Goal: Information Seeking & Learning: Compare options

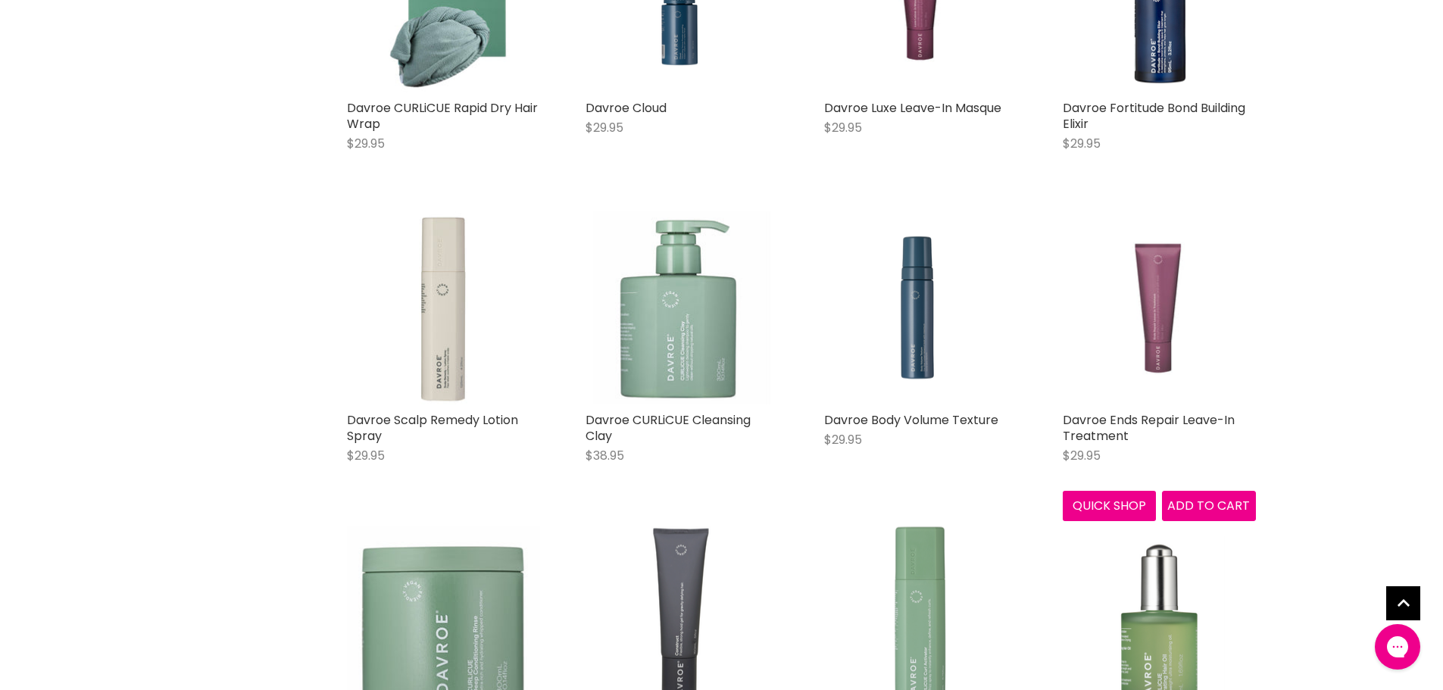
scroll to position [2039, 0]
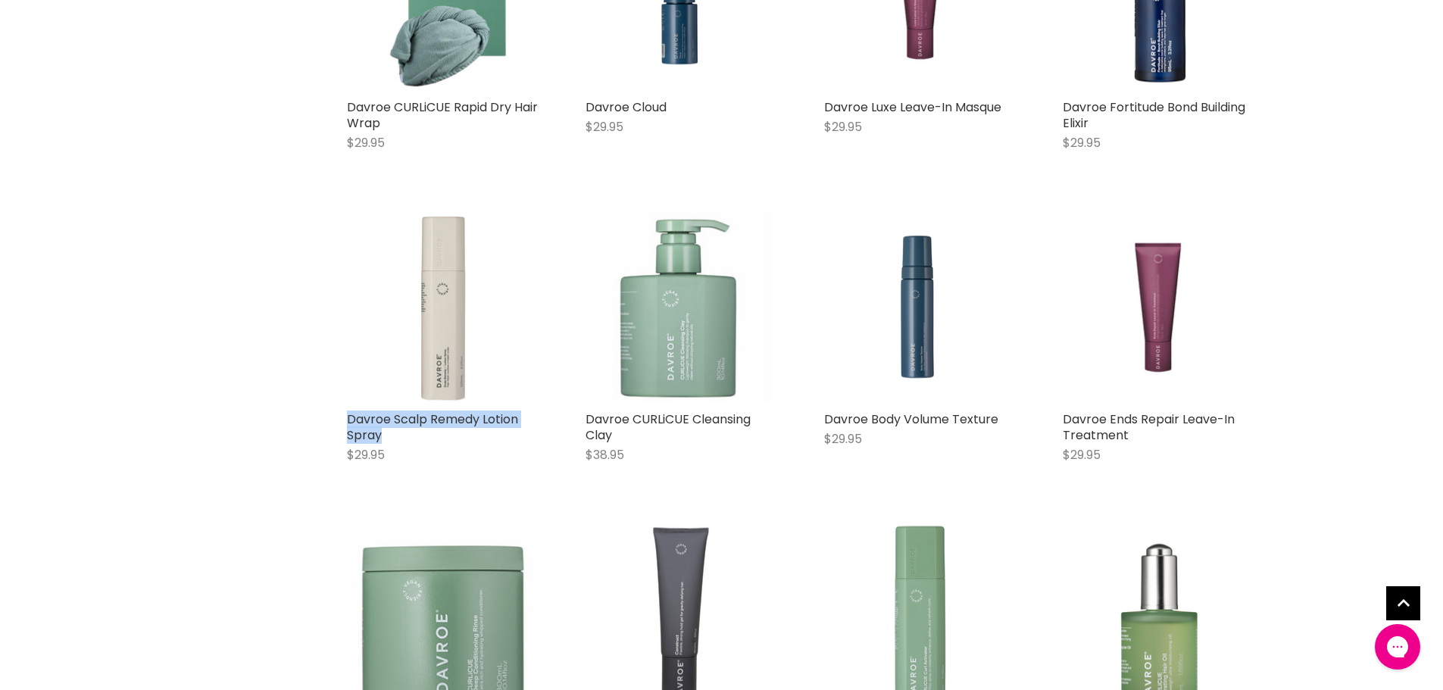
drag, startPoint x: 339, startPoint y: 414, endPoint x: 398, endPoint y: 429, distance: 60.8
click at [401, 432] on div "Davroe Scalp Remedy Lotion Spray $29.95 Davroe Quick shop Add to cart" at bounding box center [443, 343] width 223 height 297
copy link "Davroe Scalp Remedy Lotion Spray"
drag, startPoint x: 607, startPoint y: 415, endPoint x: 629, endPoint y: 414, distance: 22.0
click at [745, 435] on div "Davroe CURLiCUE Cleansing Clay $38.95 Davroe Quick shop Add to cart" at bounding box center [681, 343] width 223 height 297
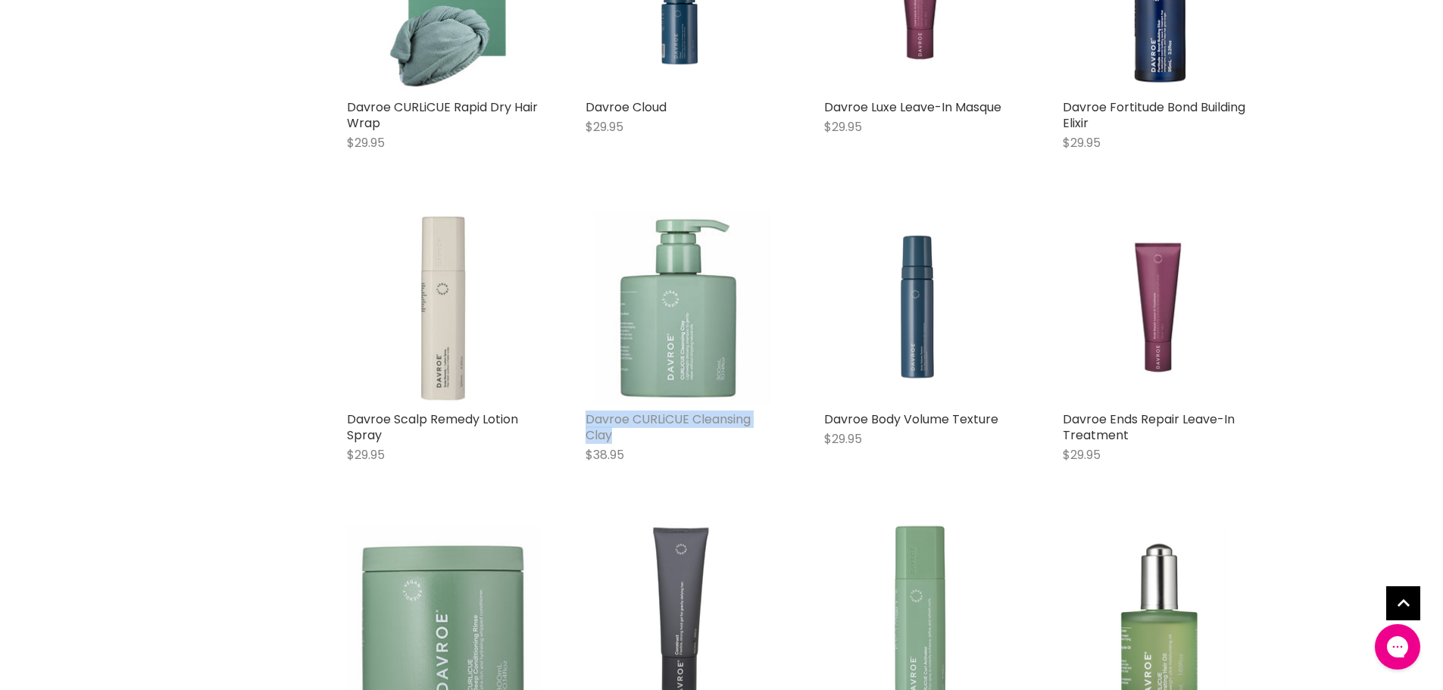
copy link "Davroe CURLiCUE Cleansing Clay"
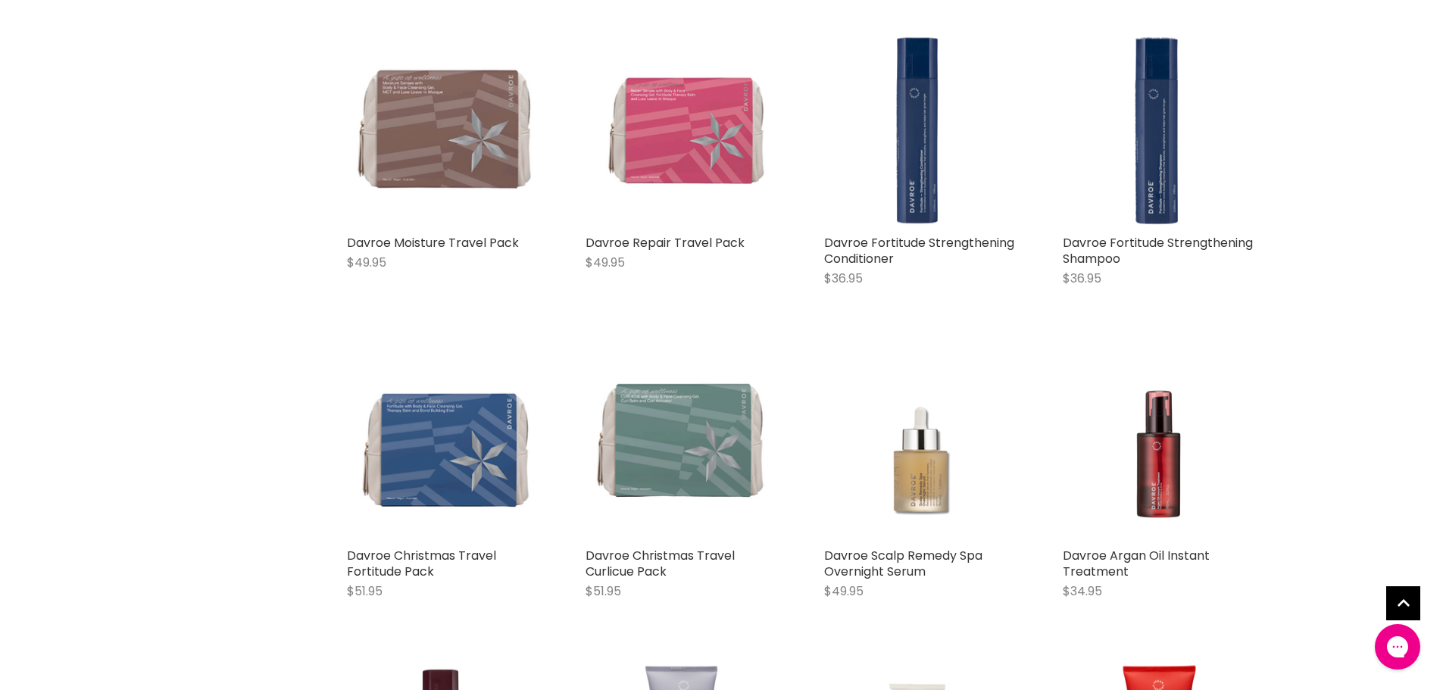
scroll to position [3327, 0]
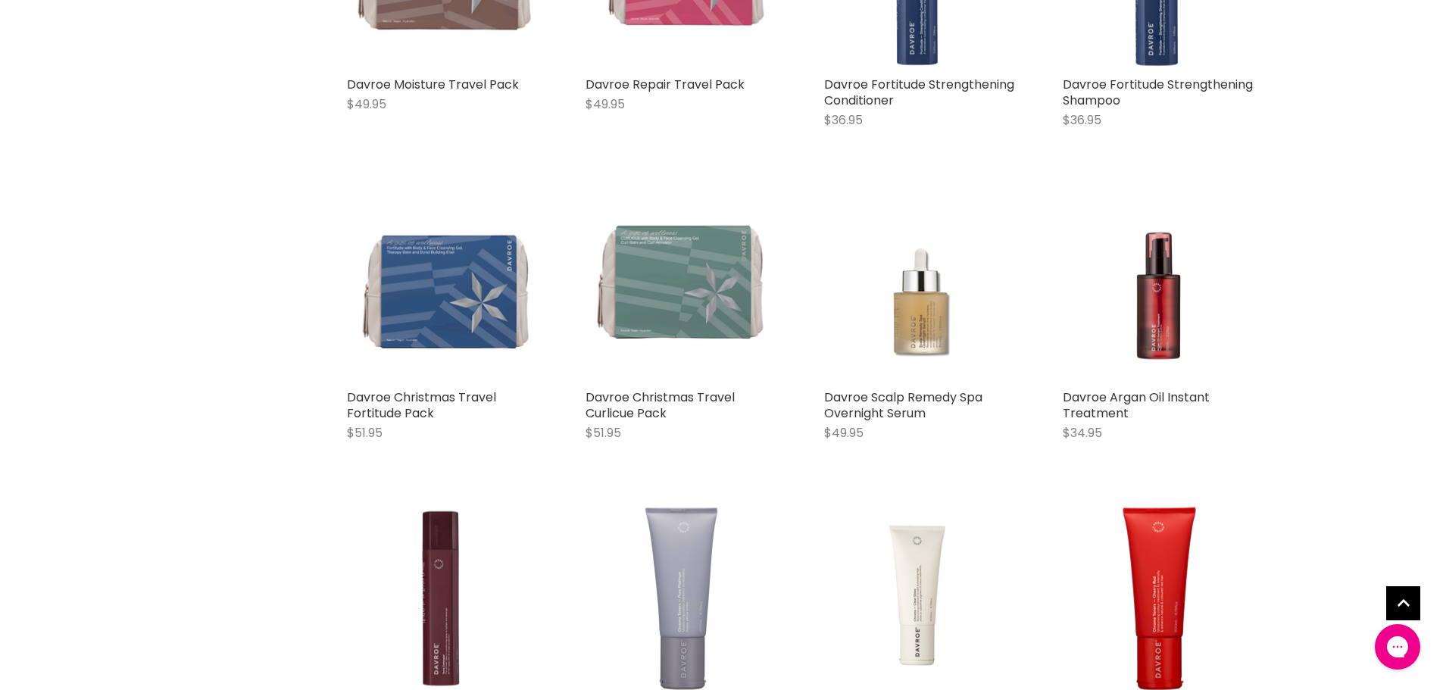
drag, startPoint x: 1121, startPoint y: 397, endPoint x: 1369, endPoint y: 323, distance: 258.4
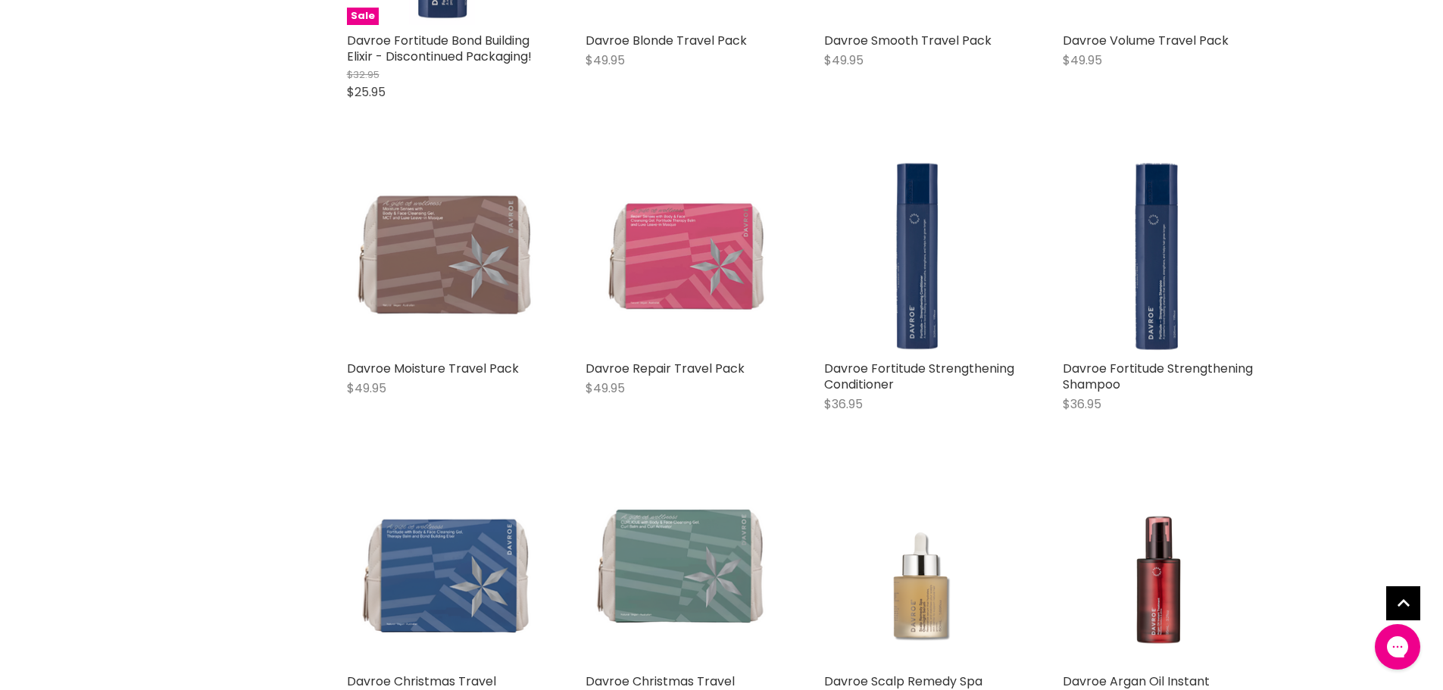
scroll to position [3024, 0]
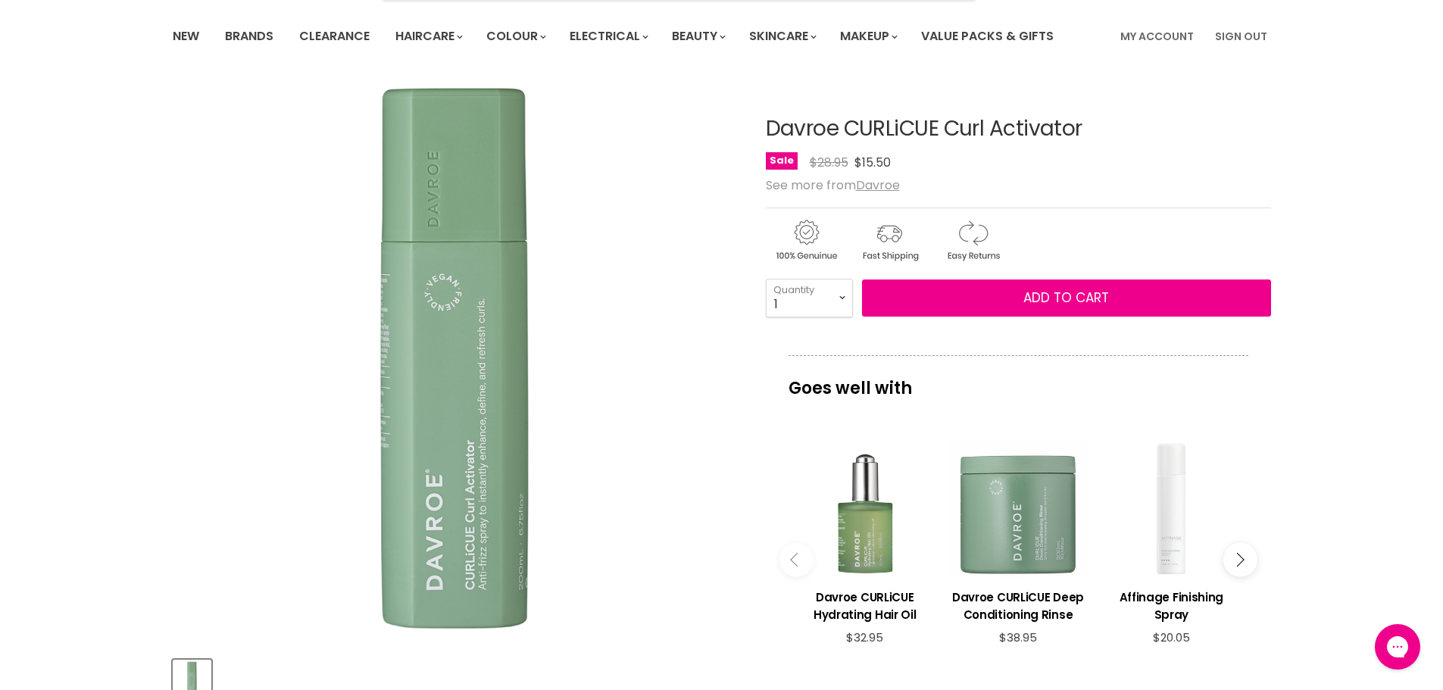
scroll to position [151, 0]
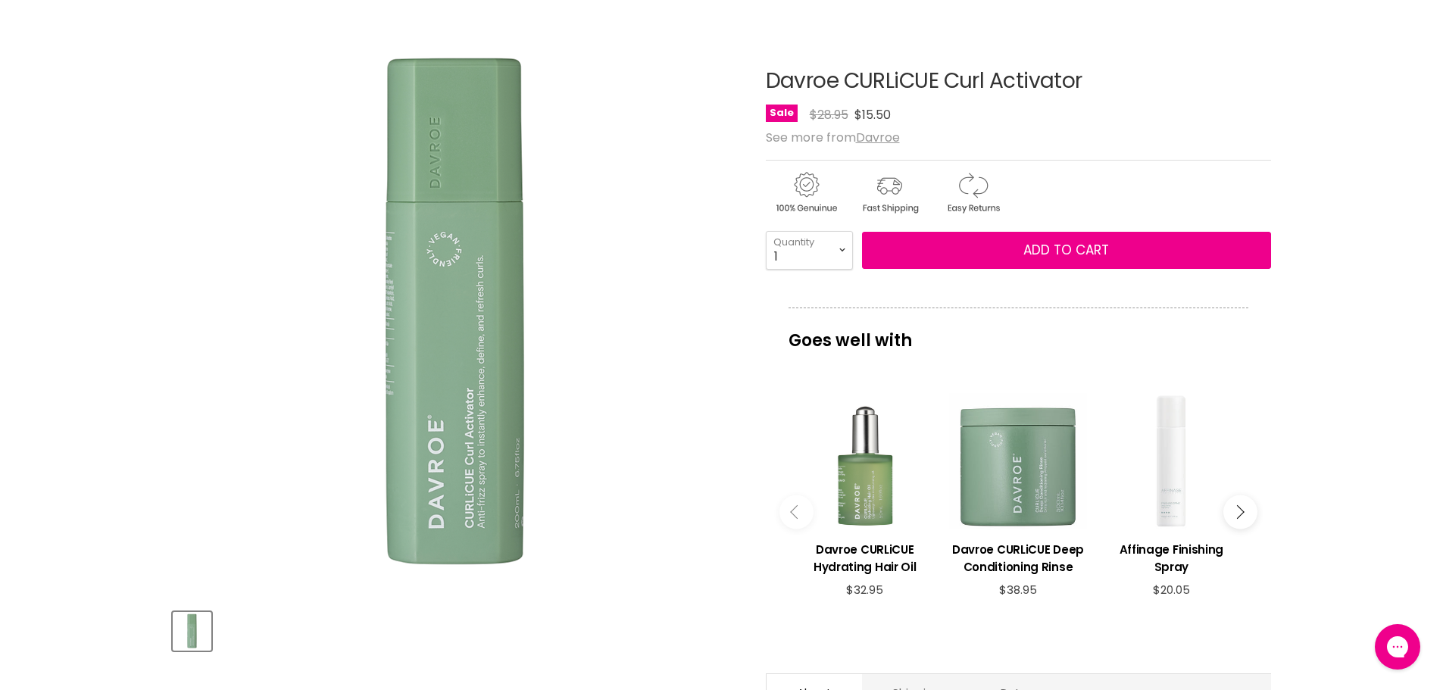
drag, startPoint x: 1115, startPoint y: 79, endPoint x: 754, endPoint y: 75, distance: 361.3
click at [754, 75] on article "Click or scroll to zoom Tap or pinch to zoom Davroe CURLiCUE Curl Activator No …" at bounding box center [722, 494] width 1098 height 924
copy div "Davroe CURLiCUE Curl Activator"
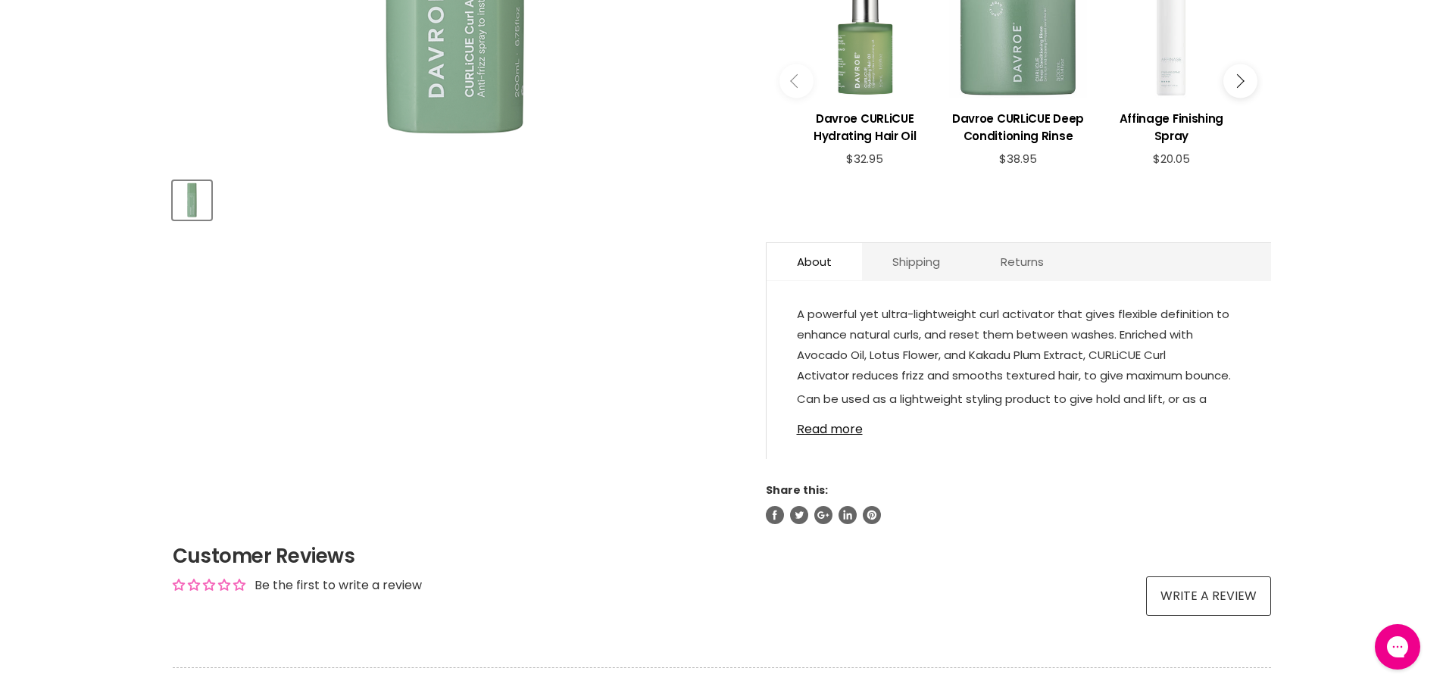
scroll to position [606, 0]
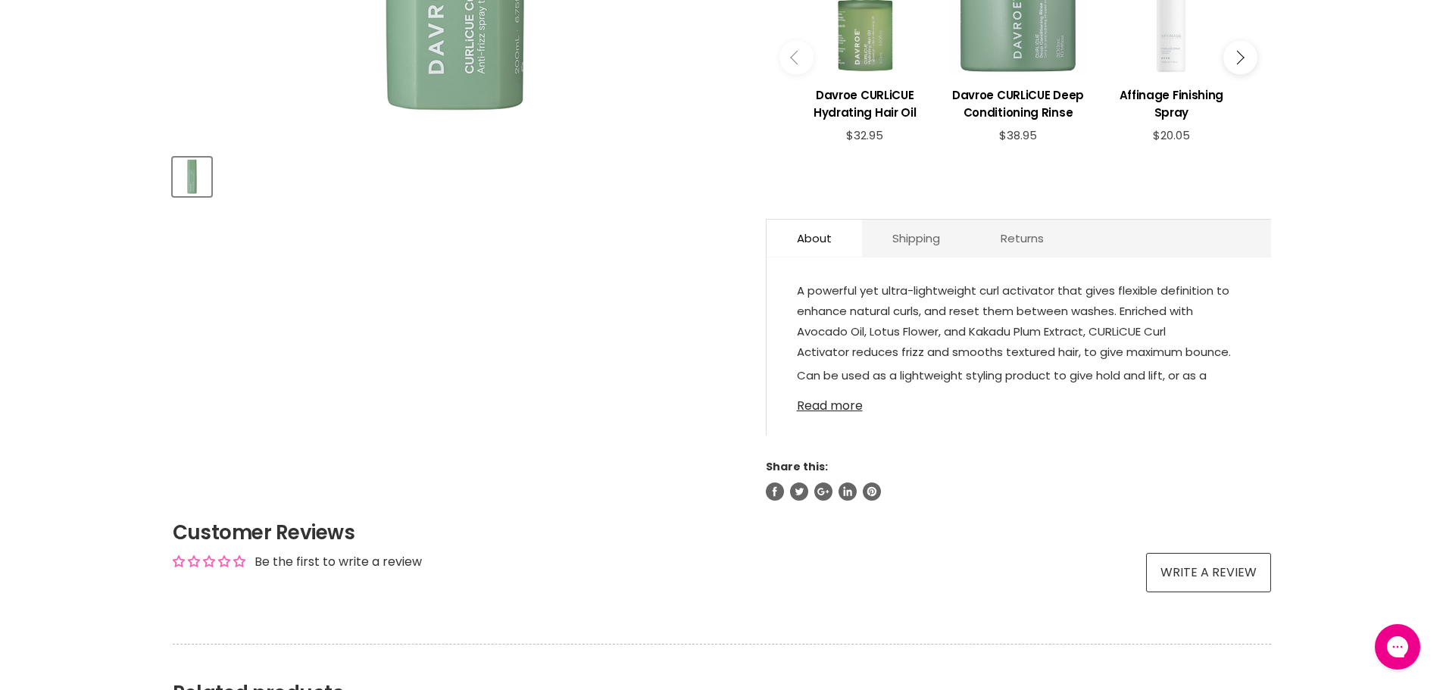
click at [828, 402] on link "Read more" at bounding box center [1019, 401] width 444 height 23
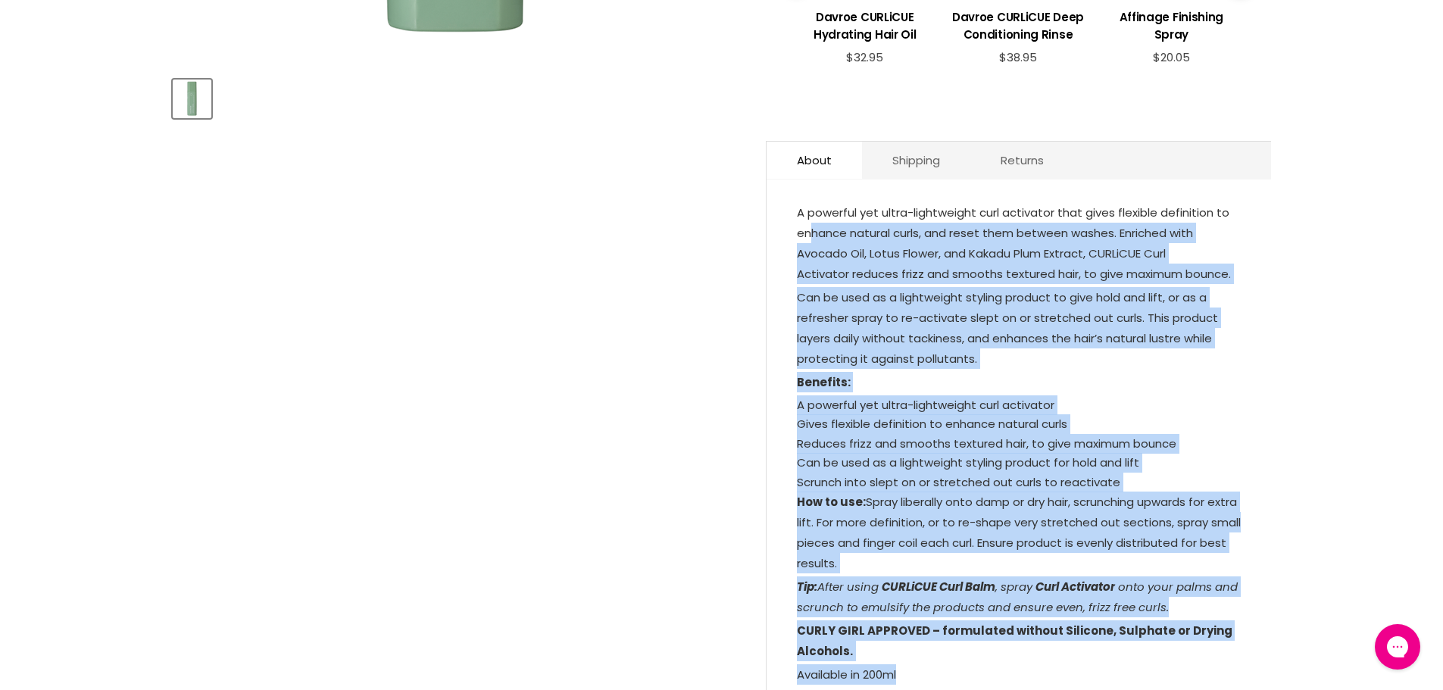
scroll to position [682, 0]
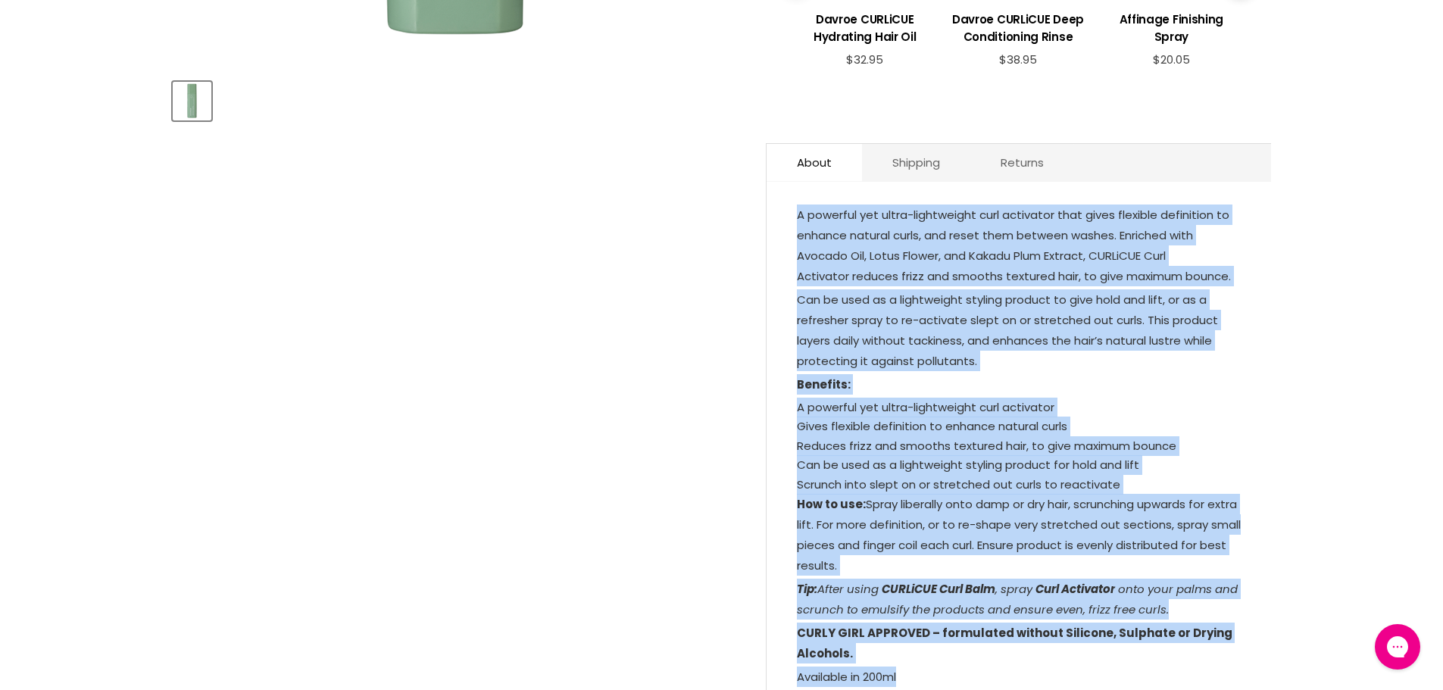
drag, startPoint x: 916, startPoint y: 376, endPoint x: 765, endPoint y: 212, distance: 222.5
click at [766, 212] on div "About Shipping Returns A powerful yet ultra-lightweight curl activator that giv…" at bounding box center [1018, 439] width 505 height 593
copy div "A powerful yet ultra-lightweight curl activator that gives flexible definition …"
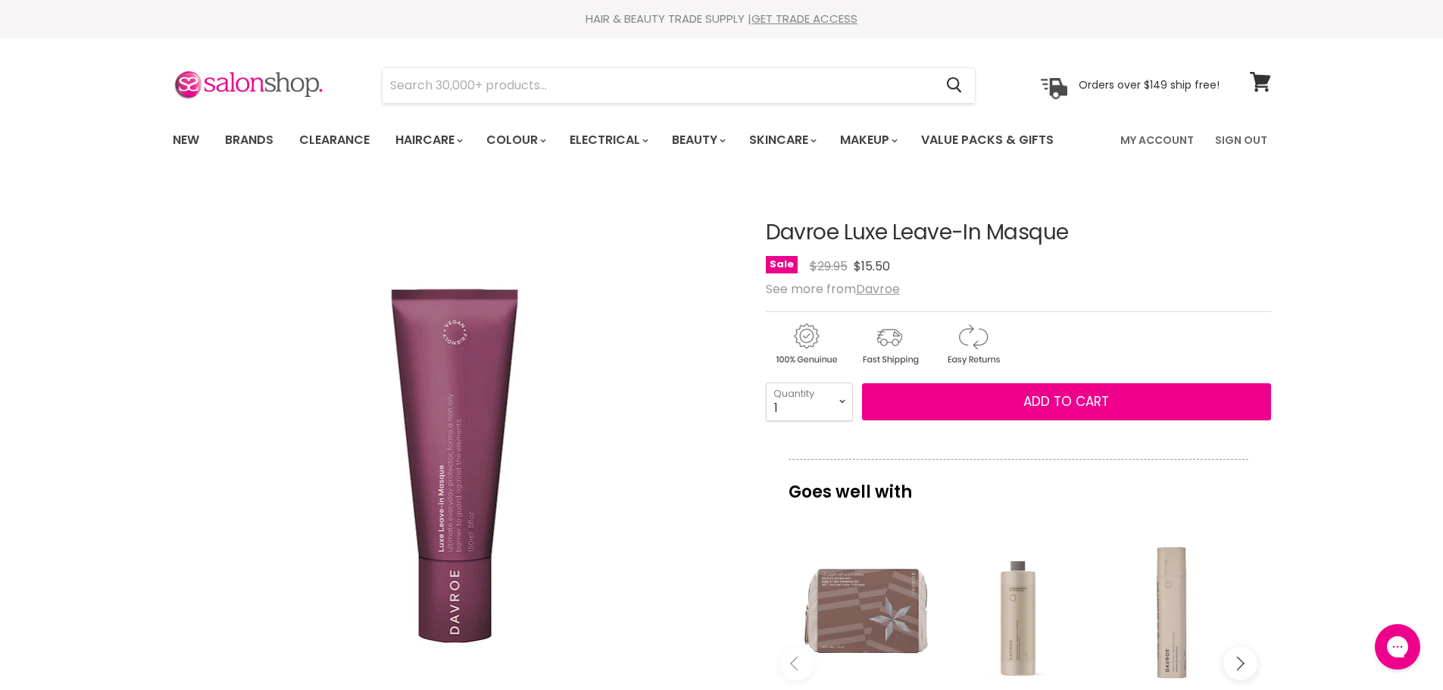
drag, startPoint x: 1085, startPoint y: 226, endPoint x: 747, endPoint y: 228, distance: 337.8
click at [747, 228] on article "Click or scroll to zoom Tap or pinch to zoom Davroe Luxe Leave-In Masque No rev…" at bounding box center [722, 645] width 1098 height 924
copy div "Davroe Luxe Leave-In Masque"
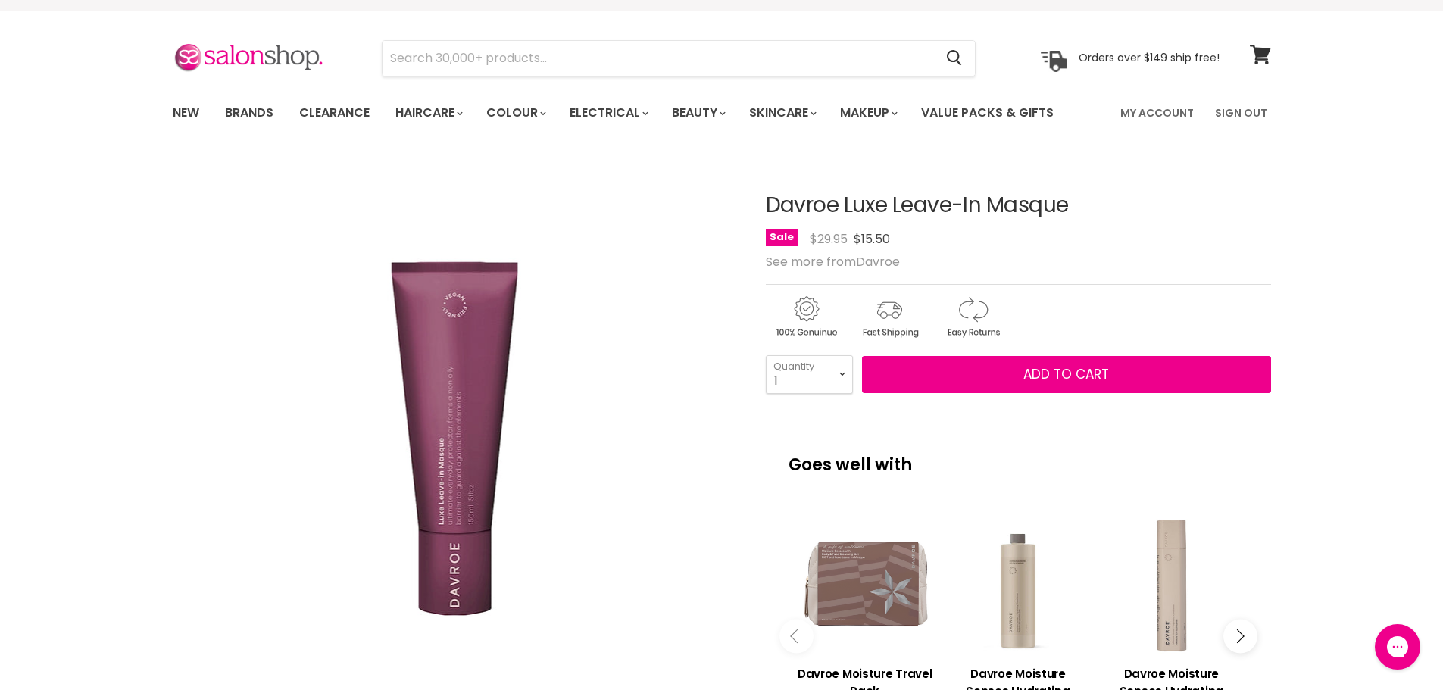
scroll to position [76, 0]
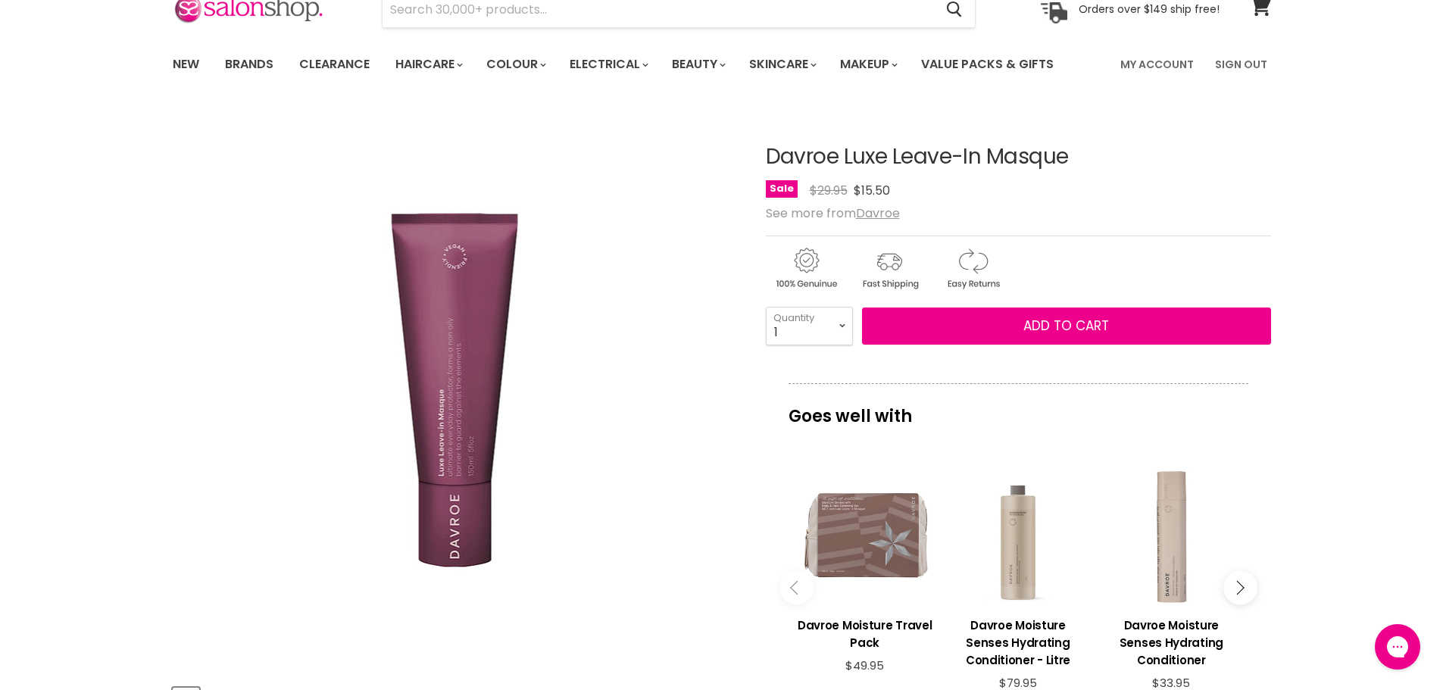
drag, startPoint x: 921, startPoint y: 176, endPoint x: 879, endPoint y: 151, distance: 49.2
drag, startPoint x: 879, startPoint y: 151, endPoint x: 1217, endPoint y: 123, distance: 339.7
click at [1217, 123] on div "Davroe Luxe Leave-In Masque No reviews Sale Original Price $29.95 Current Price…" at bounding box center [1018, 570] width 505 height 924
drag, startPoint x: 983, startPoint y: 155, endPoint x: 737, endPoint y: 148, distance: 246.3
click at [737, 148] on article "Click or scroll to zoom Tap or pinch to zoom Davroe Luxe Leave-In Masque No rev…" at bounding box center [722, 570] width 1098 height 924
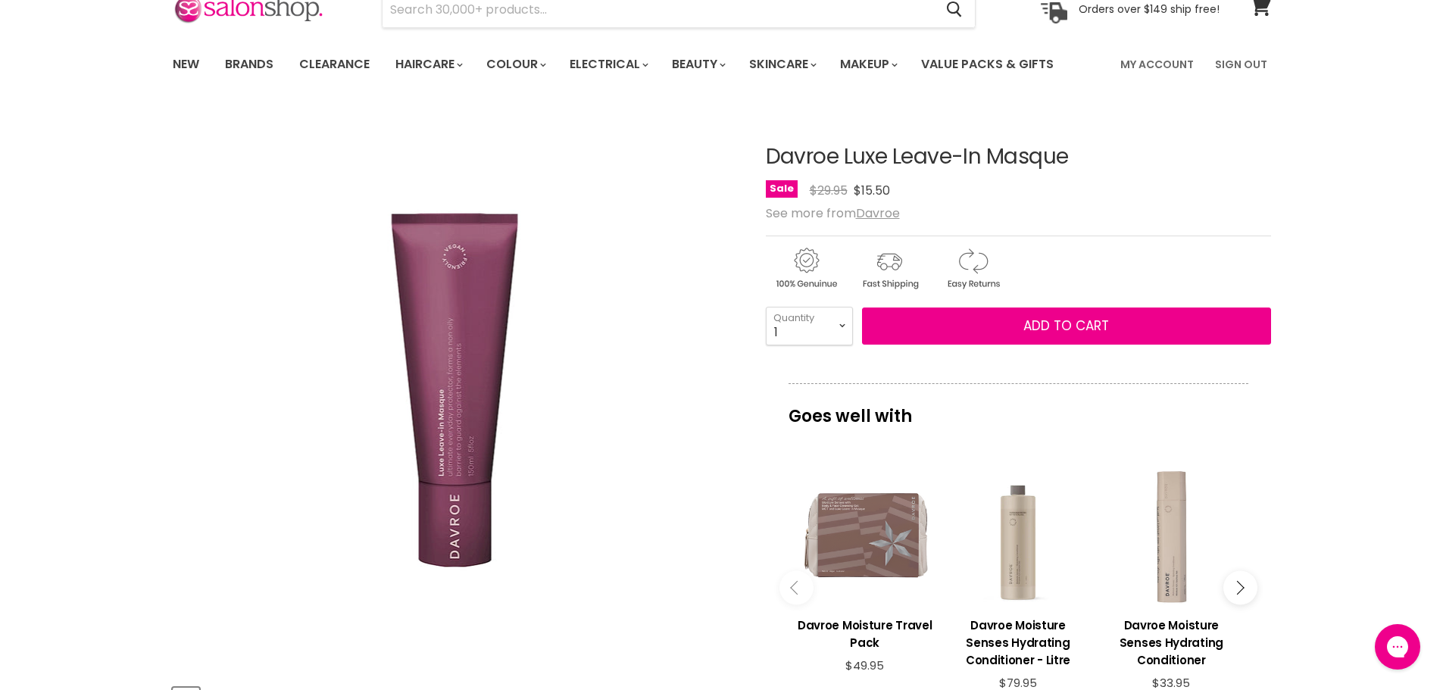
click at [1107, 136] on div "Davroe Luxe Leave-In Masque No reviews Sale Original Price $29.95 Current Price…" at bounding box center [1018, 570] width 505 height 924
drag, startPoint x: 1073, startPoint y: 150, endPoint x: 774, endPoint y: 146, distance: 298.5
click at [774, 146] on h1 "Davroe Luxe Leave-In Masque" at bounding box center [1018, 156] width 505 height 23
click at [1154, 170] on div "Davroe Luxe Leave-In Masque No reviews Sale Original Price $29.95 Current Price…" at bounding box center [1018, 173] width 505 height 56
drag, startPoint x: 1099, startPoint y: 157, endPoint x: 770, endPoint y: 156, distance: 328.7
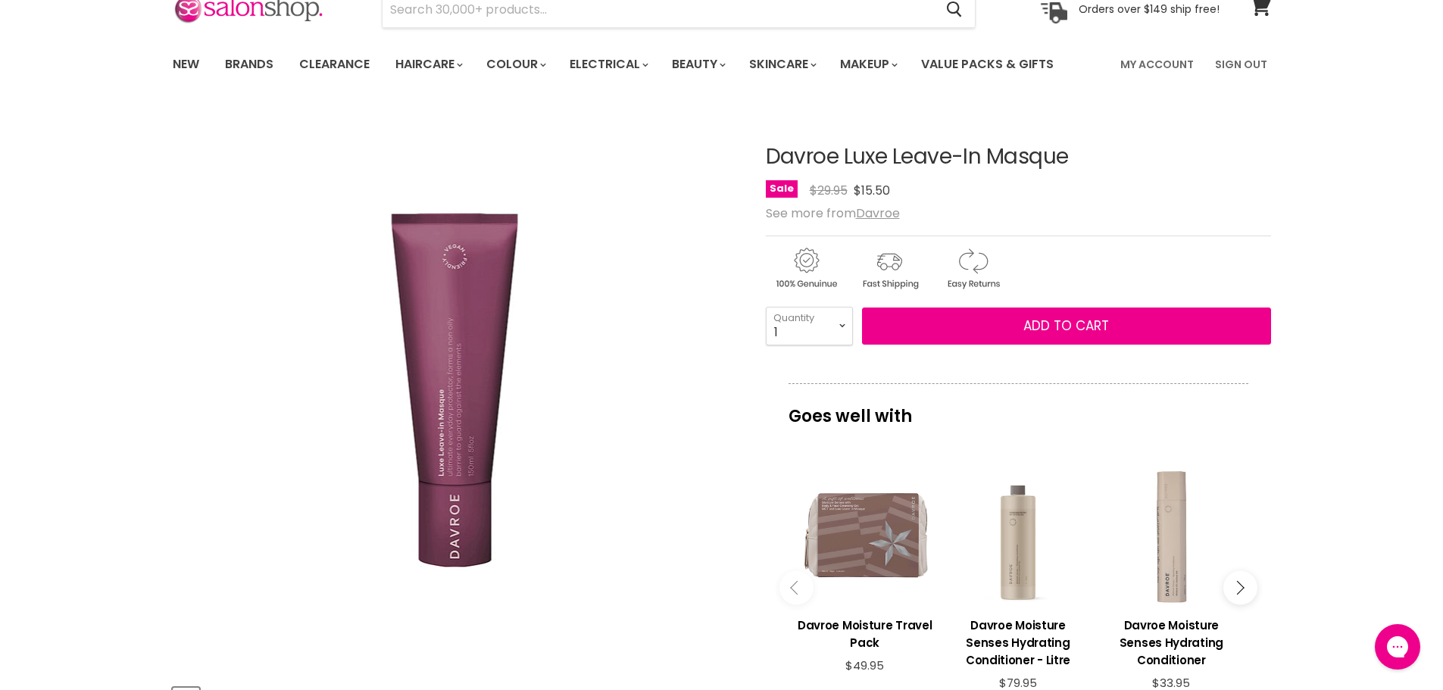
click at [770, 156] on h1 "Davroe Luxe Leave-In Masque" at bounding box center [1018, 156] width 505 height 23
copy h1 "Davroe Luxe Leave-In Masque"
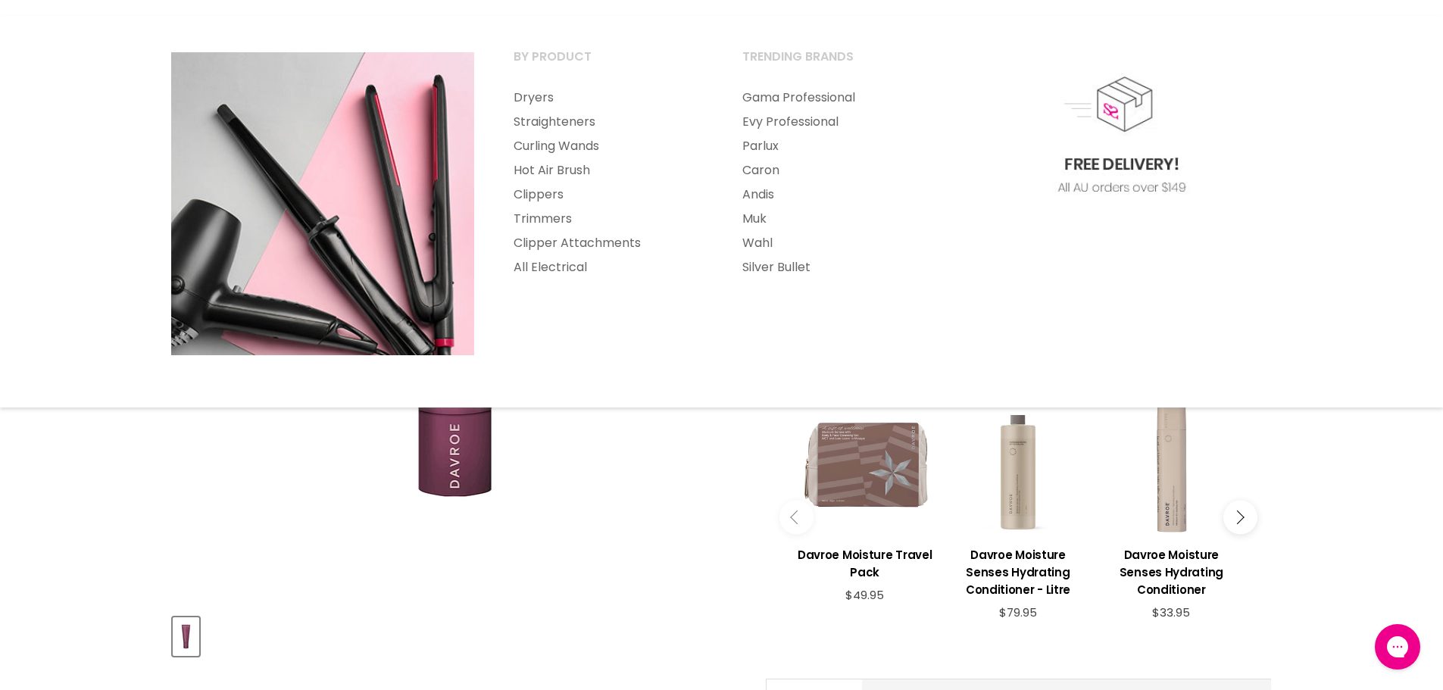
scroll to position [151, 0]
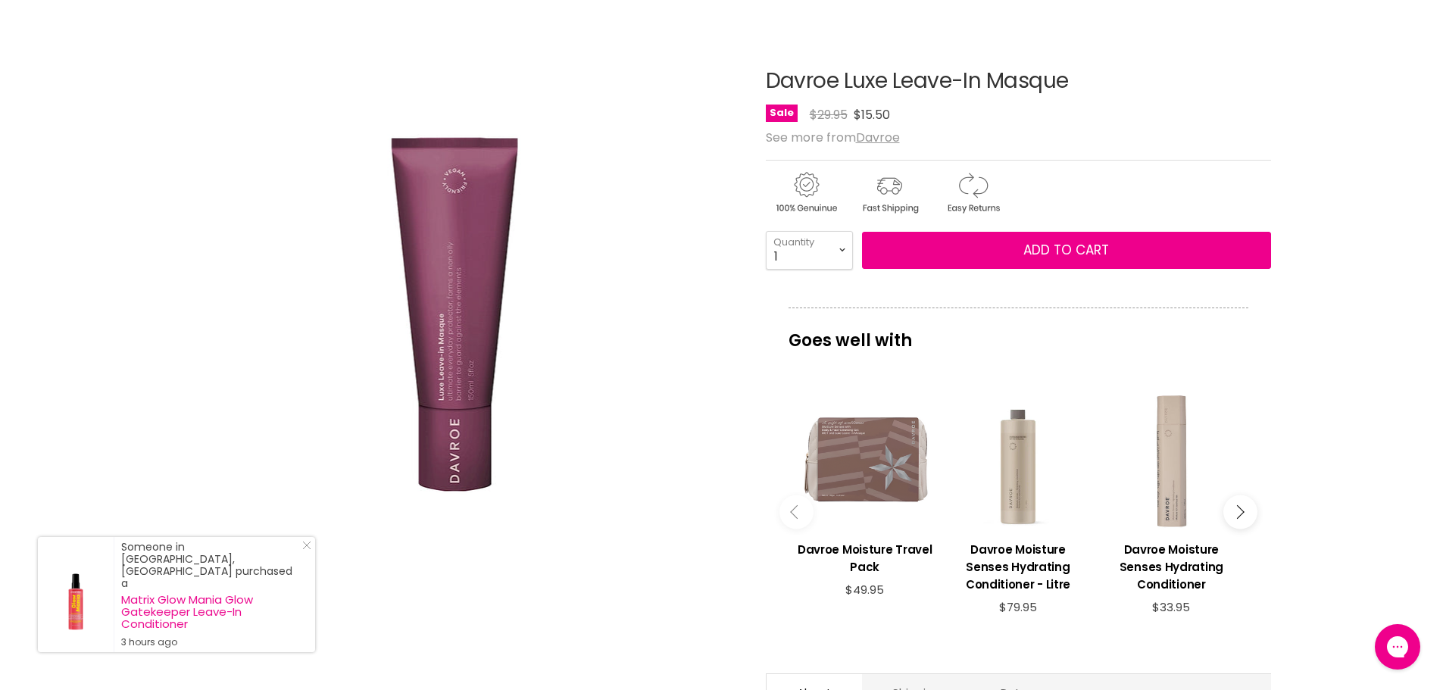
copy h1 "Davroe Luxe Leave-In Masque"
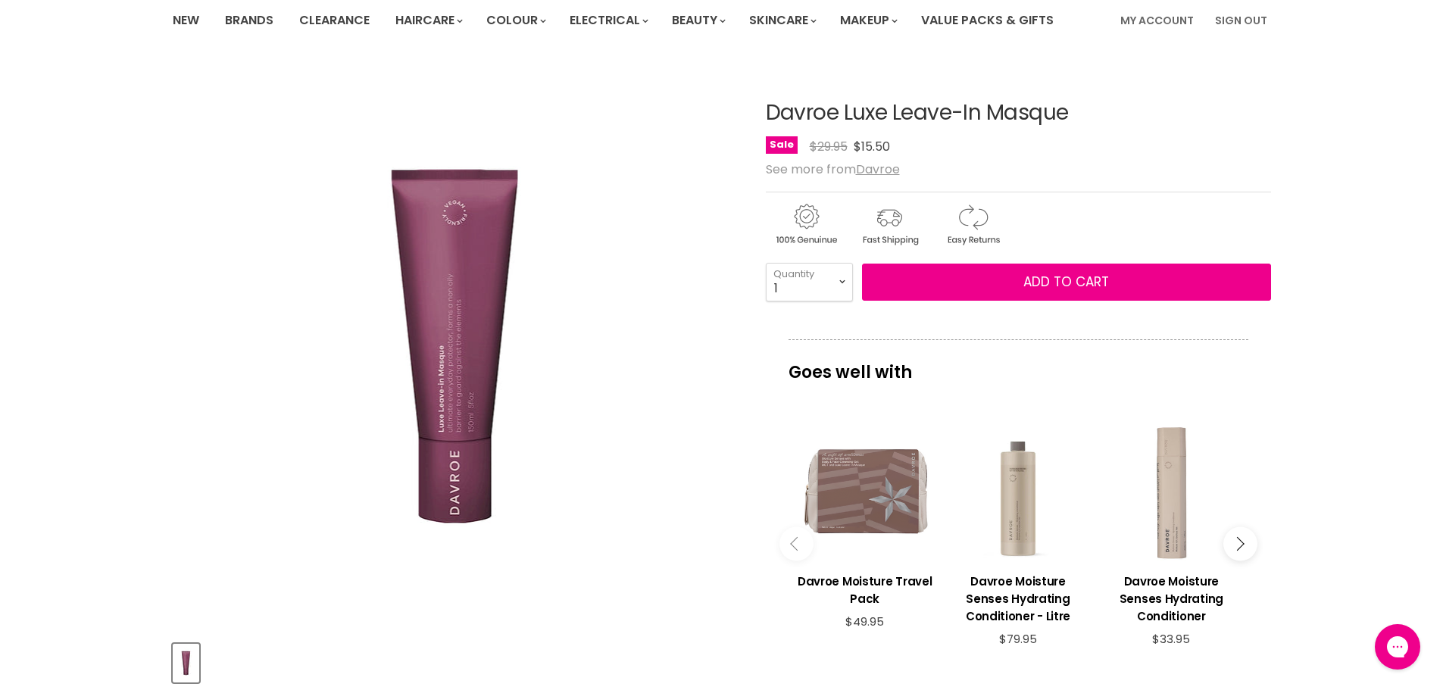
scroll to position [0, 0]
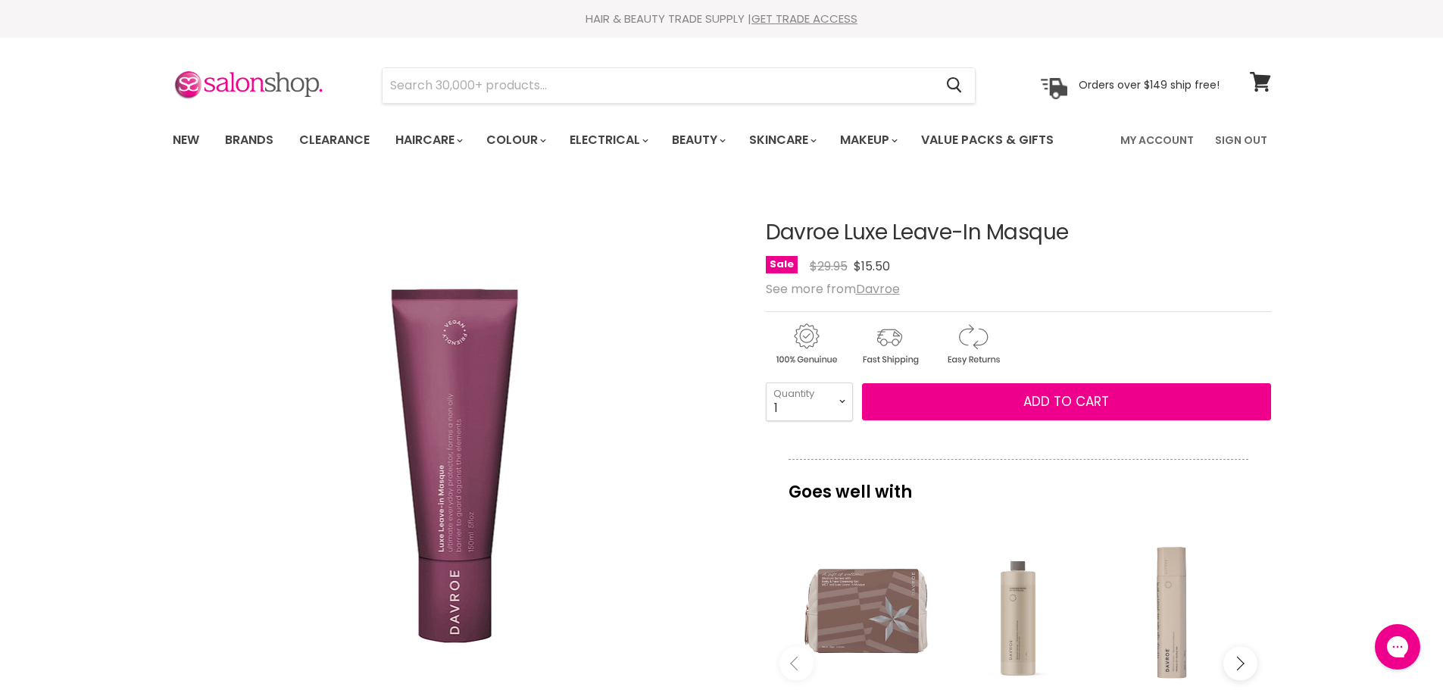
copy h1 "Davroe Luxe Leave-In Masque"
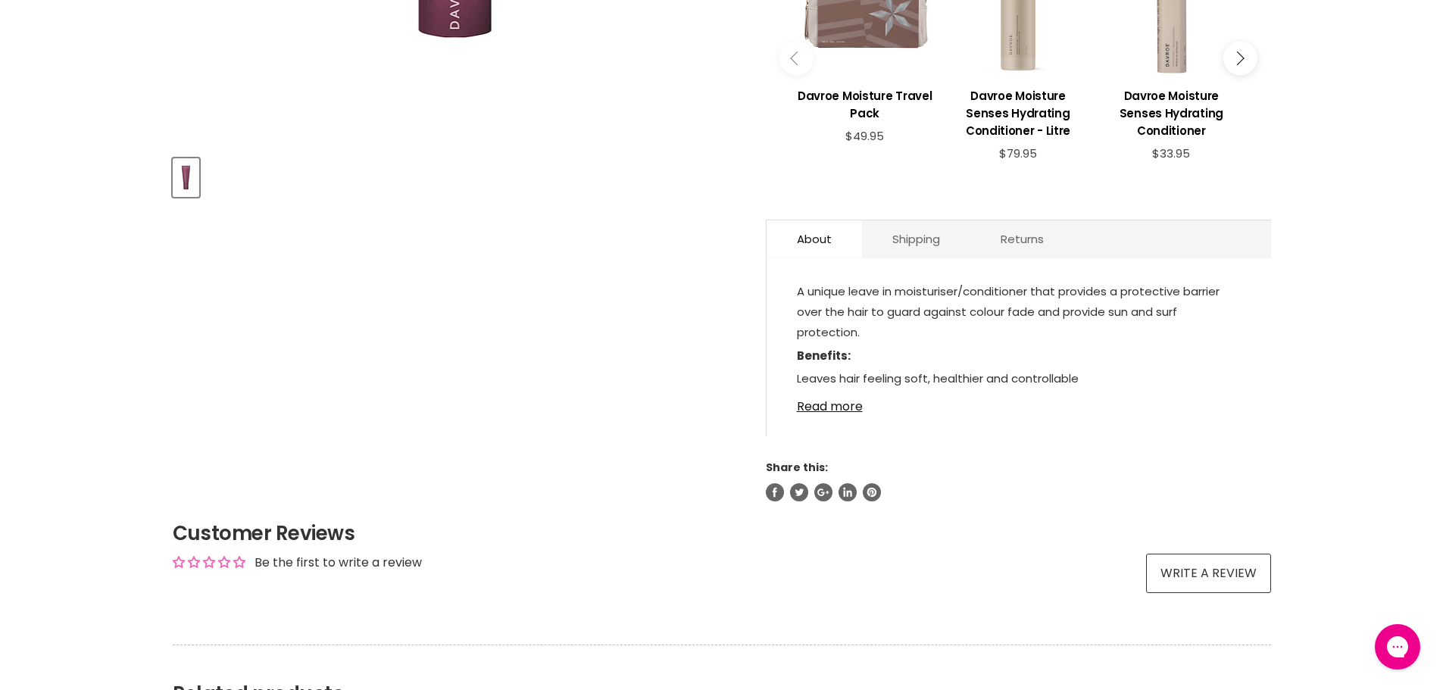
scroll to position [606, 0]
click at [828, 407] on link "Read more" at bounding box center [1019, 401] width 444 height 23
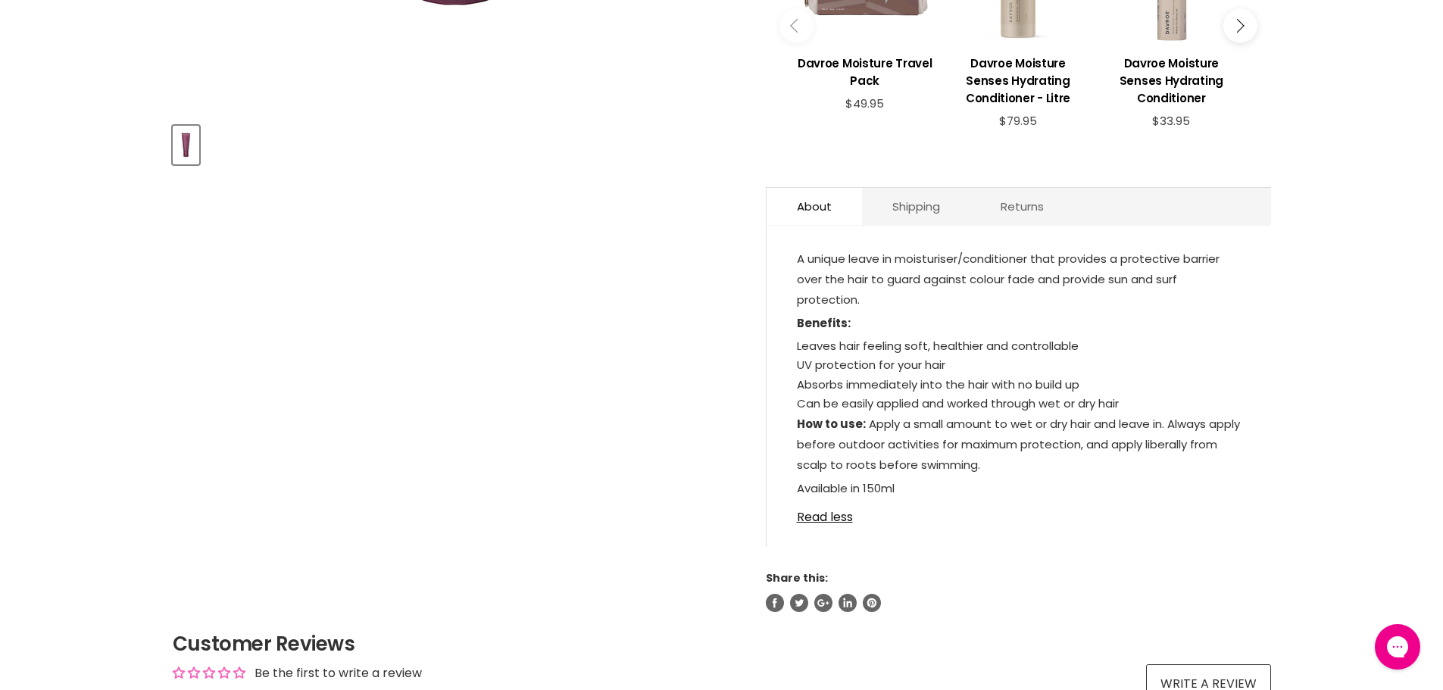
scroll to position [757, 0]
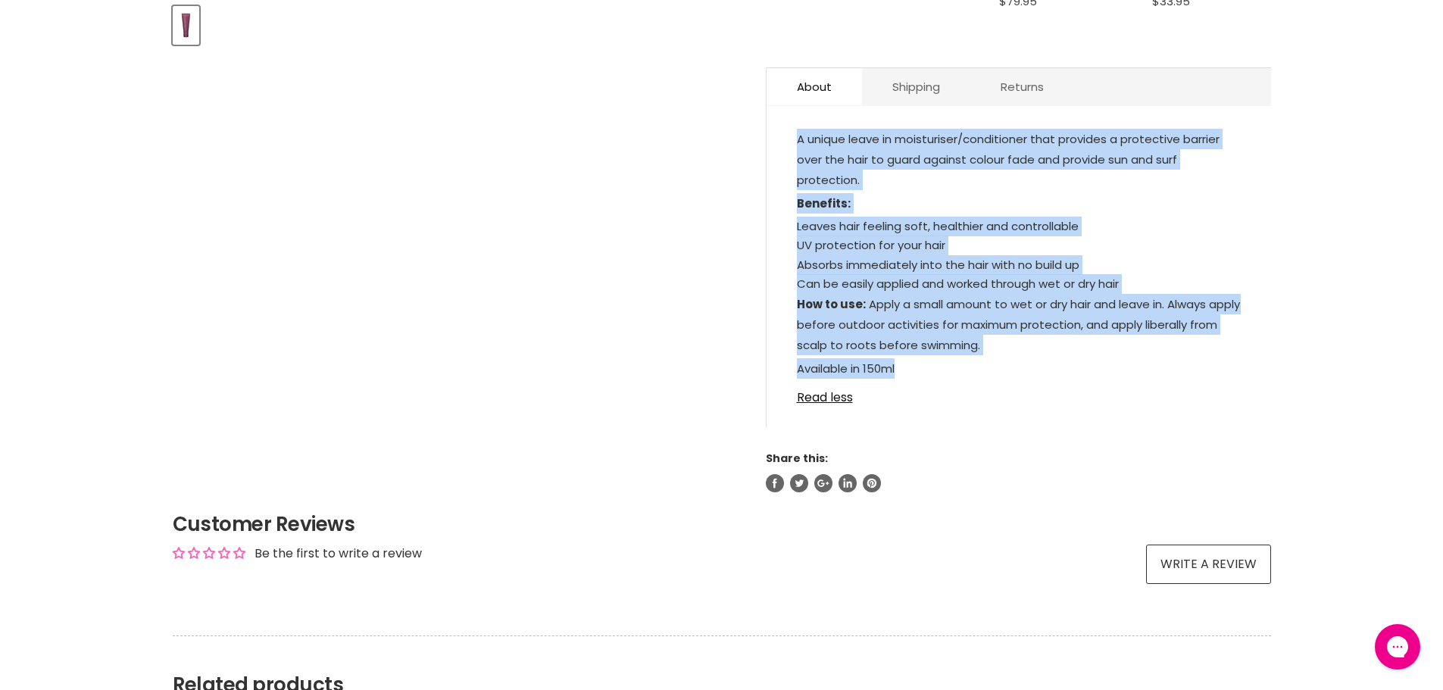
drag, startPoint x: 911, startPoint y: 375, endPoint x: 786, endPoint y: 133, distance: 273.1
click at [786, 133] on div "A unique leave in moisturiser/conditioner that provides a protective barrier ov…" at bounding box center [1019, 274] width 504 height 306
copy div "A unique leave in moisturiser/conditioner that provides a protective barrier ov…"
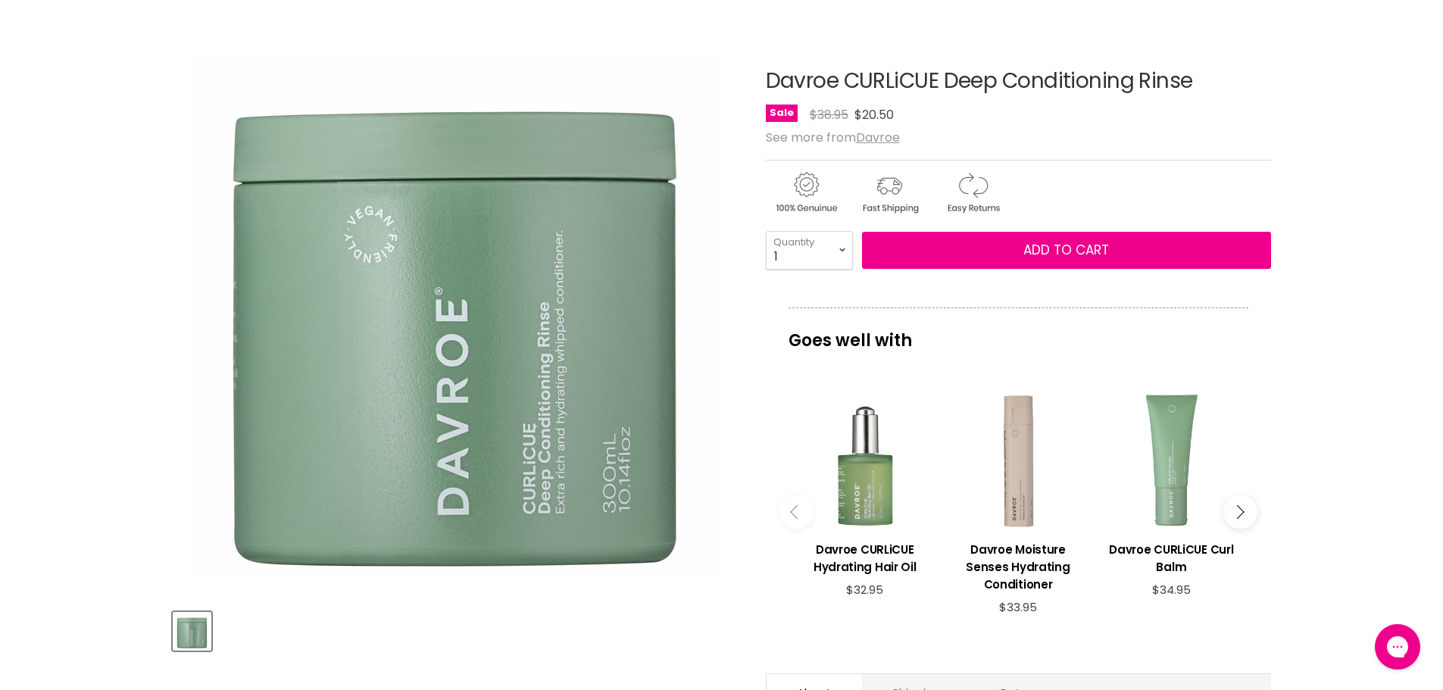
drag, startPoint x: 1192, startPoint y: 80, endPoint x: 765, endPoint y: 76, distance: 427.2
click at [766, 76] on h1 "Davroe CURLiCUE Deep Conditioning Rinse" at bounding box center [1018, 81] width 505 height 23
copy h1 "Davroe CURLiCUE Deep Conditioning Rinse"
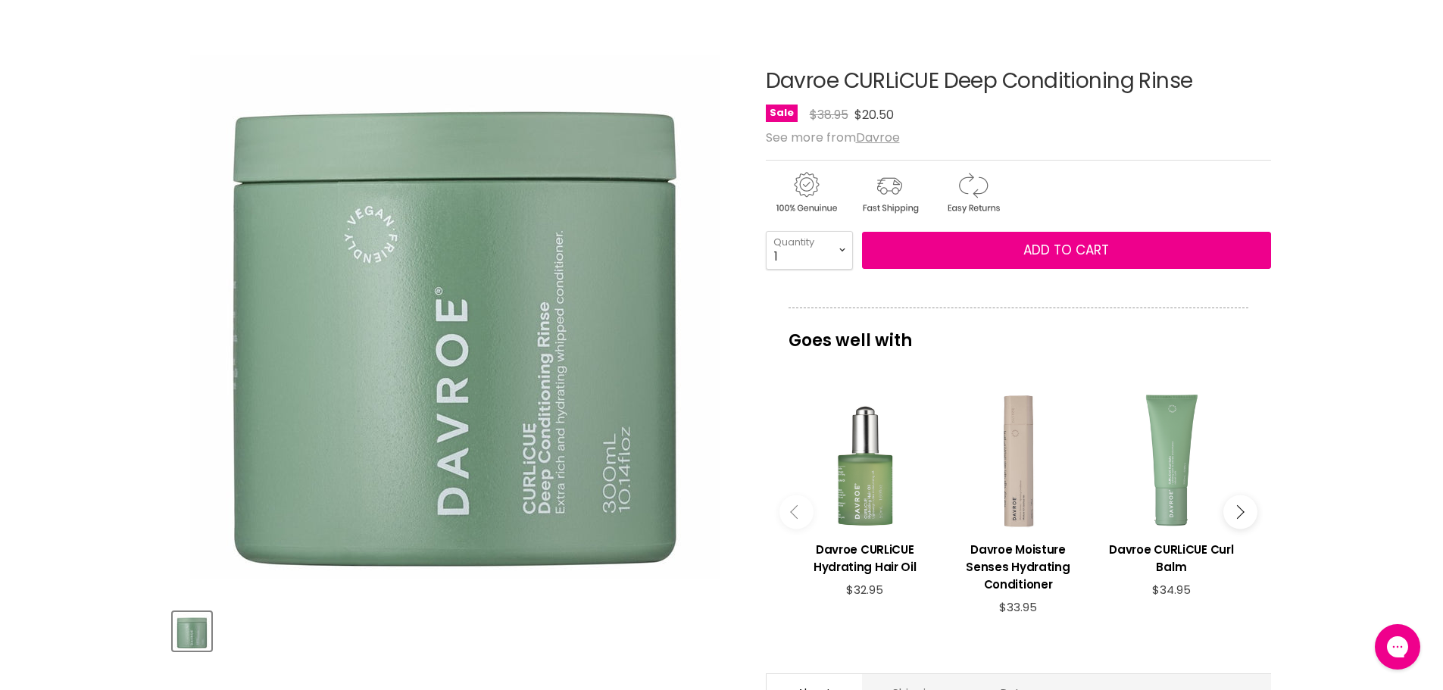
copy h1 "Davroe CURLiCUE Deep Conditioning Rinse"
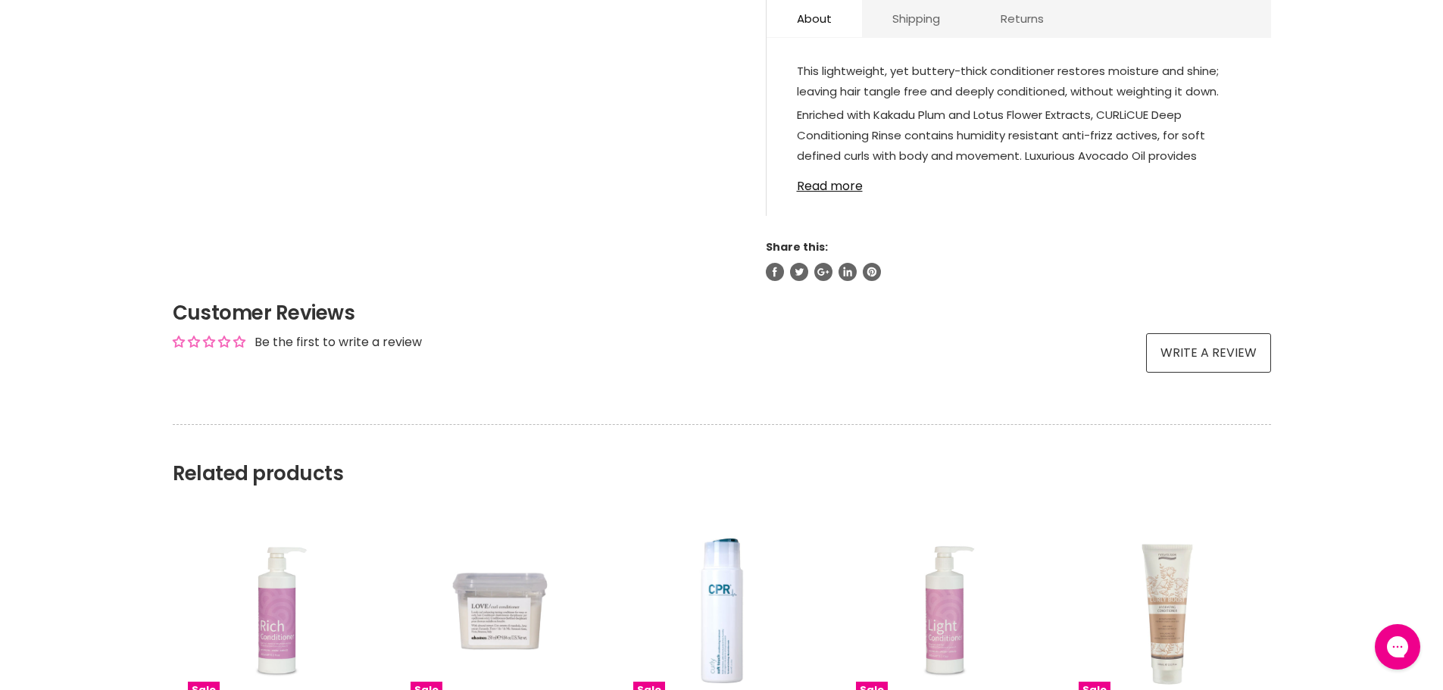
scroll to position [833, 0]
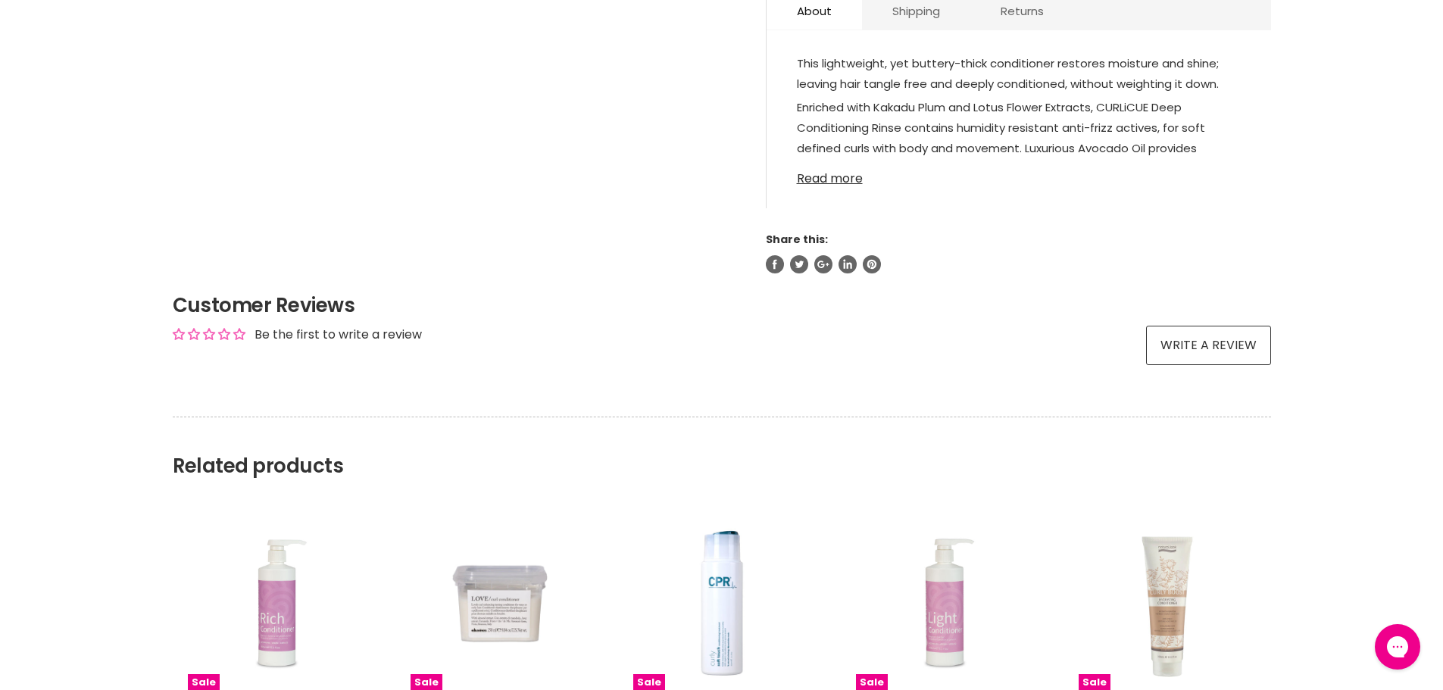
click at [844, 177] on link "Read more" at bounding box center [1019, 174] width 444 height 23
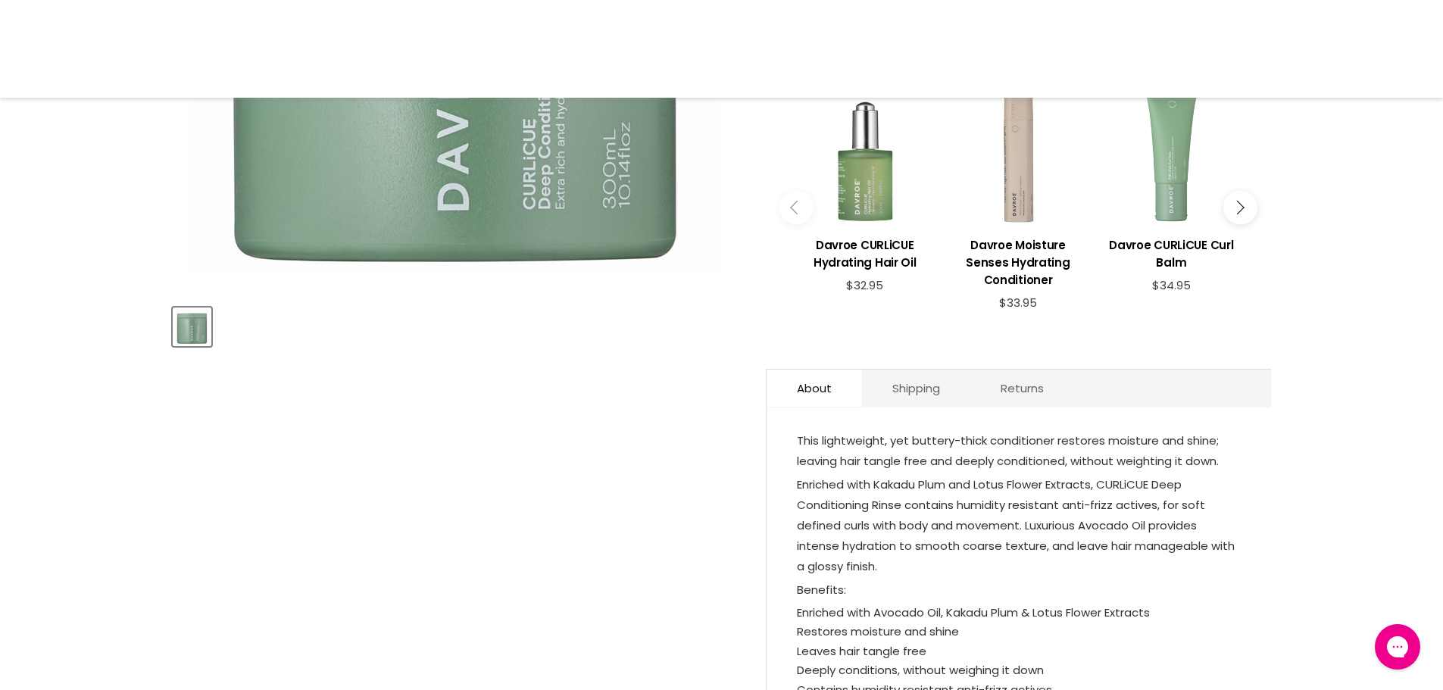
scroll to position [502, 0]
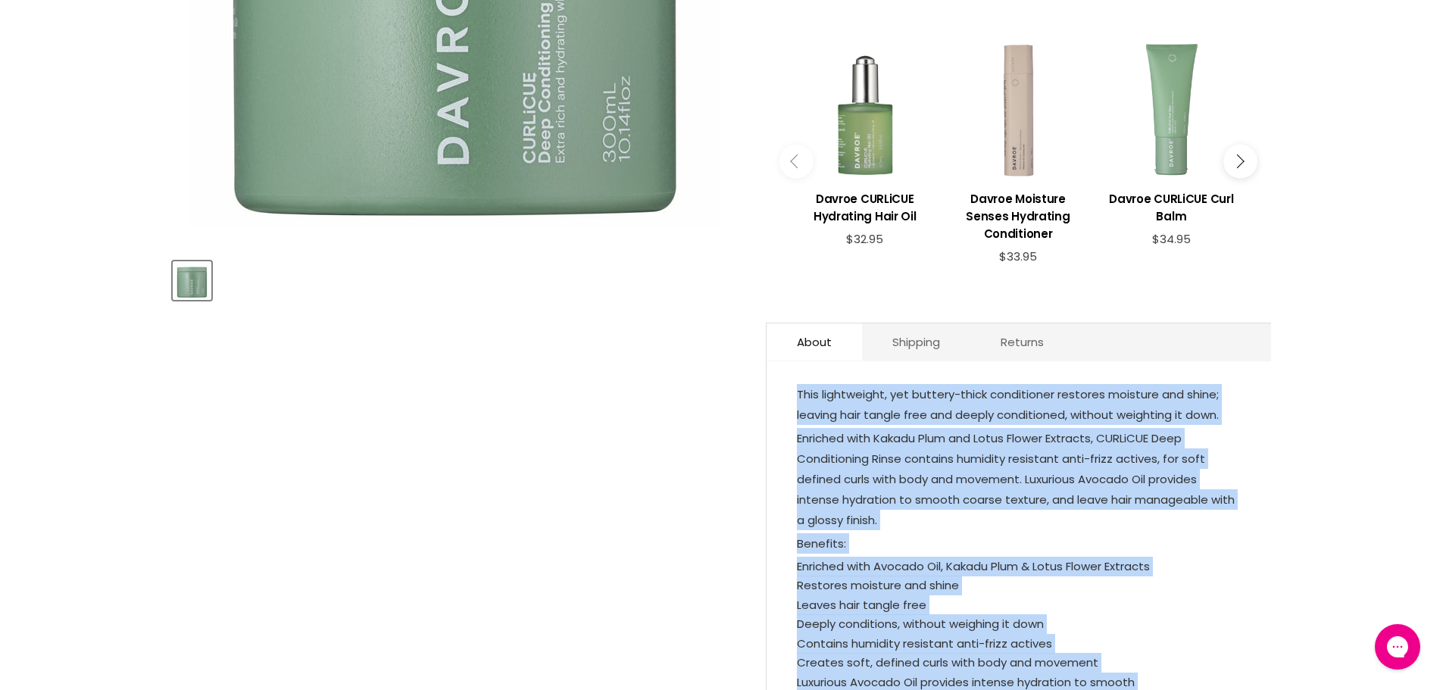
drag, startPoint x: 924, startPoint y: 520, endPoint x: 790, endPoint y: 386, distance: 190.1
click at [790, 386] on div "This lightweight, yet buttery-thick conditioner restores moisture and shine; le…" at bounding box center [1019, 642] width 504 height 533
copy div "This lightweight, yet buttery-thick conditioner restores moisture and shine; le…"
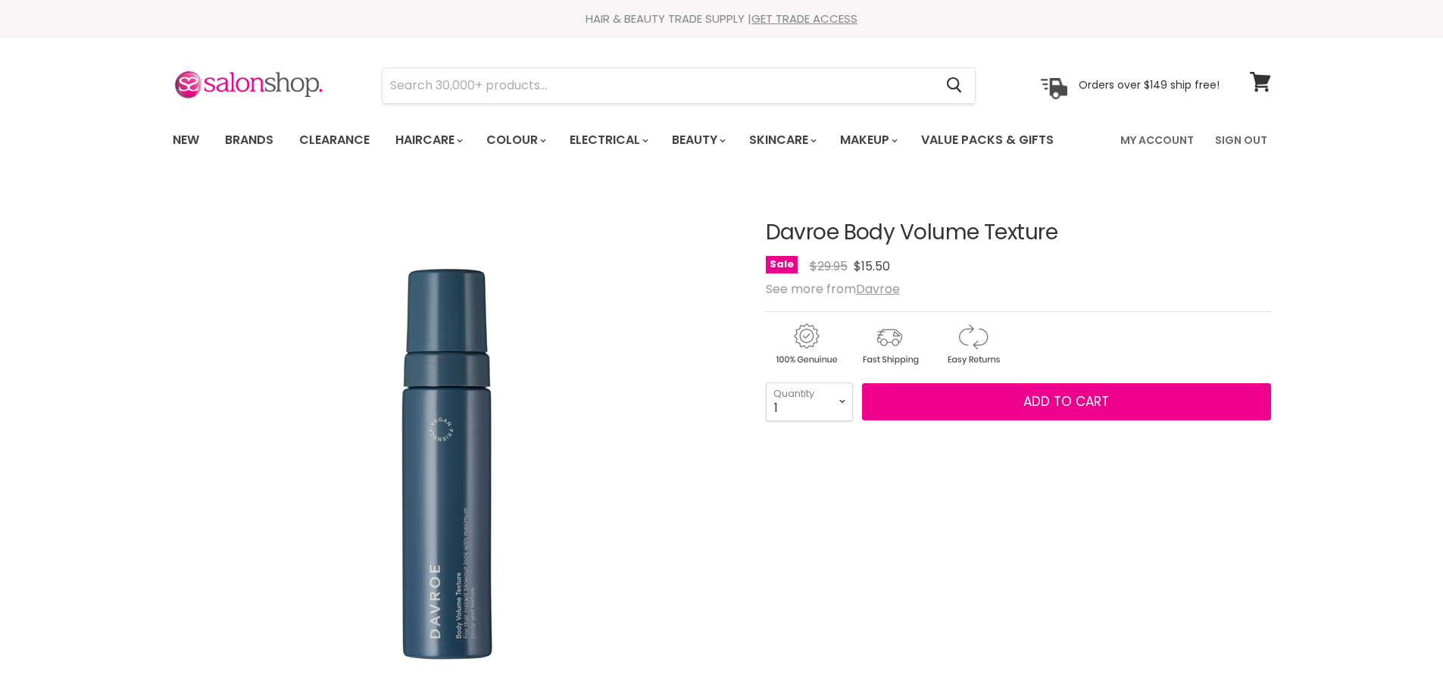
drag, startPoint x: 1092, startPoint y: 232, endPoint x: 795, endPoint y: 230, distance: 296.2
click at [758, 231] on article "Click or scroll to zoom Tap or pinch to zoom Click or scroll to zoom" at bounding box center [722, 636] width 1098 height 907
copy div "Davroe Body Volume Texture"
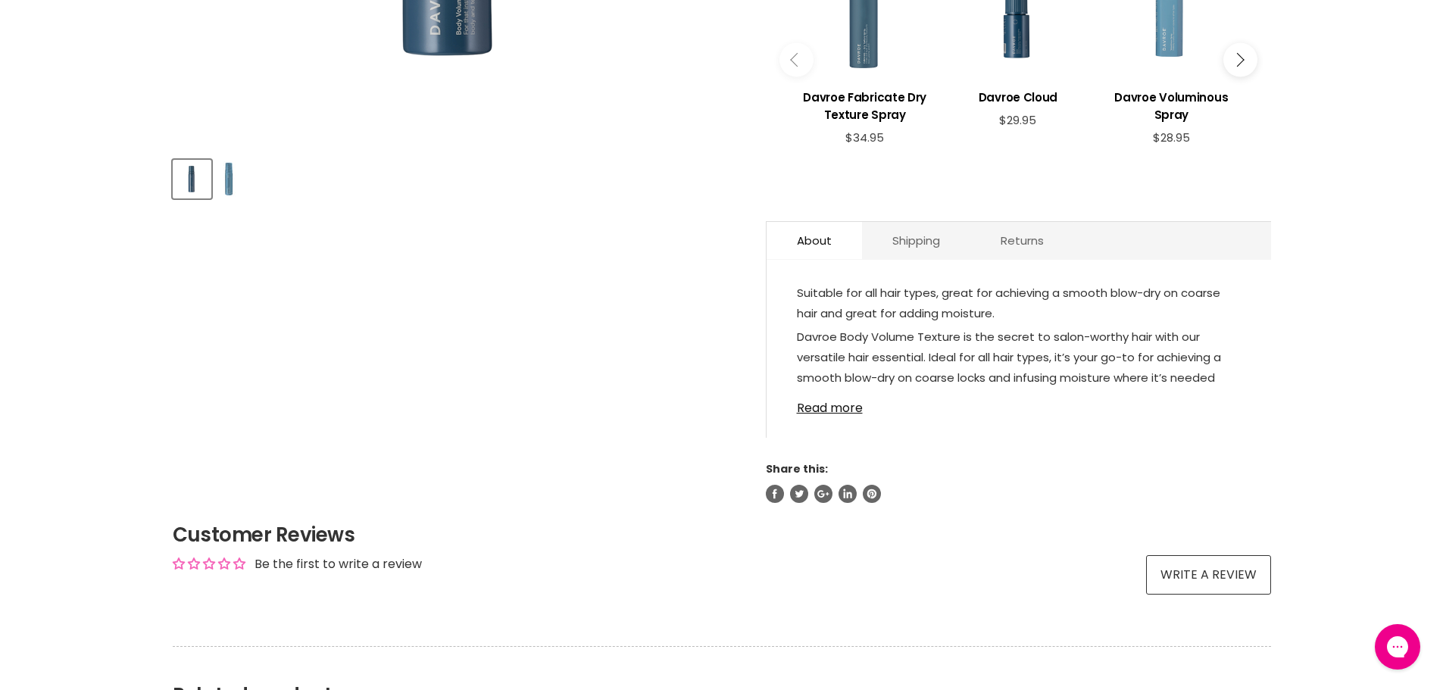
scroll to position [606, 0]
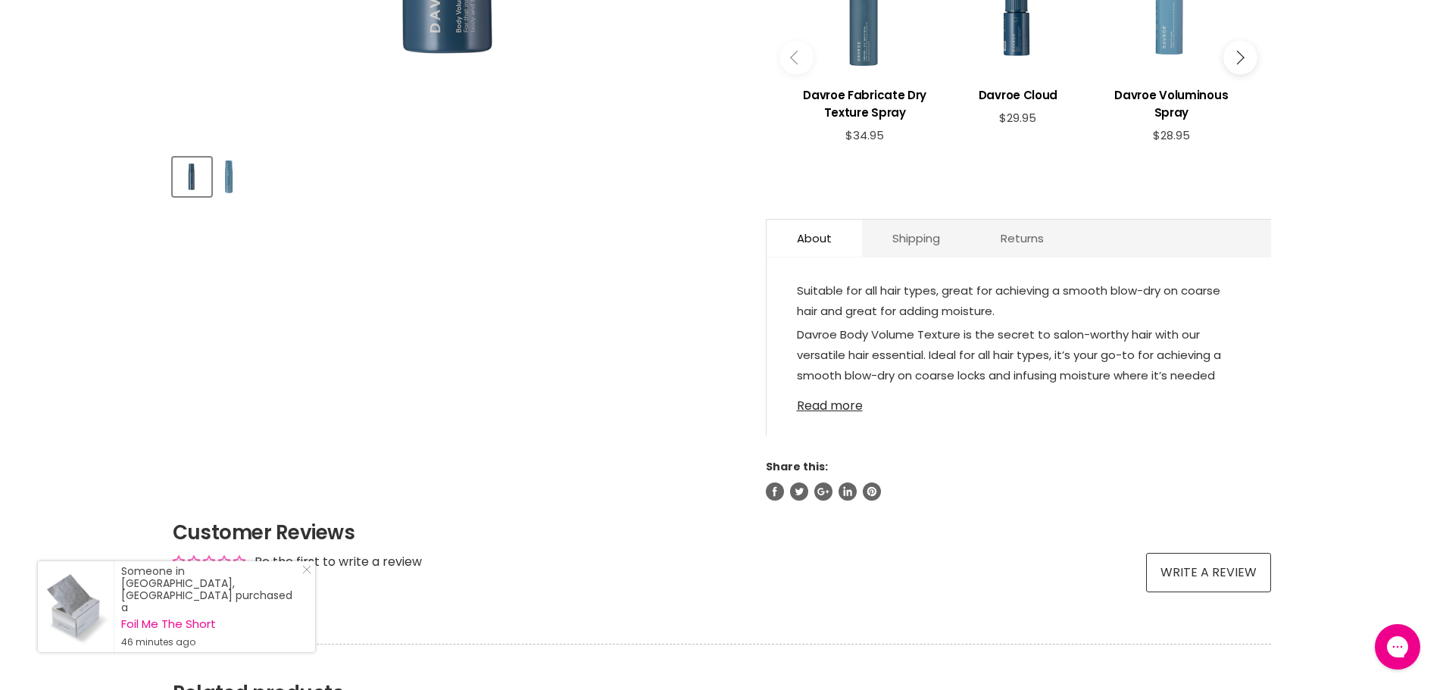
click at [836, 411] on link "Read more" at bounding box center [1019, 401] width 444 height 23
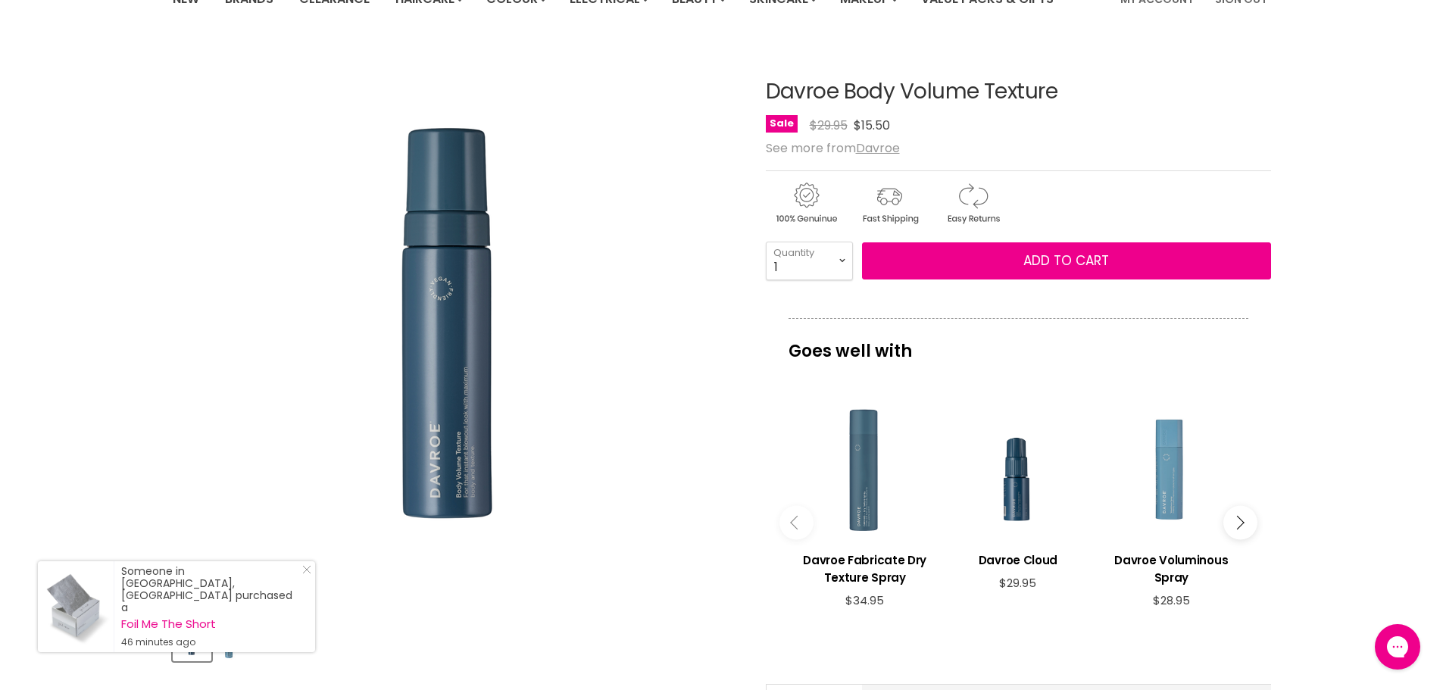
scroll to position [151, 0]
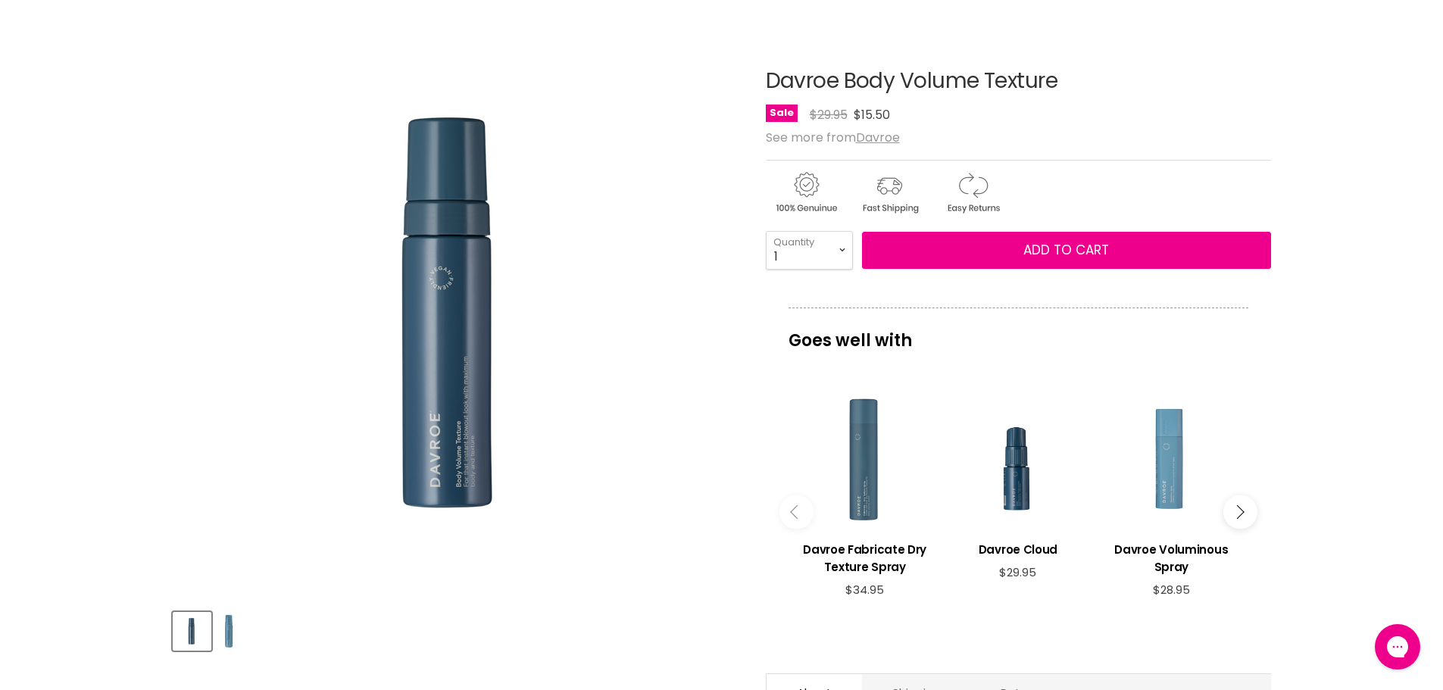
drag, startPoint x: 1090, startPoint y: 85, endPoint x: 762, endPoint y: 84, distance: 328.0
click at [762, 84] on article "Click or scroll to zoom Tap or pinch to zoom Click or scroll to zoom" at bounding box center [722, 642] width 1098 height 1221
copy div "Davroe Body Volume Texture"
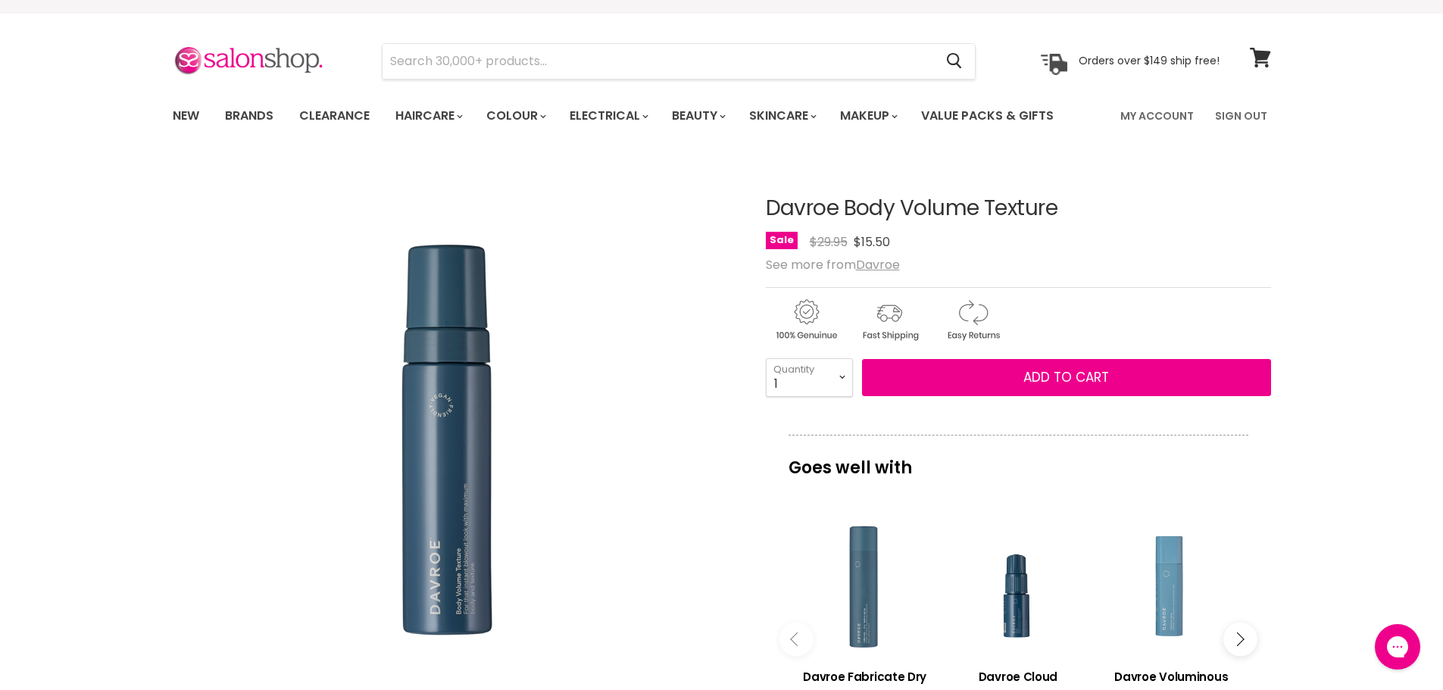
scroll to position [0, 0]
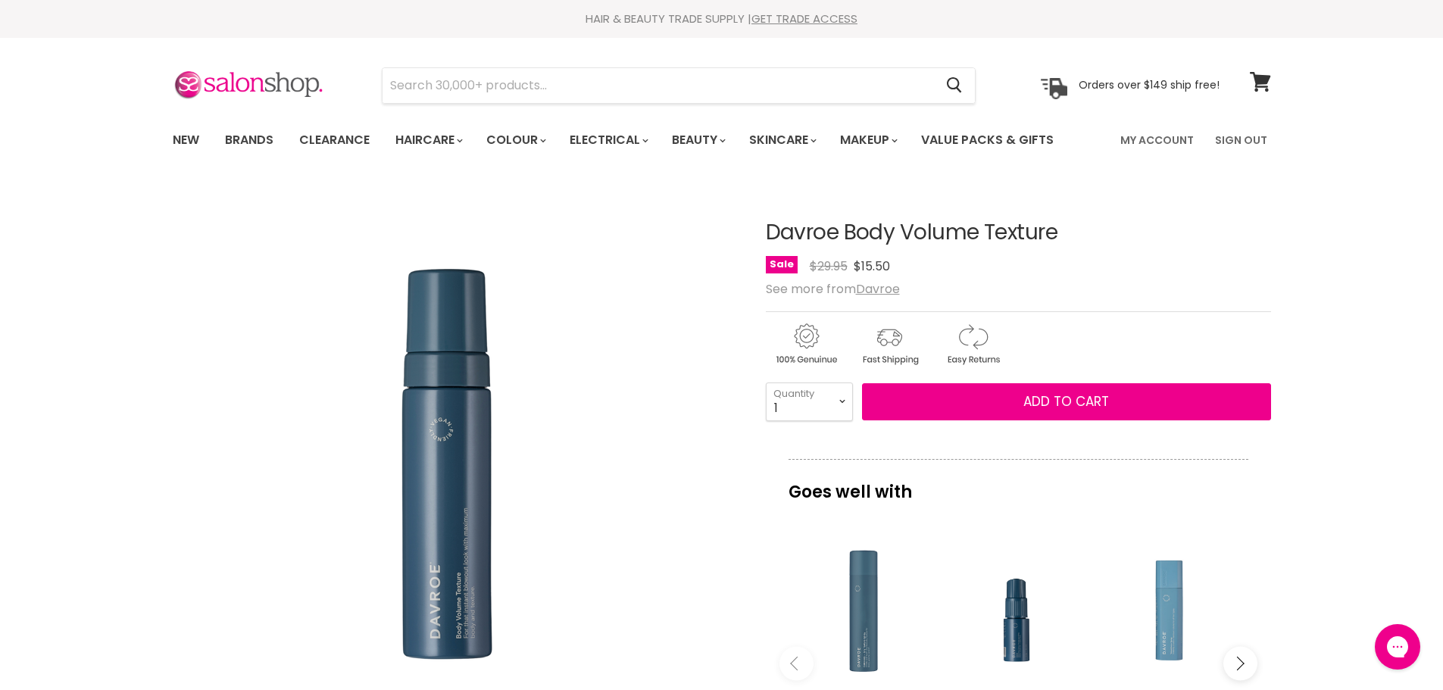
copy div "Davroe Body Volume Texture"
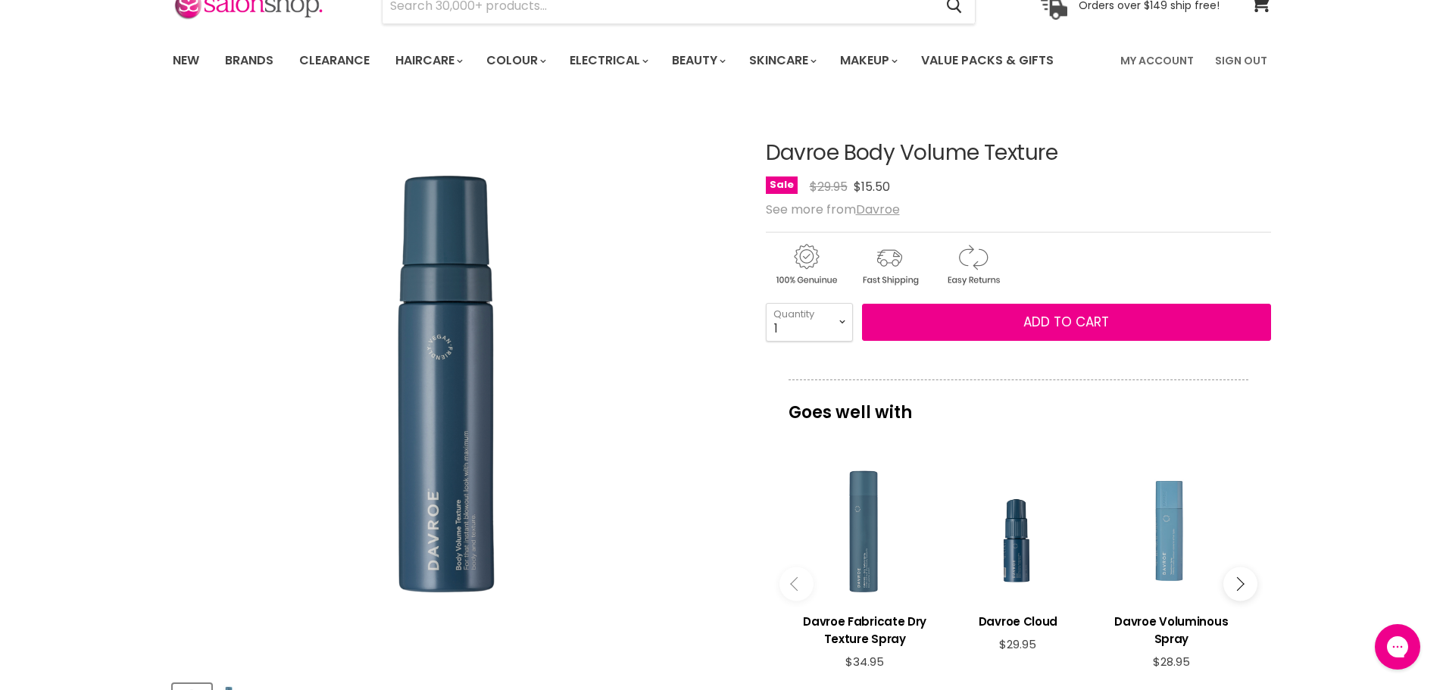
scroll to position [76, 0]
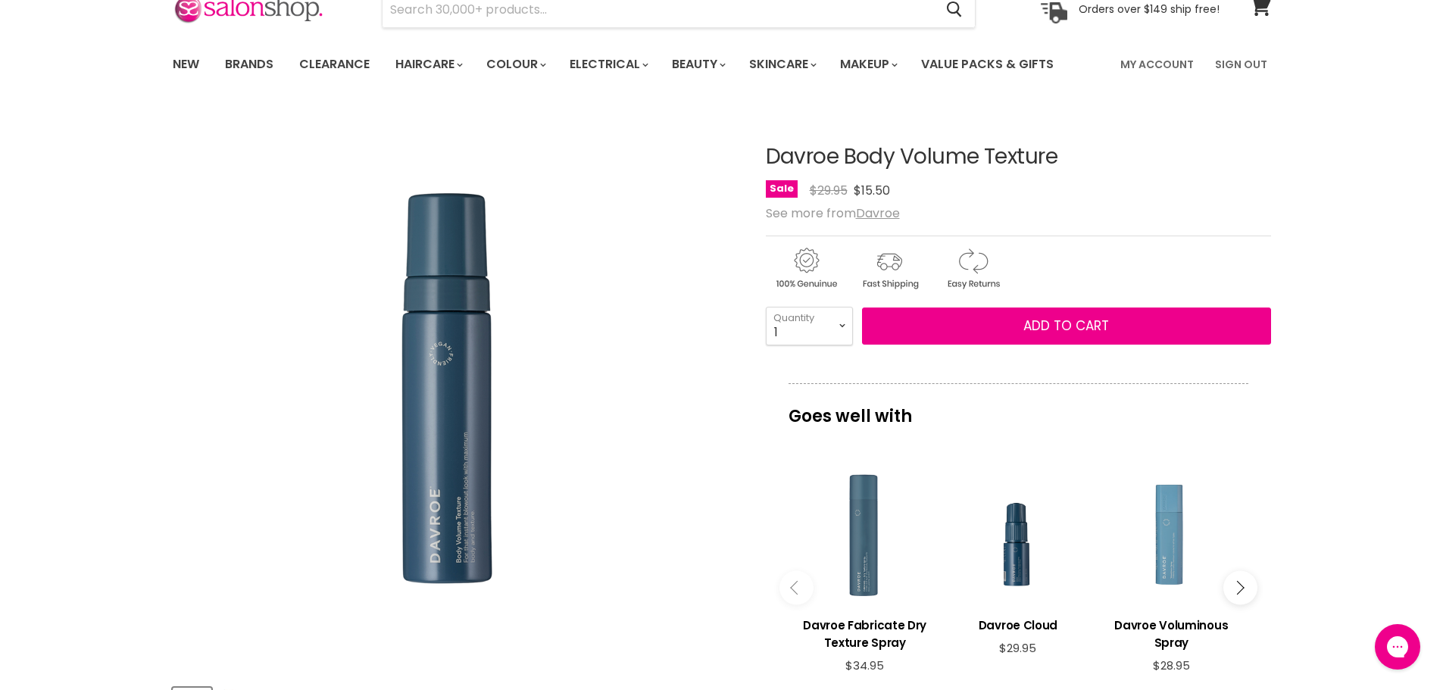
drag, startPoint x: 1089, startPoint y: 158, endPoint x: 766, endPoint y: 148, distance: 323.6
click at [766, 148] on h1 "Davroe Body Volume Texture" at bounding box center [1018, 156] width 505 height 23
copy h1 "Davroe Body Volume Texture"
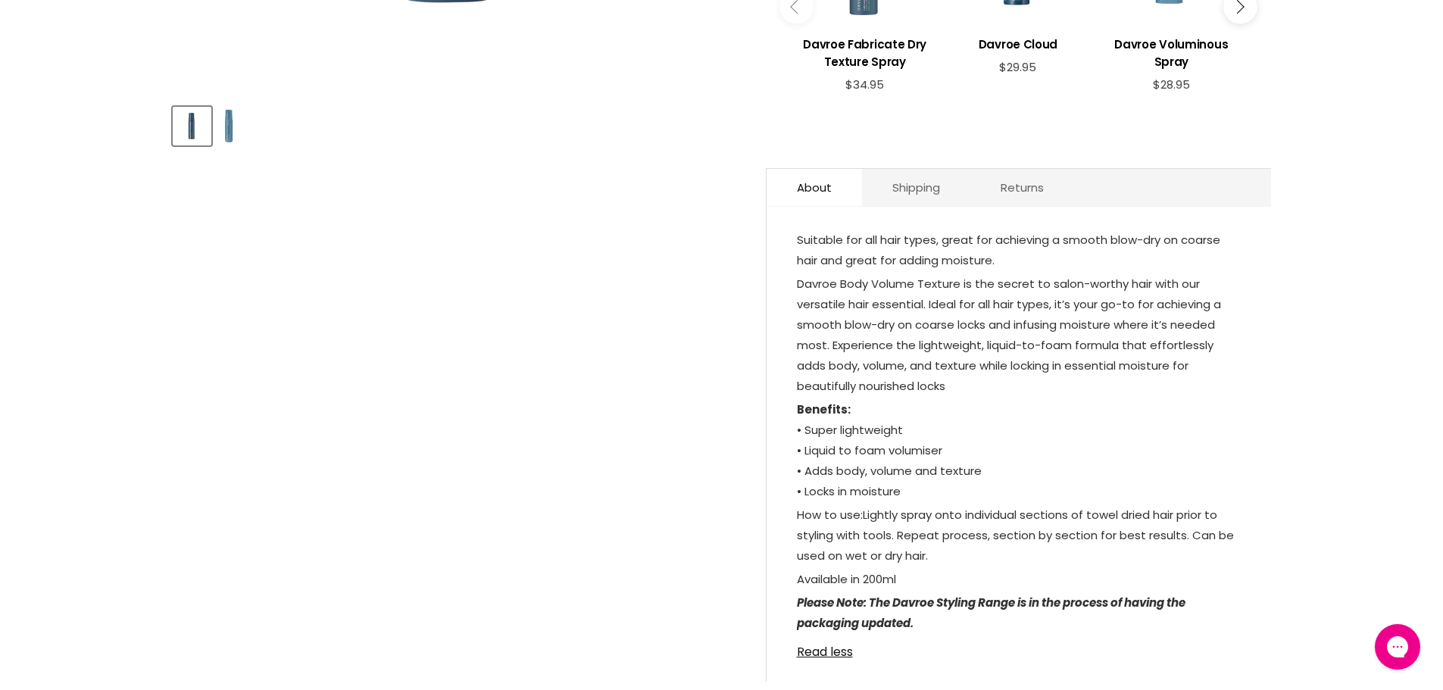
scroll to position [833, 0]
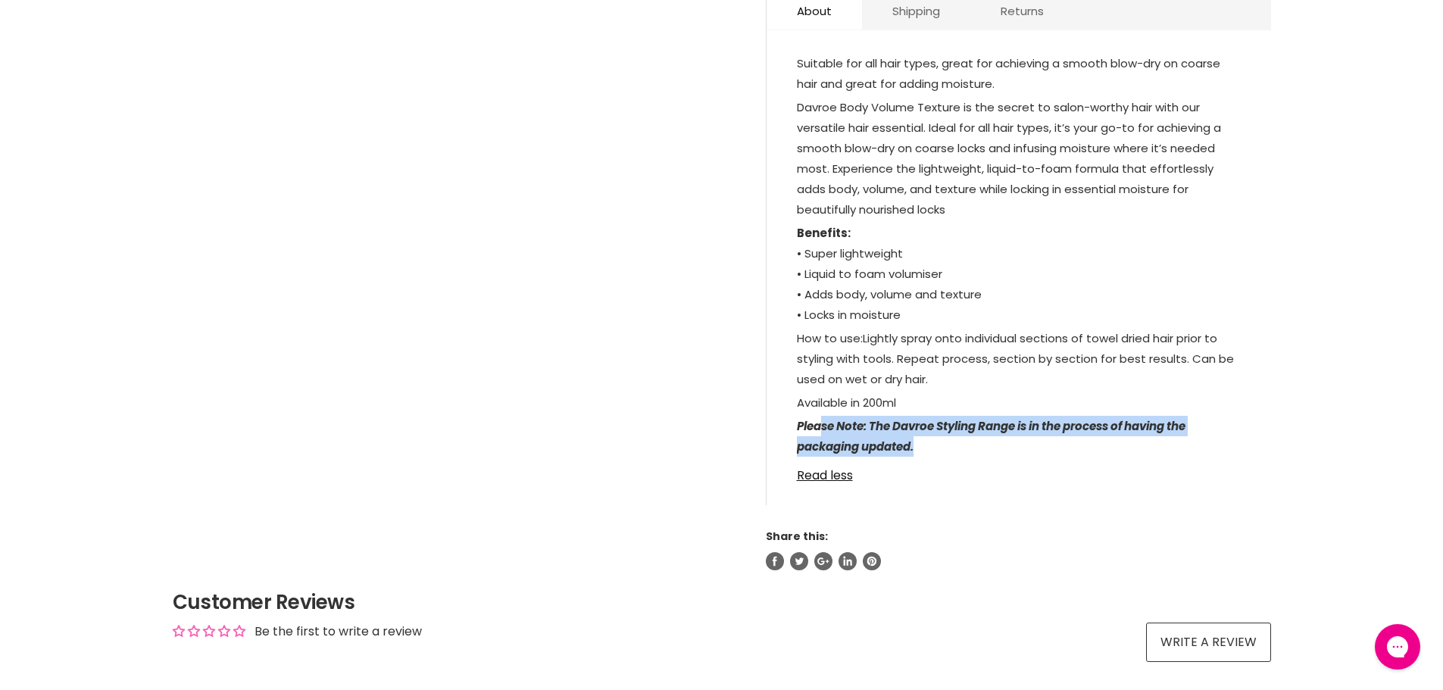
drag, startPoint x: 932, startPoint y: 445, endPoint x: 820, endPoint y: 420, distance: 114.9
click at [820, 420] on p "Please Note: The Davroe Styling Range is in the process of having the packaging…" at bounding box center [1019, 438] width 444 height 44
click at [1205, 495] on div "Suitable for all hair types, great for achieving a smooth blow-dry on coarse ha…" at bounding box center [1019, 275] width 504 height 460
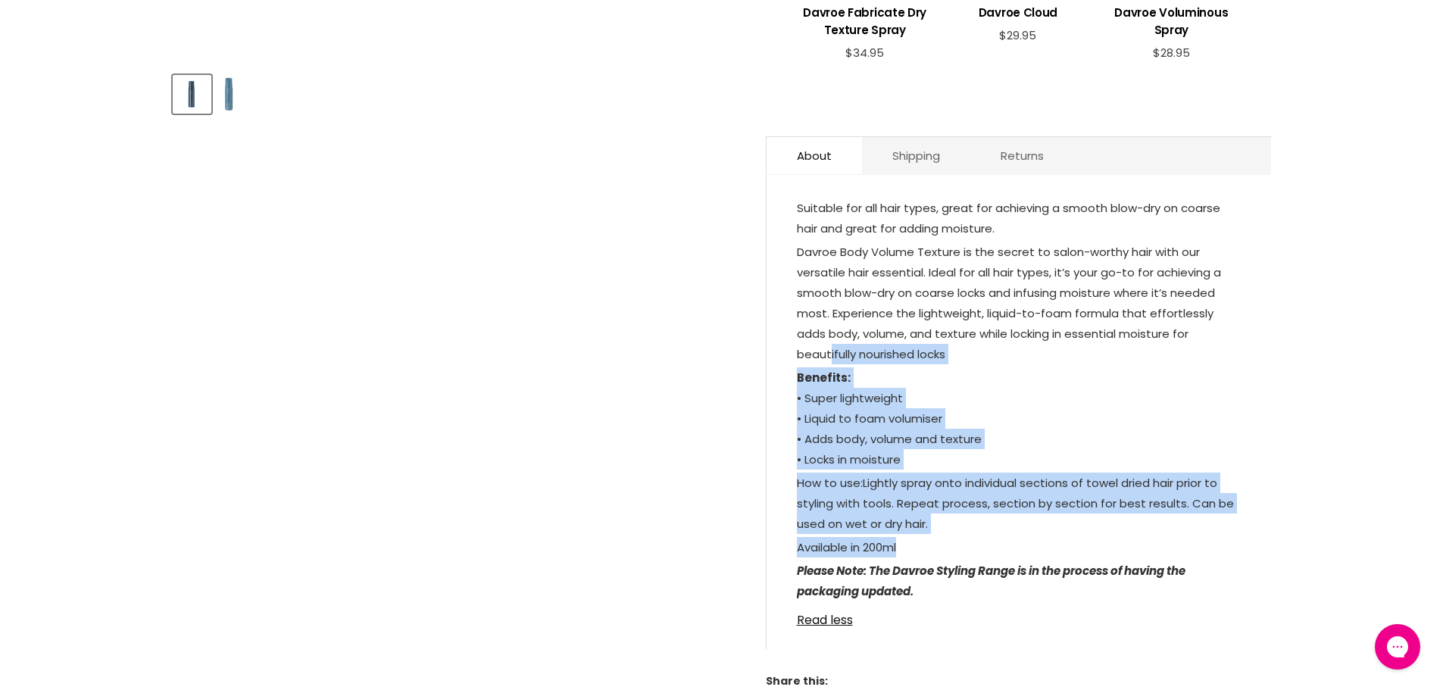
scroll to position [682, 0]
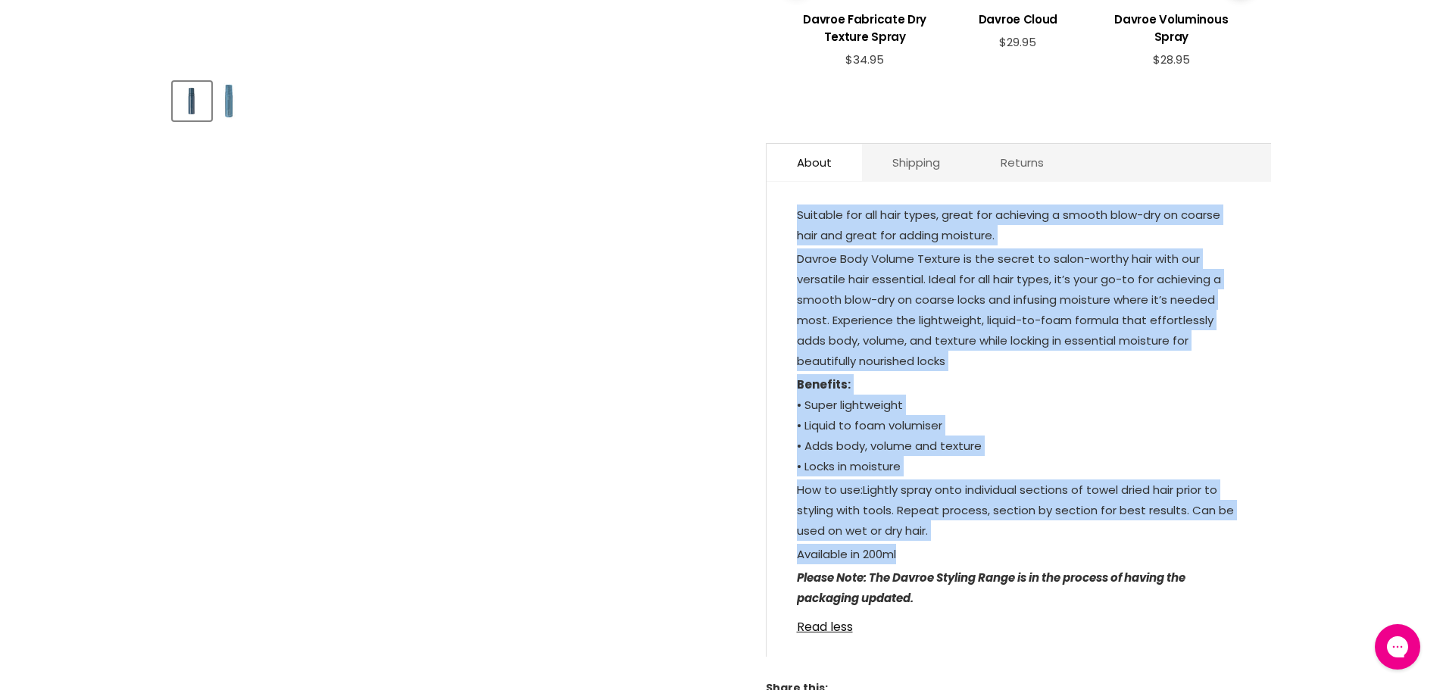
drag, startPoint x: 867, startPoint y: 393, endPoint x: 770, endPoint y: 208, distance: 208.7
click at [770, 208] on div "Suitable for all hair types, great for achieving a smooth blow-dry on coarse ha…" at bounding box center [1019, 427] width 504 height 460
copy div "Suitable for all hair types, great for achieving a smooth blow-dry on coarse ha…"
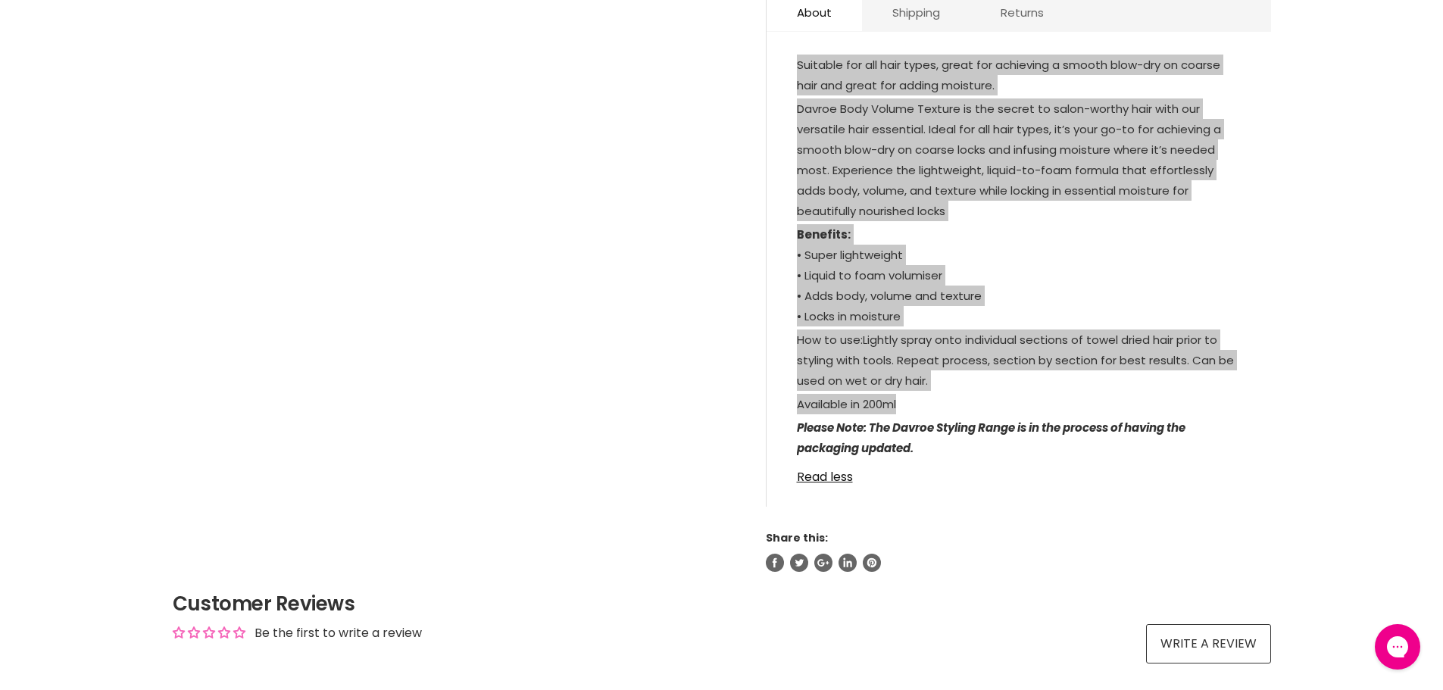
scroll to position [833, 0]
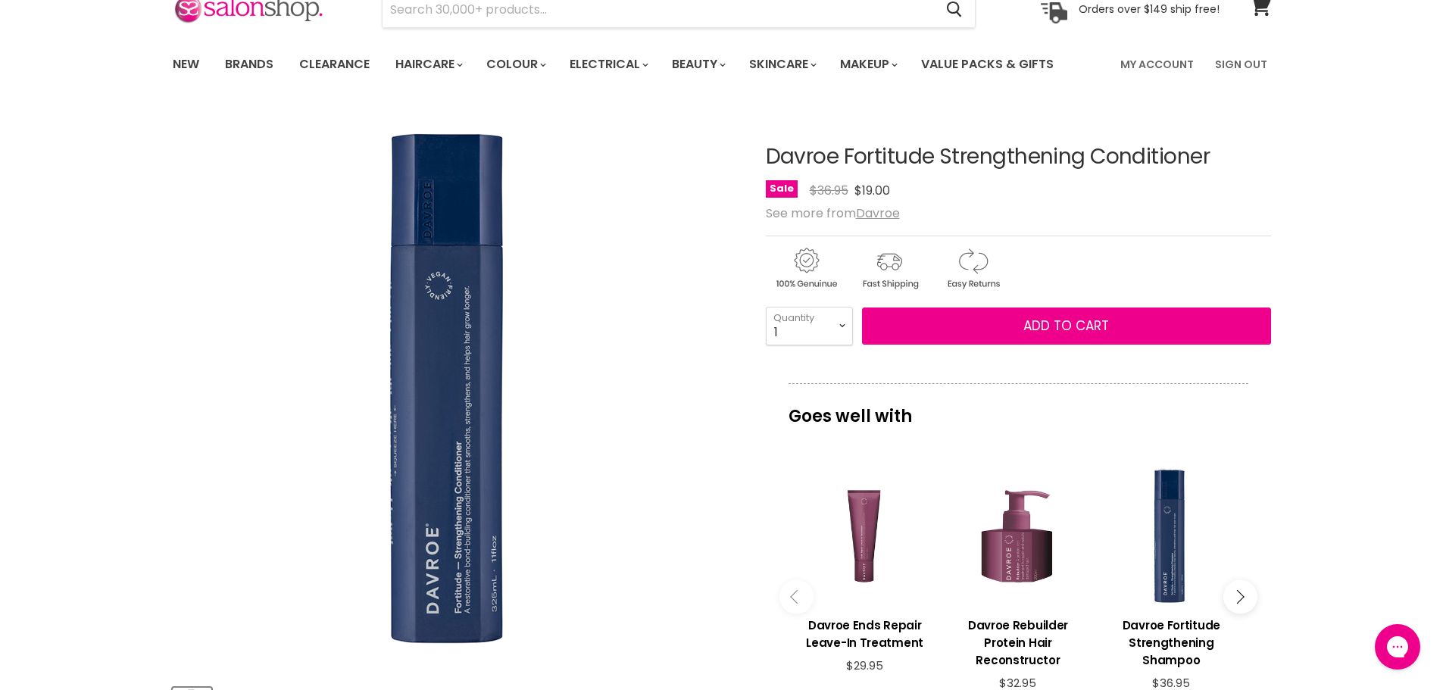
drag, startPoint x: 1212, startPoint y: 164, endPoint x: 841, endPoint y: 164, distance: 371.2
click at [841, 164] on div "Davroe Fortitude Strengthening Conditioner No reviews Sale Original Price $36.9…" at bounding box center [1018, 173] width 505 height 56
click at [1285, 207] on section "Click or scroll to zoom Tap or pinch to zoom" at bounding box center [722, 613] width 1136 height 1011
drag, startPoint x: 1241, startPoint y: 159, endPoint x: 762, endPoint y: 159, distance: 478.7
click at [762, 159] on article "Click or scroll to zoom Tap or pinch to zoom Davroe Fortitude Strengthening Con…" at bounding box center [722, 579] width 1098 height 942
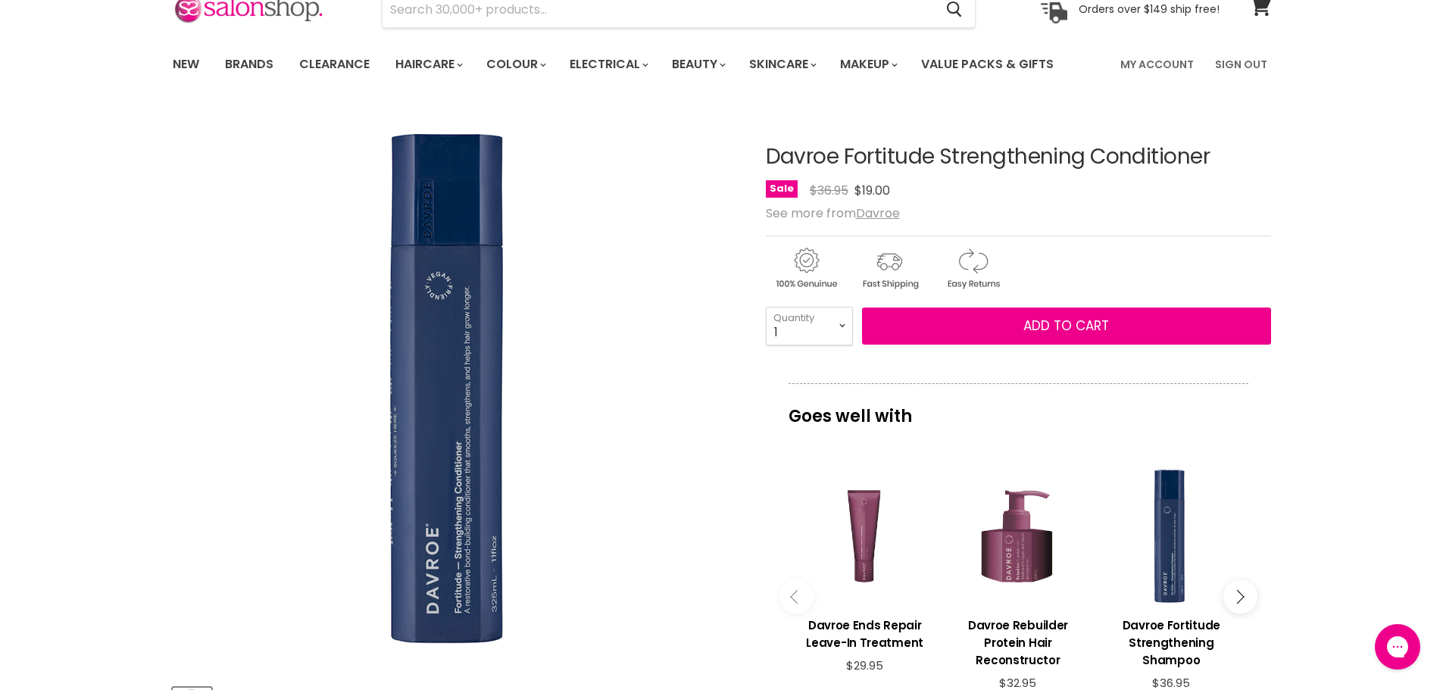
copy div "Davroe Fortitude Strengthening Conditioner"
drag, startPoint x: 1236, startPoint y: 154, endPoint x: 752, endPoint y: 153, distance: 484.0
click at [752, 153] on article "Click or scroll to zoom Tap or pinch to zoom Davroe Fortitude Strengthening Con…" at bounding box center [722, 579] width 1098 height 942
copy div "Davroe Fortitude Strengthening Conditioner"
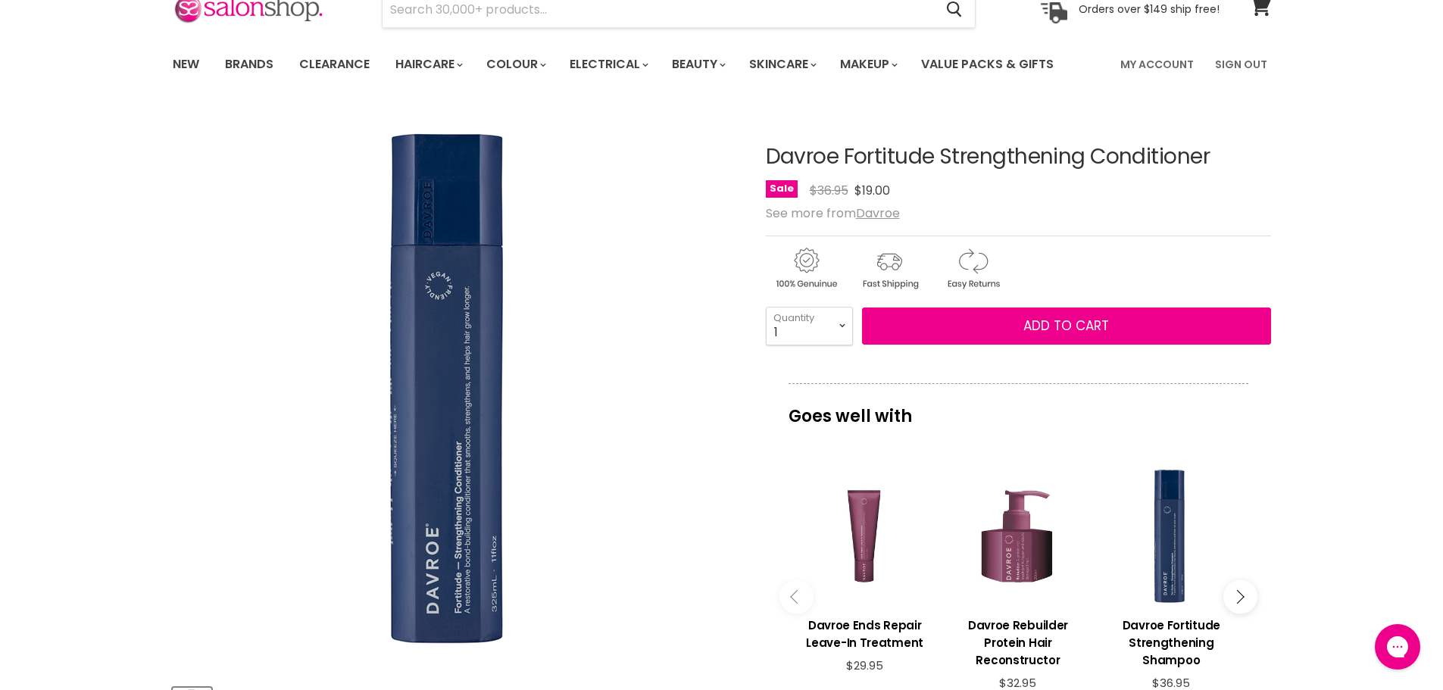
copy div "Davroe Fortitude Strengthening Conditioner"
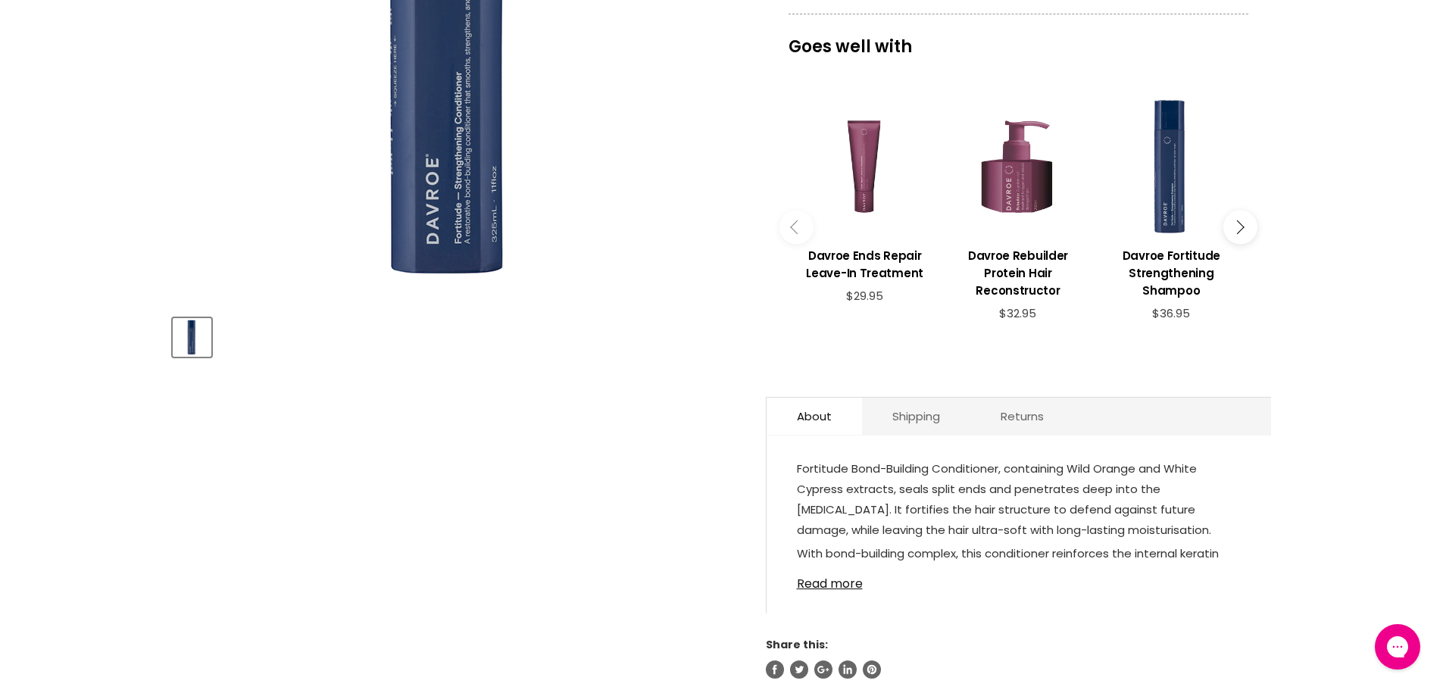
scroll to position [227, 0]
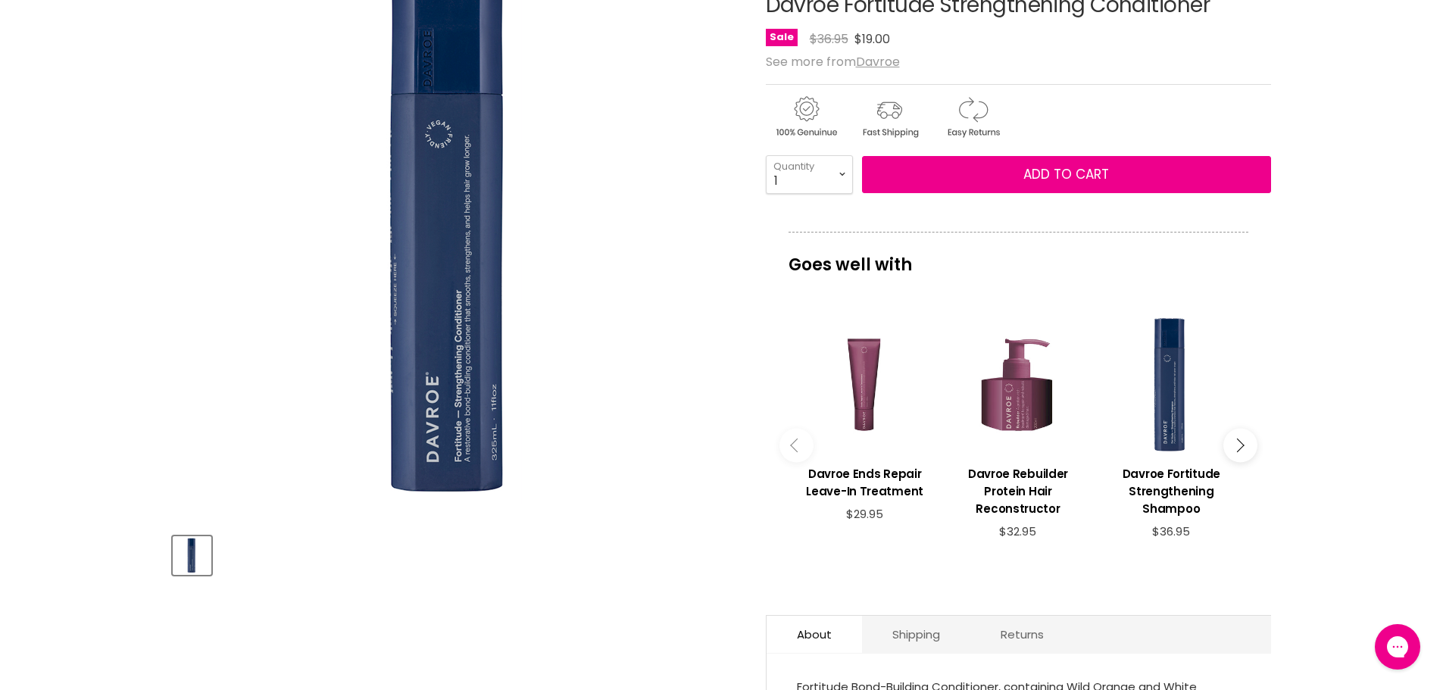
copy div "Davroe Fortitude Strengthening Conditioner"
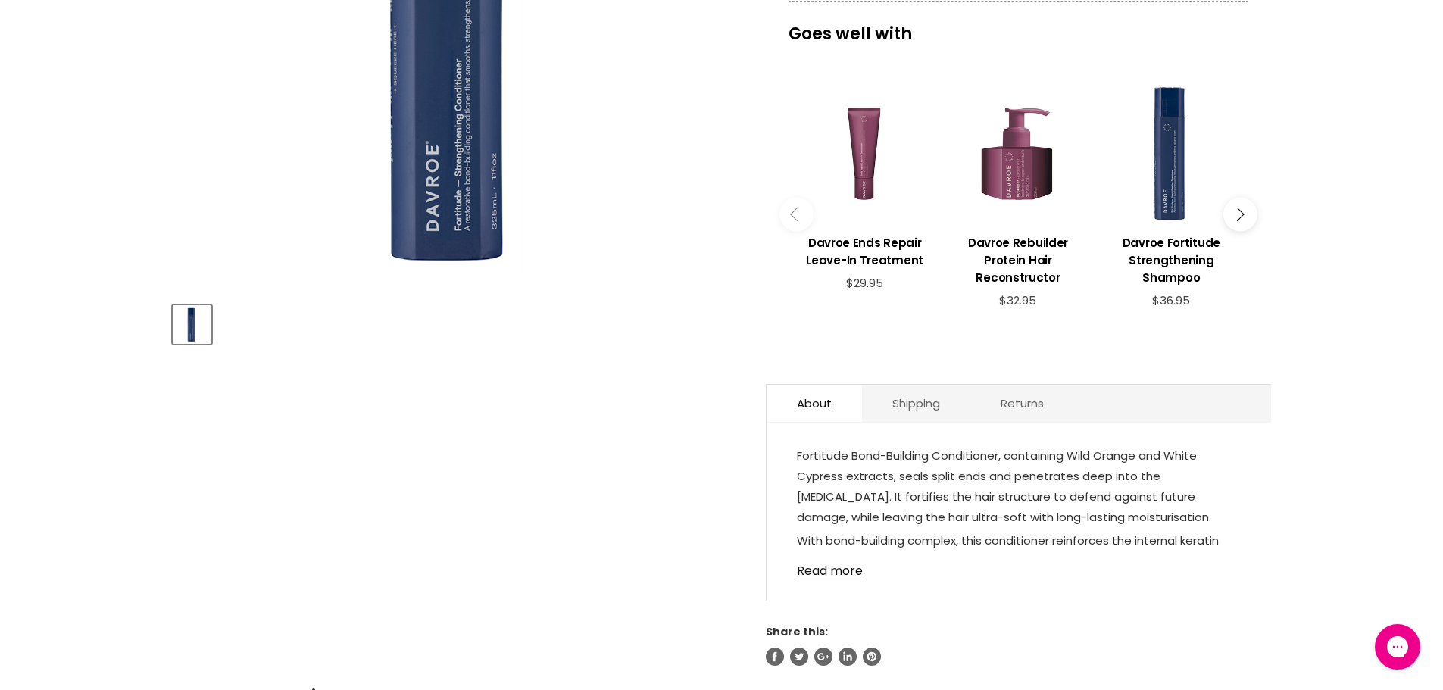
scroll to position [530, 0]
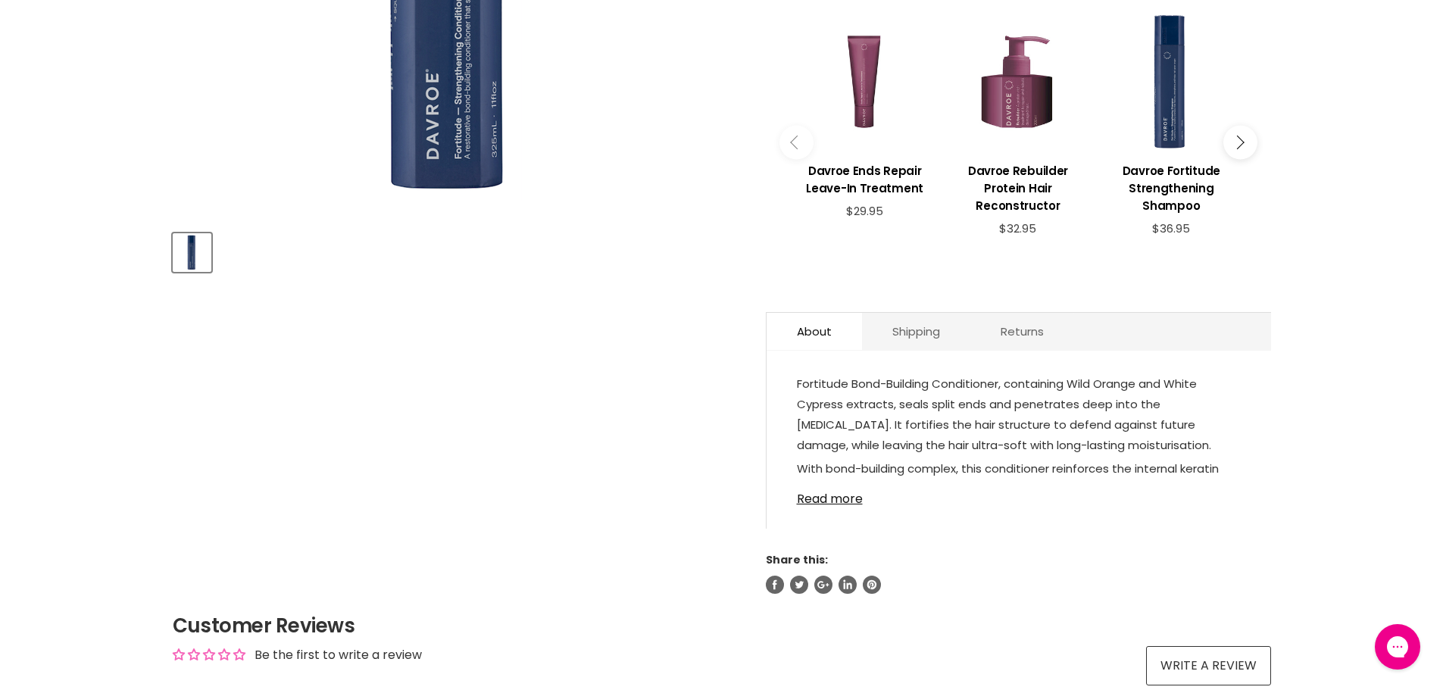
click at [845, 498] on link "Read more" at bounding box center [1019, 494] width 444 height 23
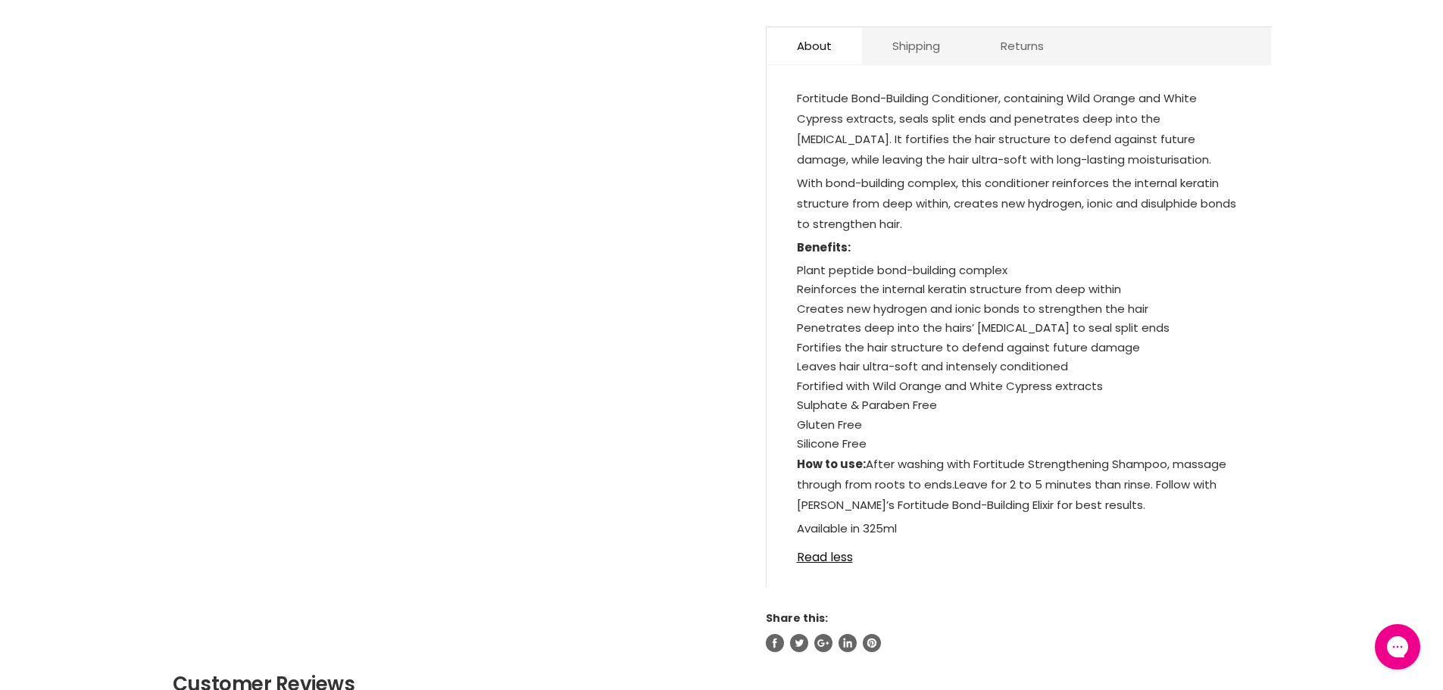
scroll to position [833, 0]
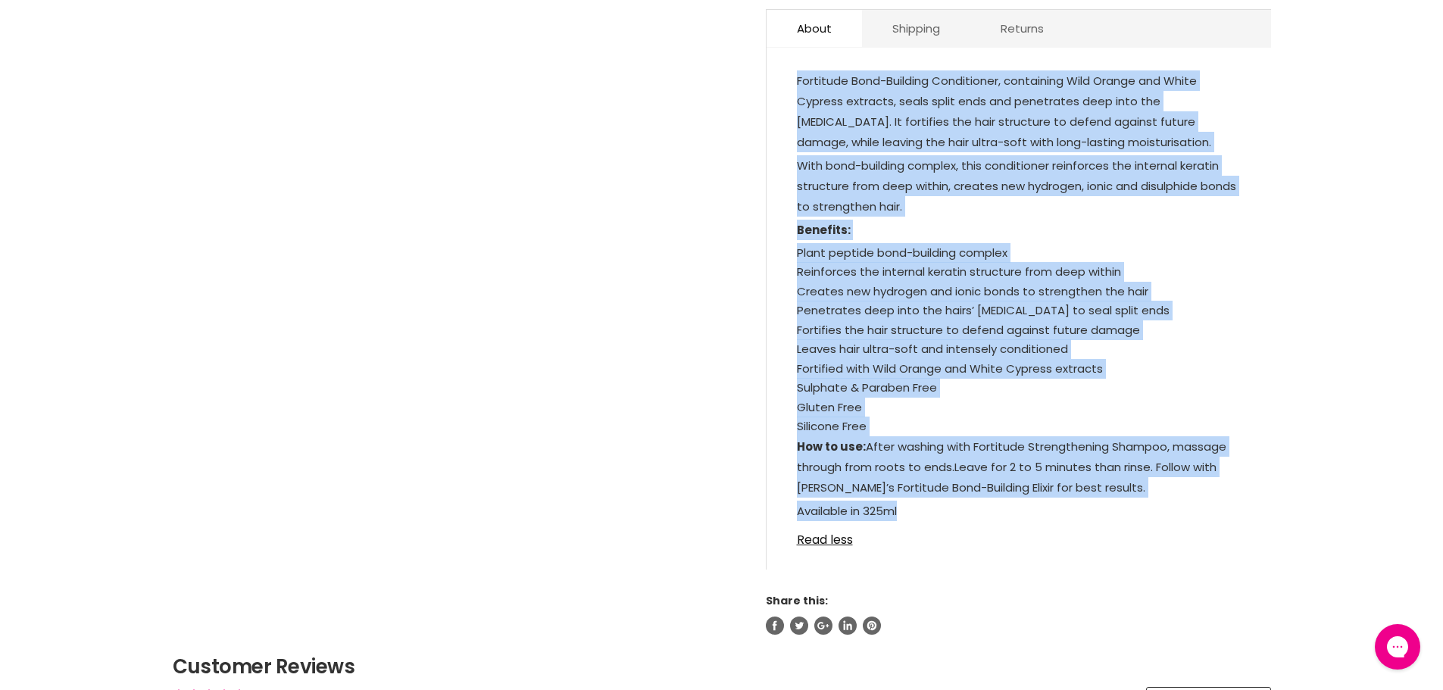
drag, startPoint x: 928, startPoint y: 514, endPoint x: 810, endPoint y: 79, distance: 450.4
click at [797, 77] on div "Fortitude Bond-Building Conditioner, containing Wild Orange and White Cypress e…" at bounding box center [1019, 297] width 444 height 454
copy div "Fortitude Bond-Building Conditioner, containing Wild Orange and White Cypress e…"
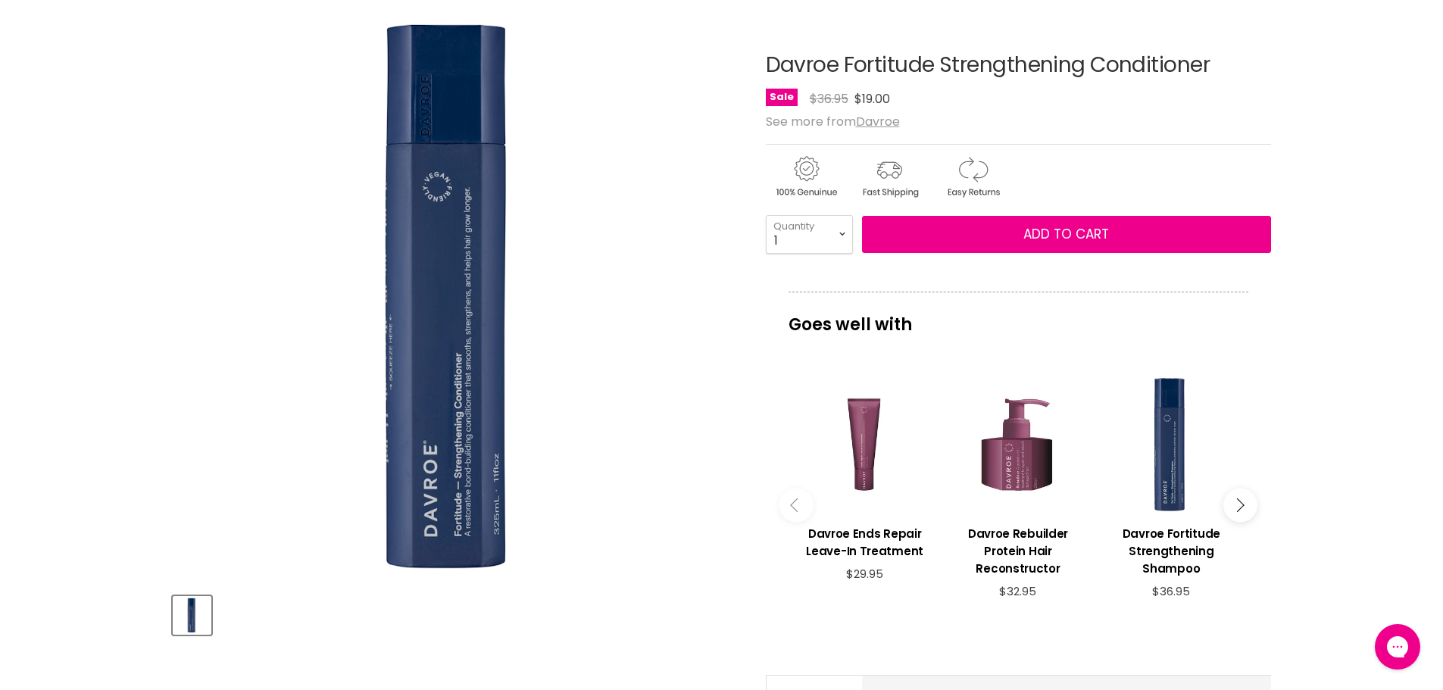
scroll to position [0, 0]
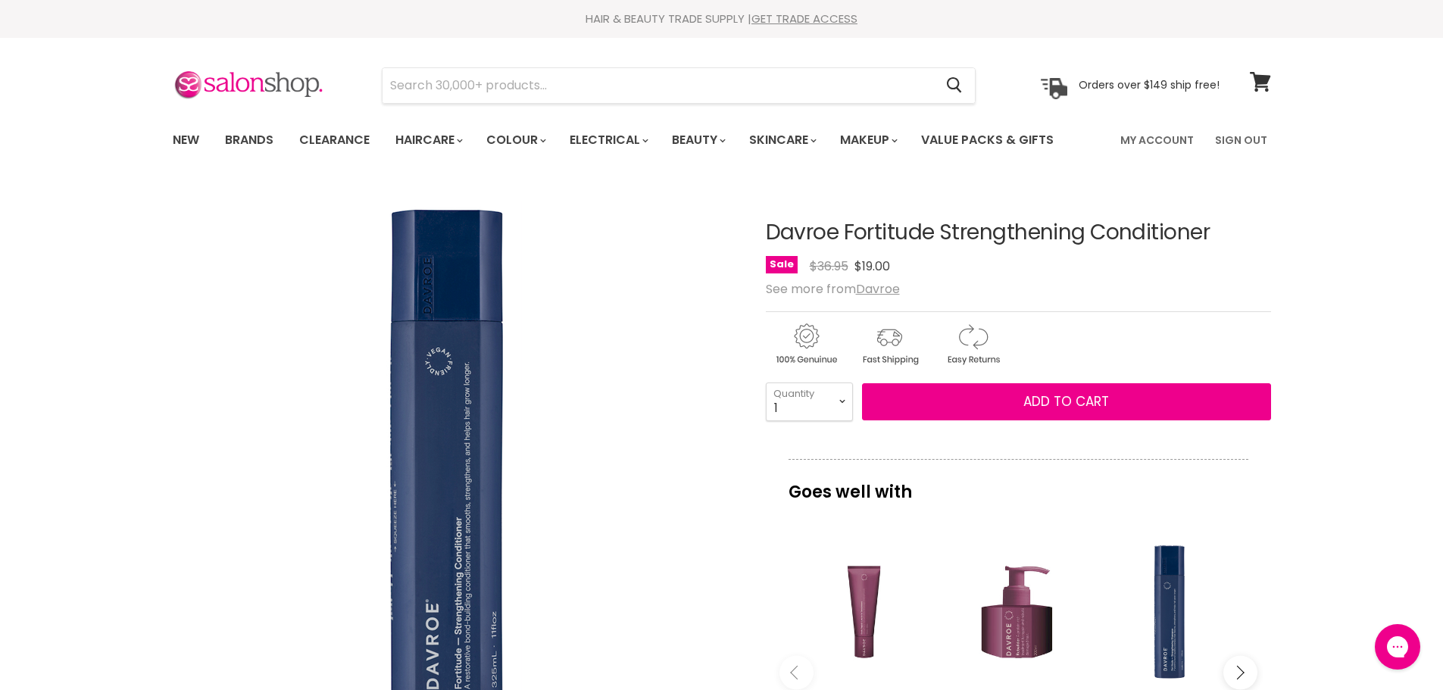
drag, startPoint x: 757, startPoint y: 230, endPoint x: 1088, endPoint y: 232, distance: 331.0
copy div "Davroe Fortitude Strengthening"
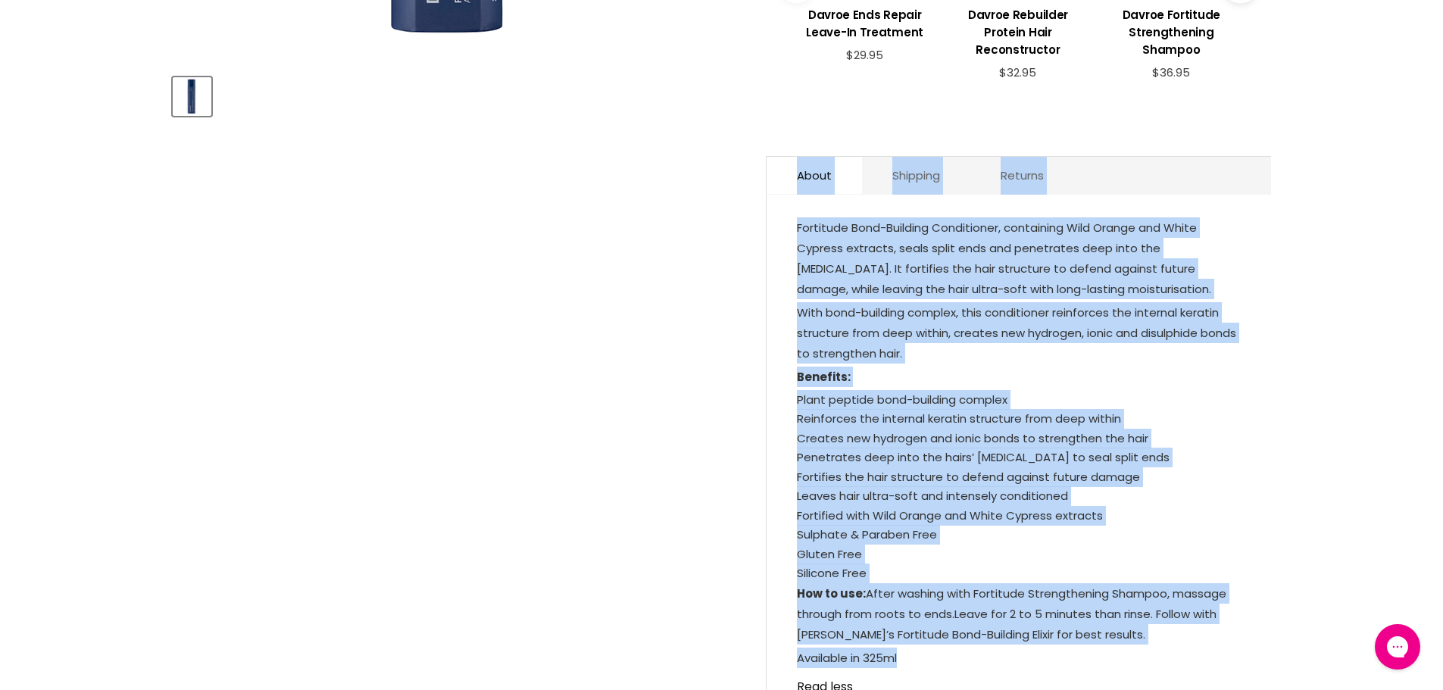
scroll to position [682, 0]
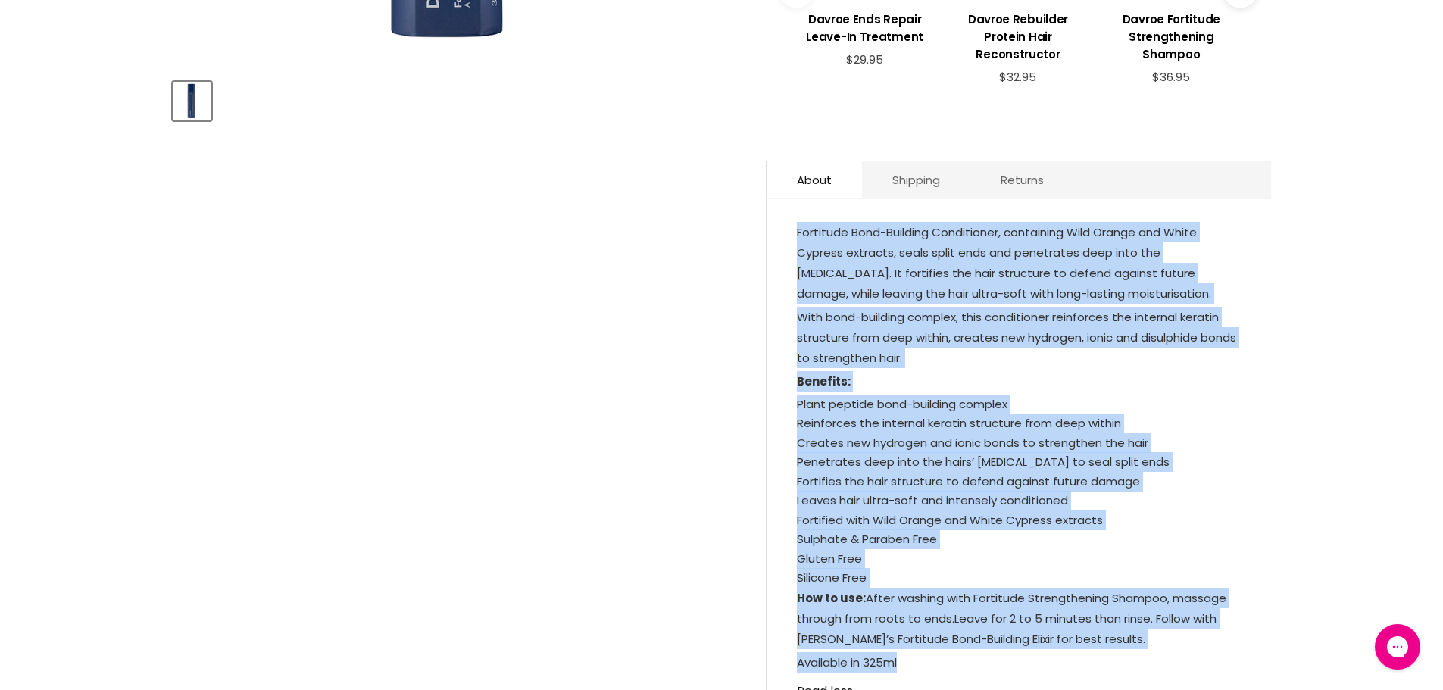
drag, startPoint x: 923, startPoint y: 439, endPoint x: 795, endPoint y: 230, distance: 244.5
click at [795, 230] on div "Fortitude Bond-Building Conditioner, containing Wild Orange and White Cypress e…" at bounding box center [1019, 467] width 504 height 507
copy div "Fortitude Bond-Building Conditioner, containing Wild Orange and White Cypress e…"
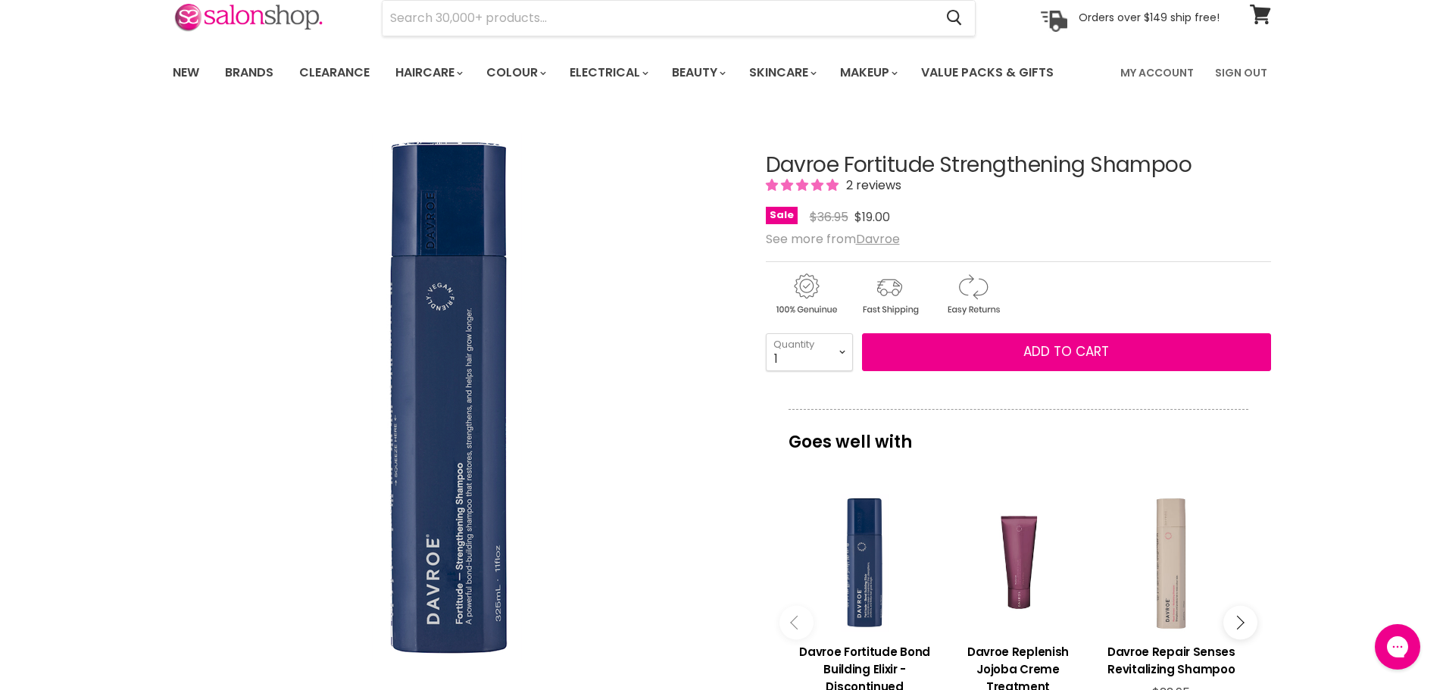
scroll to position [76, 0]
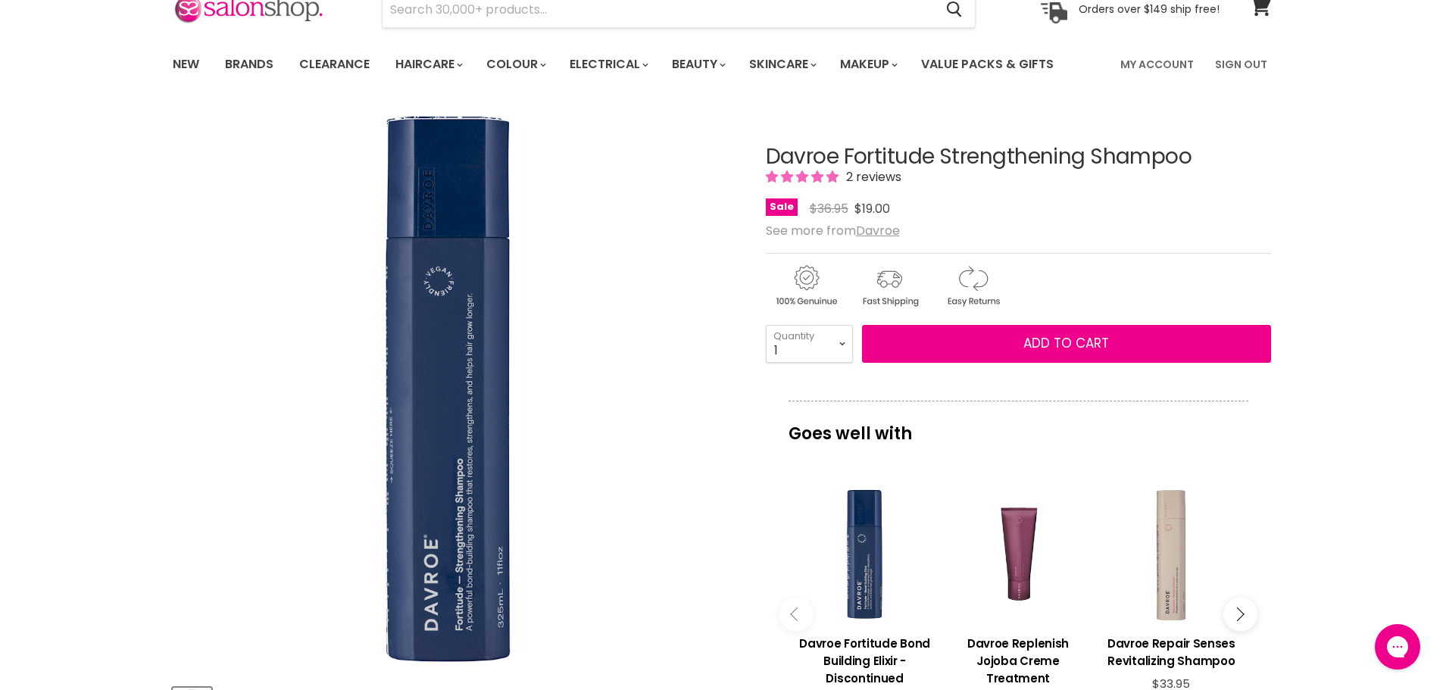
click at [537, 292] on img "Davroe Fortitude Strengthening Shampoo image. Click or Scroll to Zoom." at bounding box center [455, 390] width 566 height 566
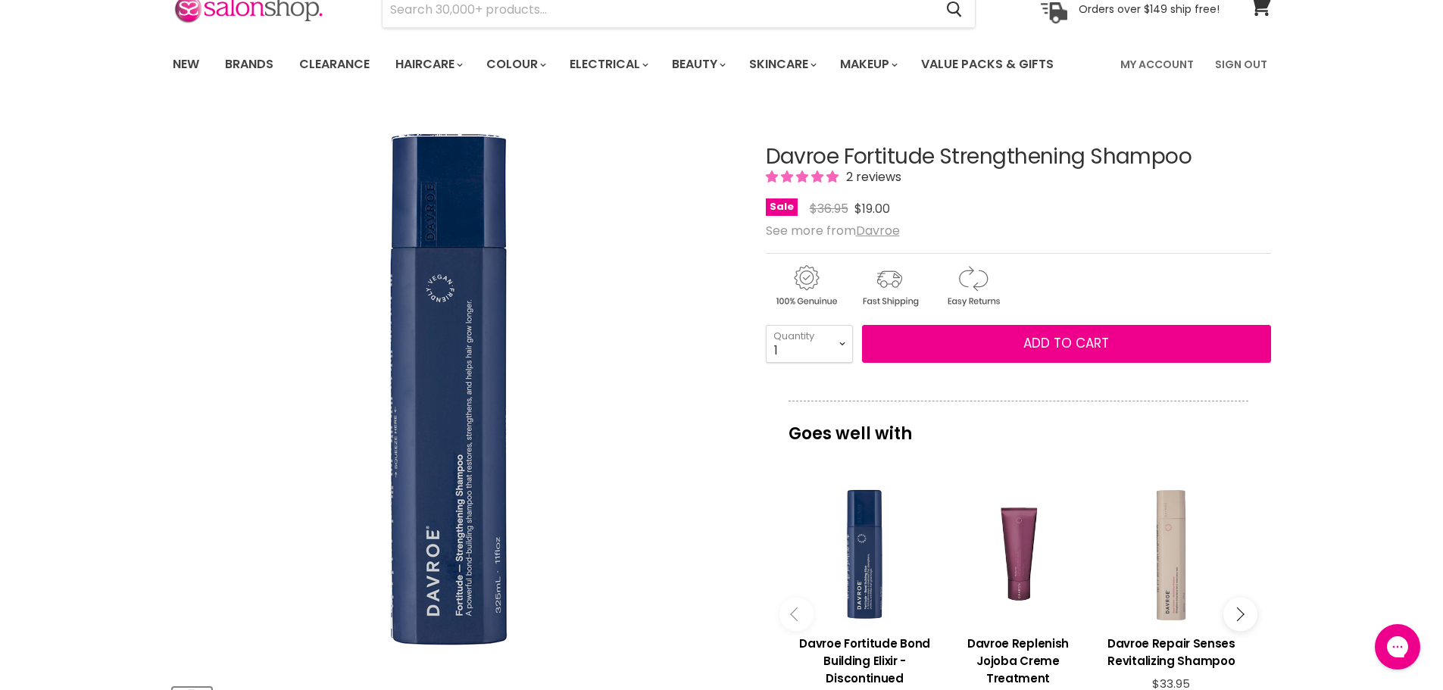
drag, startPoint x: 1210, startPoint y: 162, endPoint x: 767, endPoint y: 152, distance: 444.0
click at [767, 152] on h1 "Davroe Fortitude Strengthening Shampoo" at bounding box center [1018, 156] width 505 height 23
copy h1 "Davroe Fortitude Strengthening Shampoo"
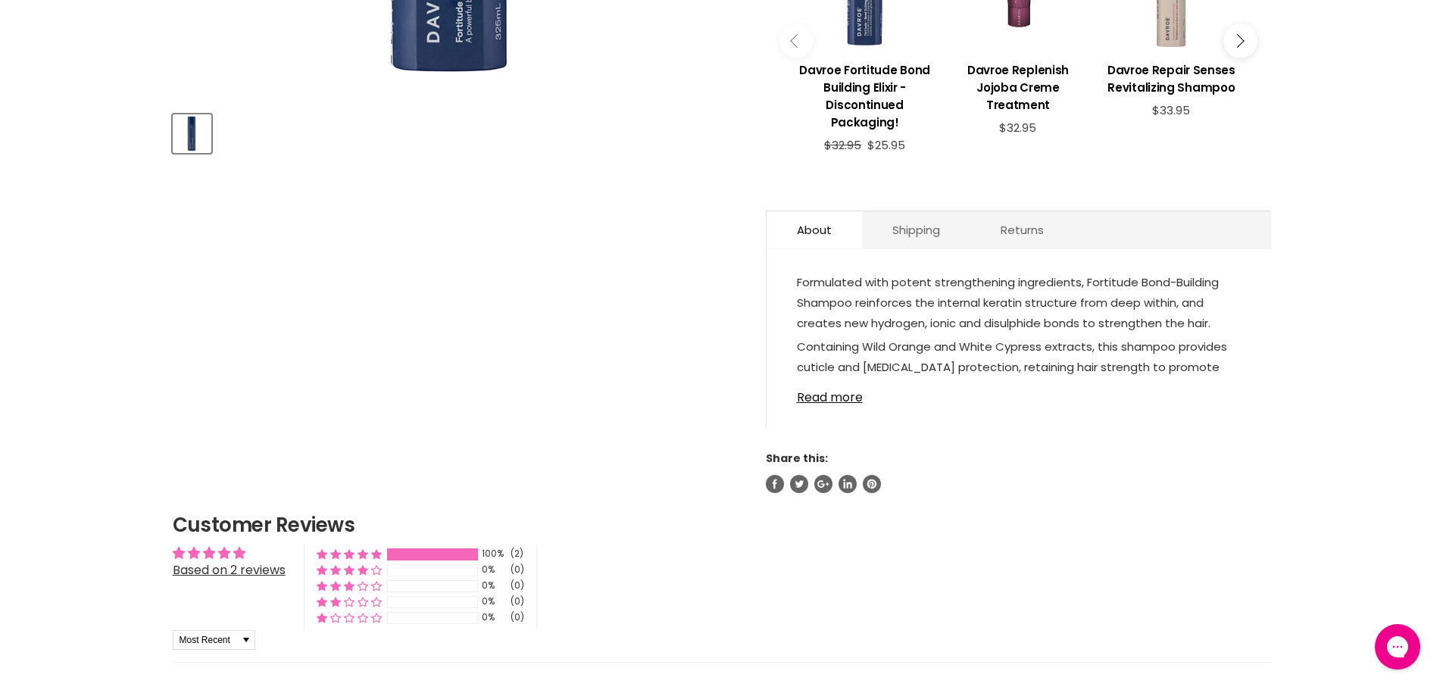
scroll to position [682, 0]
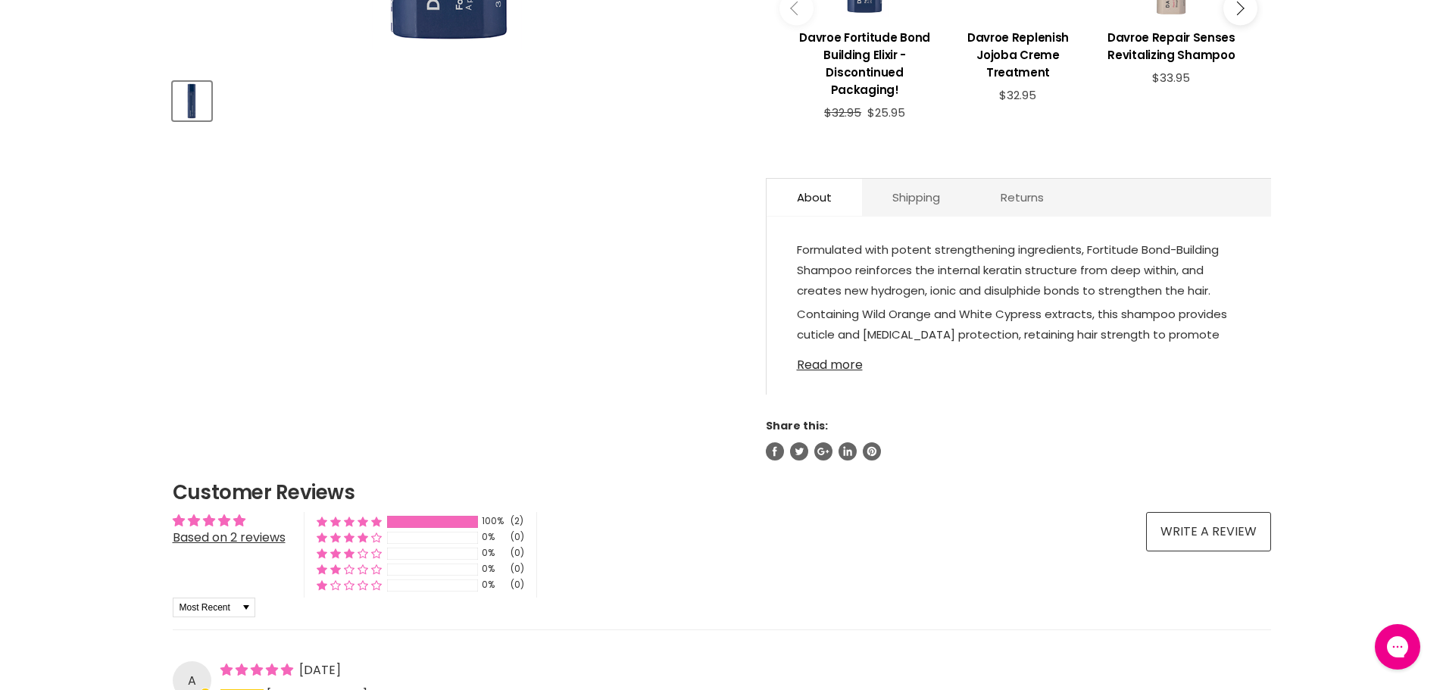
click at [834, 360] on link "Read more" at bounding box center [1019, 360] width 444 height 23
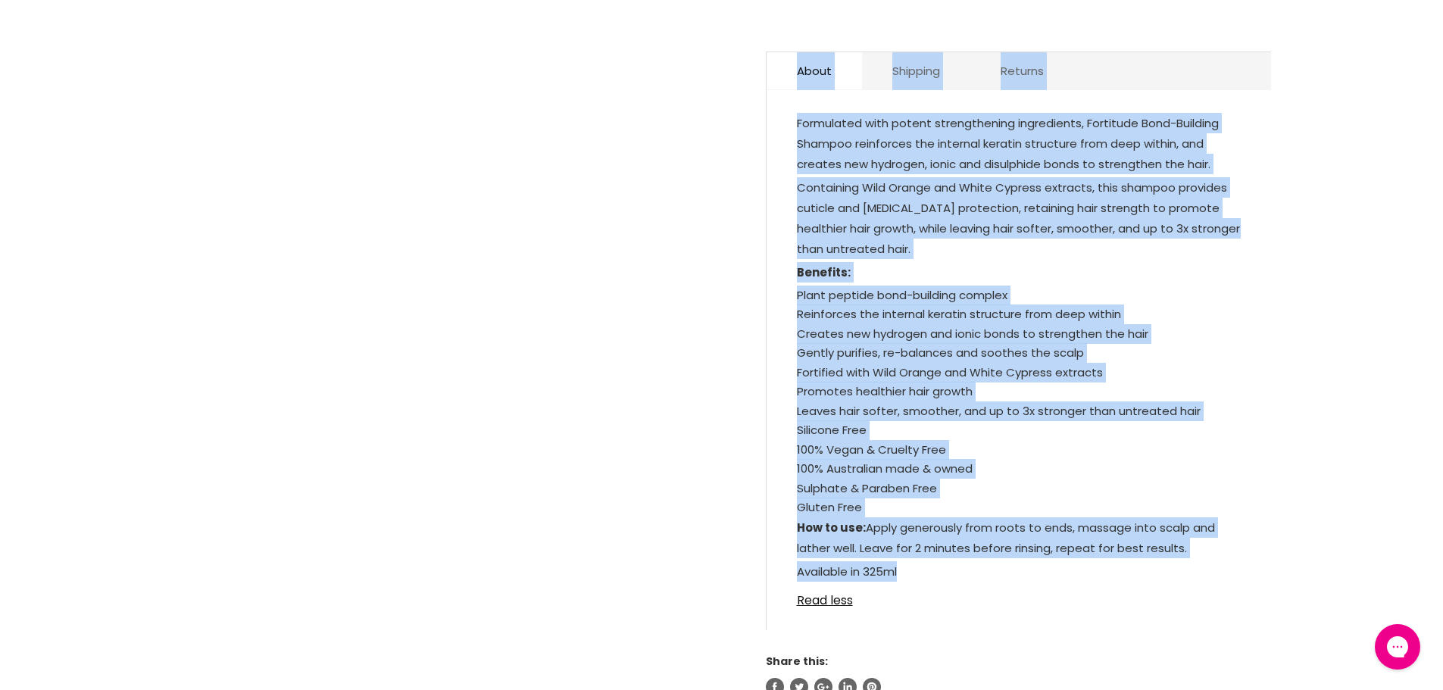
scroll to position [757, 0]
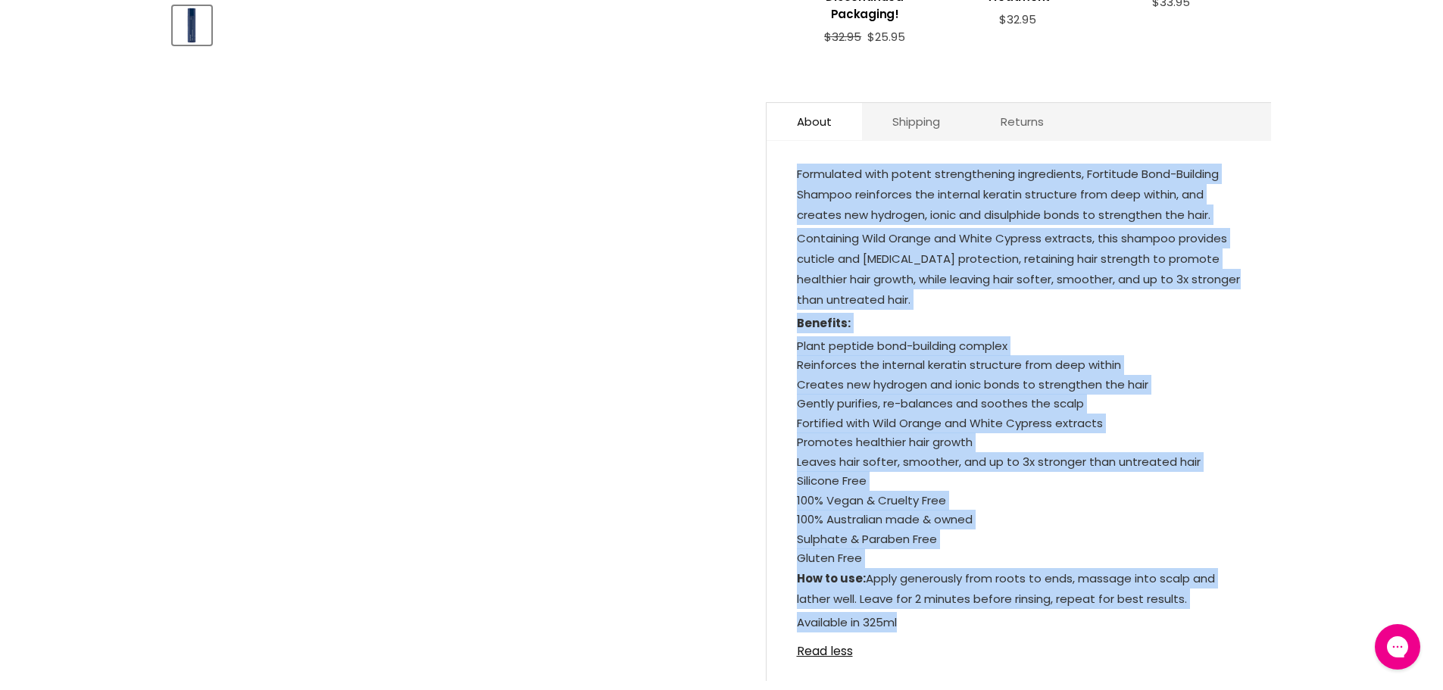
drag, startPoint x: 918, startPoint y: 393, endPoint x: 794, endPoint y: 176, distance: 250.4
click at [794, 176] on div "Formulated with potent strengthening ingredients, Fortitude Bond-Building Shamp…" at bounding box center [1019, 418] width 504 height 525
copy div "Loremipsum dolo sitame consecteturad elitseddoei, Temporinc Utla-Etdolore Magna…"
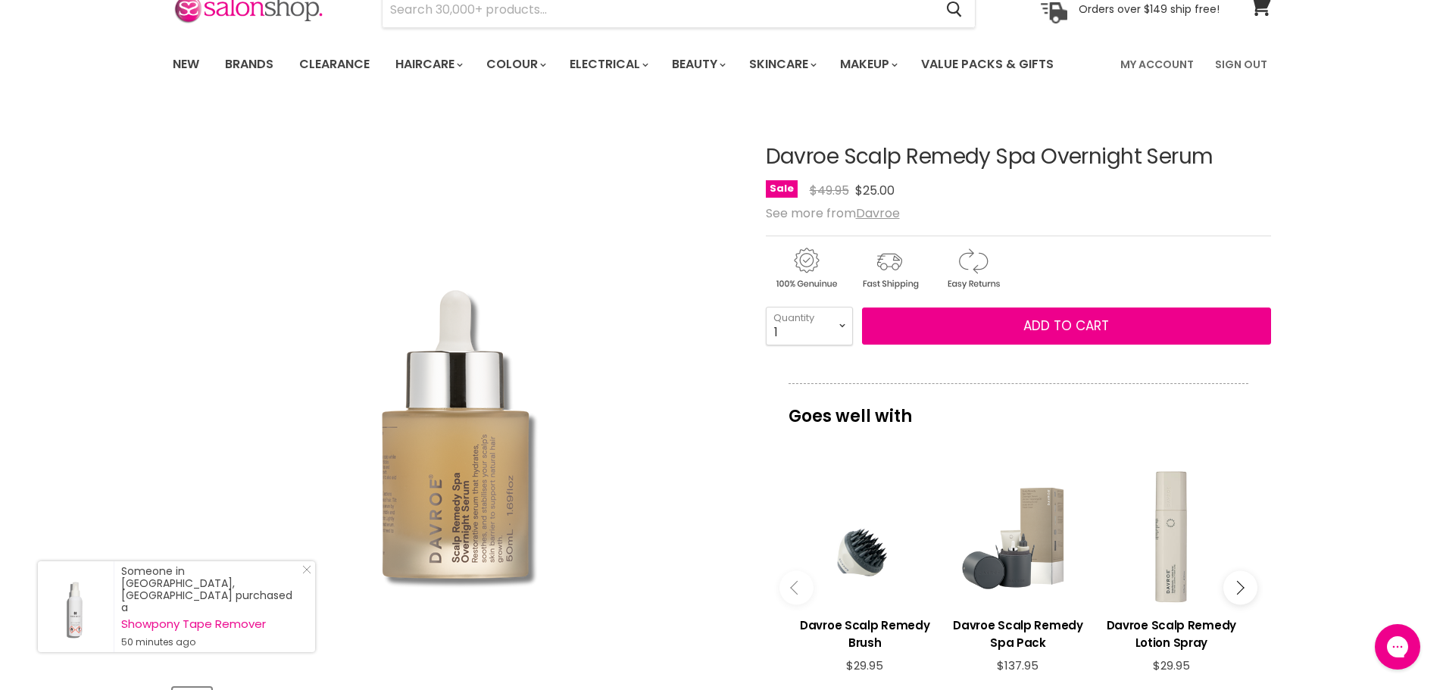
drag, startPoint x: 1238, startPoint y: 155, endPoint x: 769, endPoint y: 153, distance: 468.9
click at [767, 153] on h1 "Davroe Scalp Remedy Spa Overnight Serum" at bounding box center [1018, 156] width 505 height 23
copy h1 "Davroe Scalp Remedy Spa Overnight Serum"
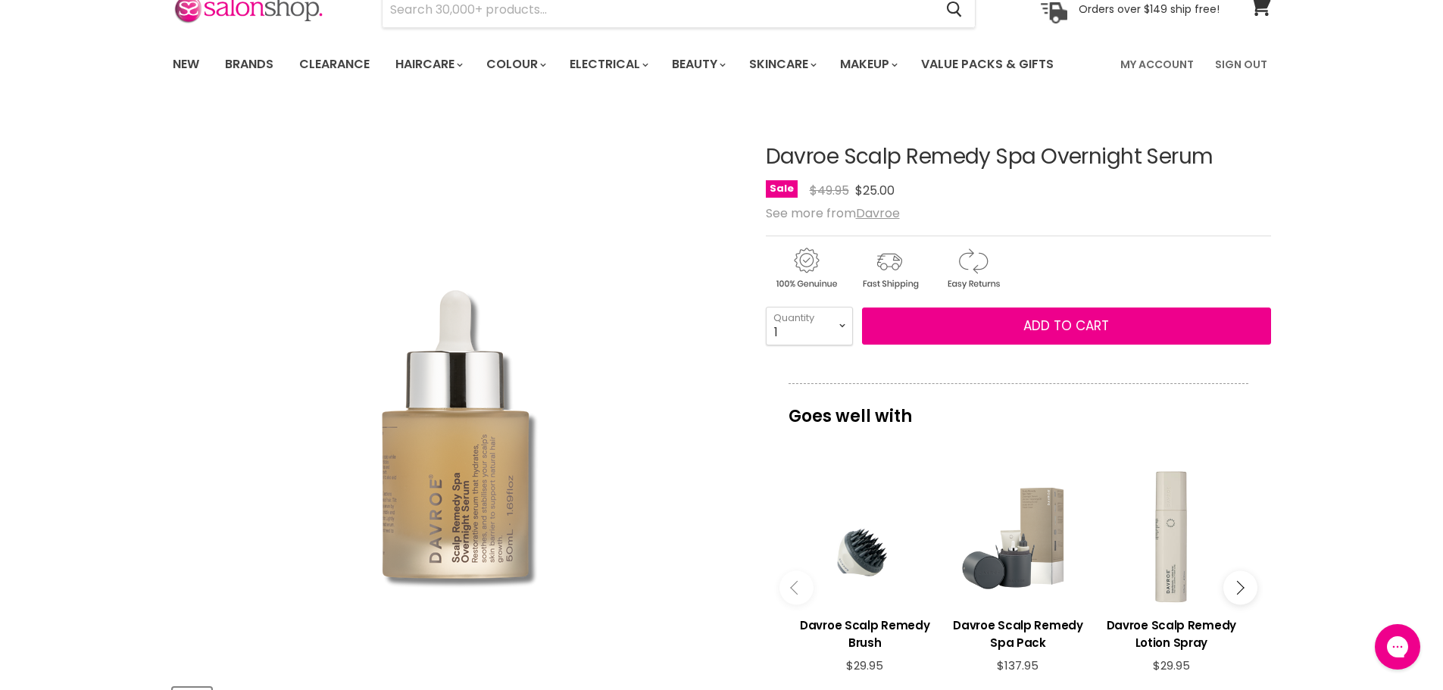
copy h1 "Davroe Scalp Remedy Spa Overnight Serum"
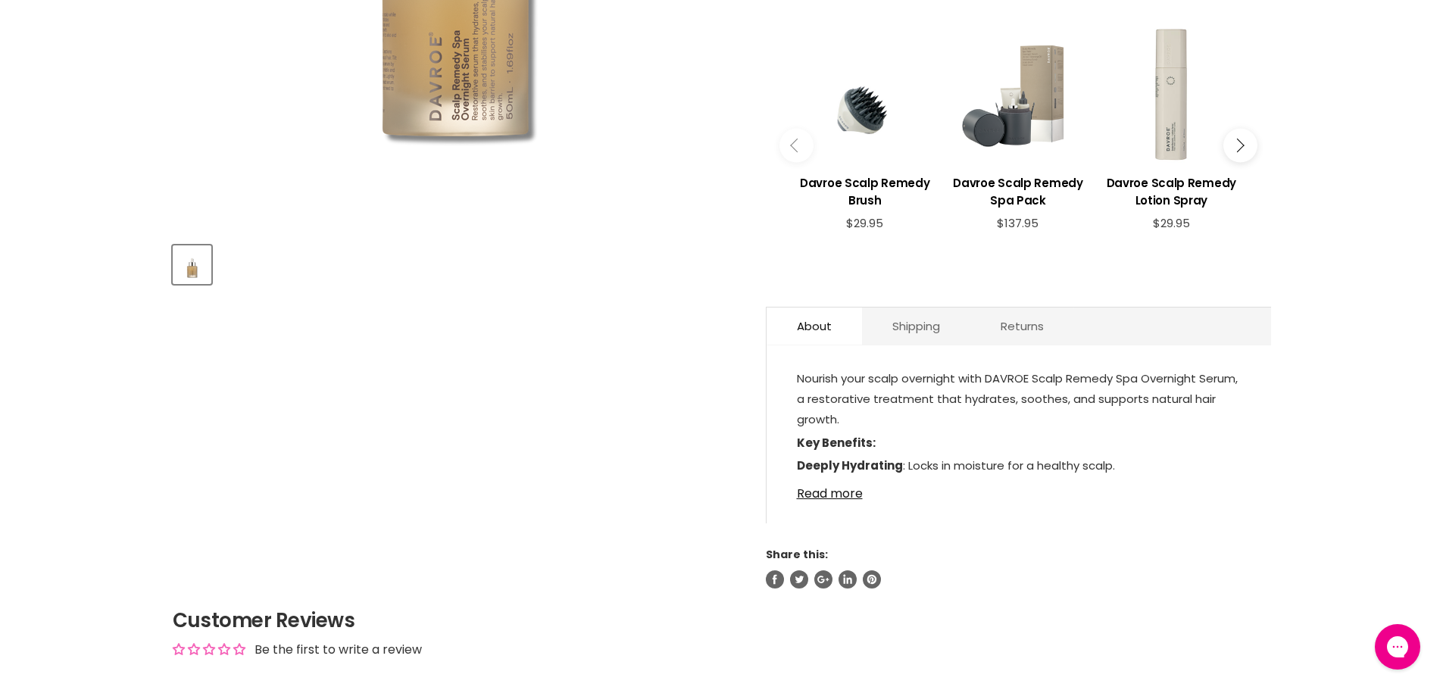
scroll to position [530, 0]
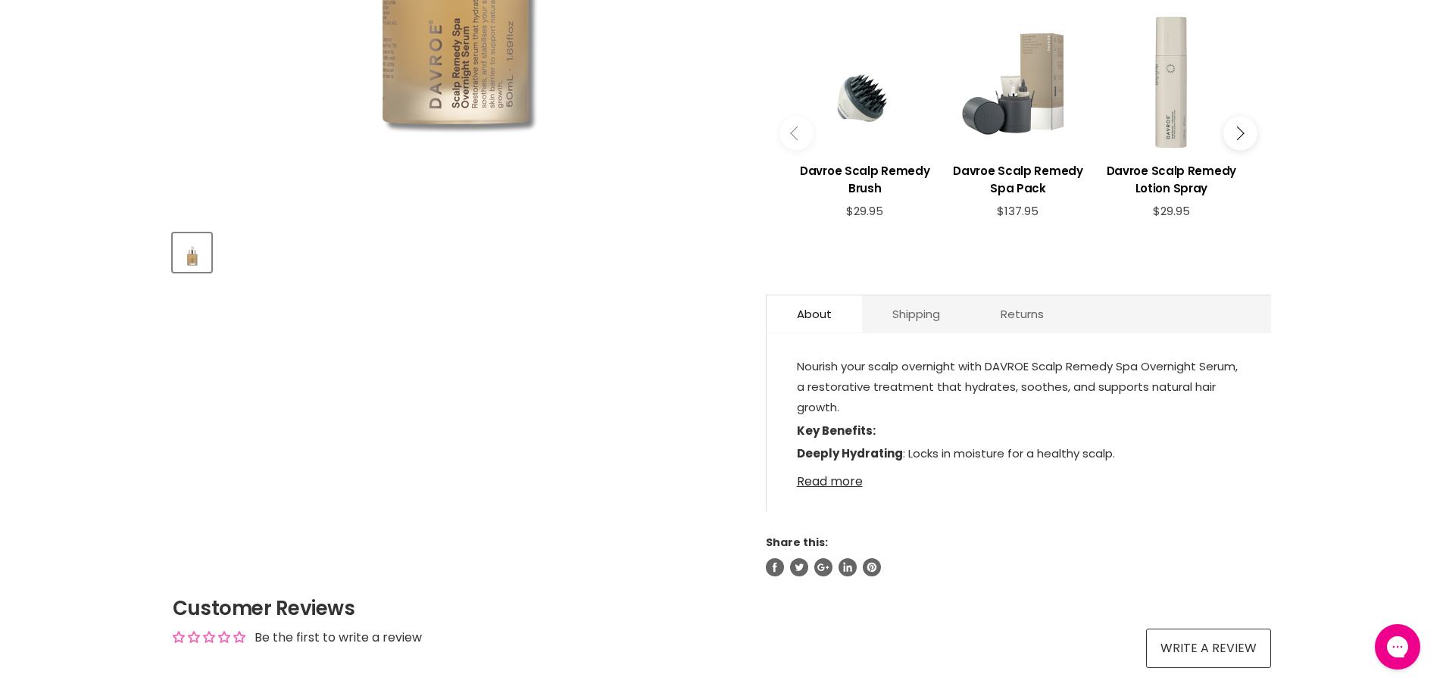
click at [835, 485] on link "Read more" at bounding box center [1019, 477] width 444 height 23
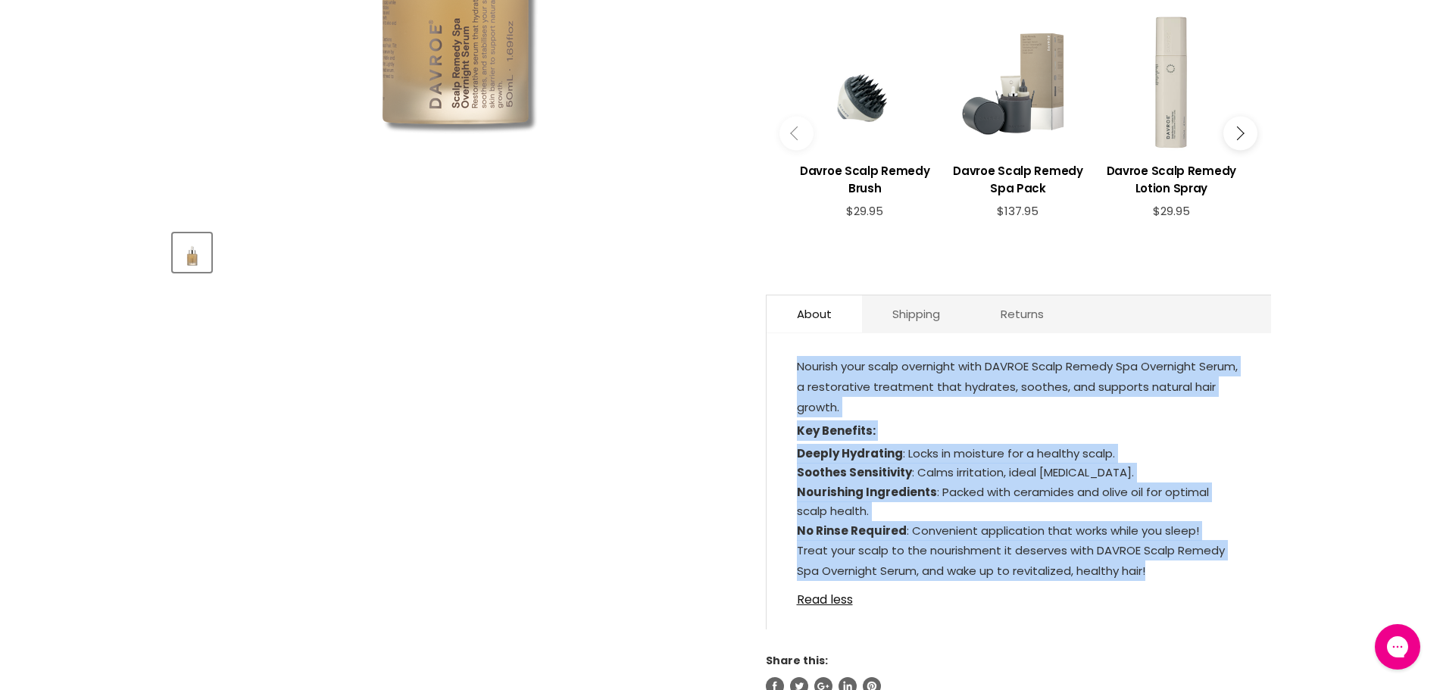
drag, startPoint x: 1163, startPoint y: 568, endPoint x: 794, endPoint y: 371, distance: 418.2
click at [794, 371] on div "Nourish your scalp overnight with DAVROE Scalp Remedy Spa Overnight Serum, a re…" at bounding box center [1019, 489] width 504 height 282
copy div "Nourish your scalp overnight with DAVROE Scalp Remedy Spa Overnight Serum, a re…"
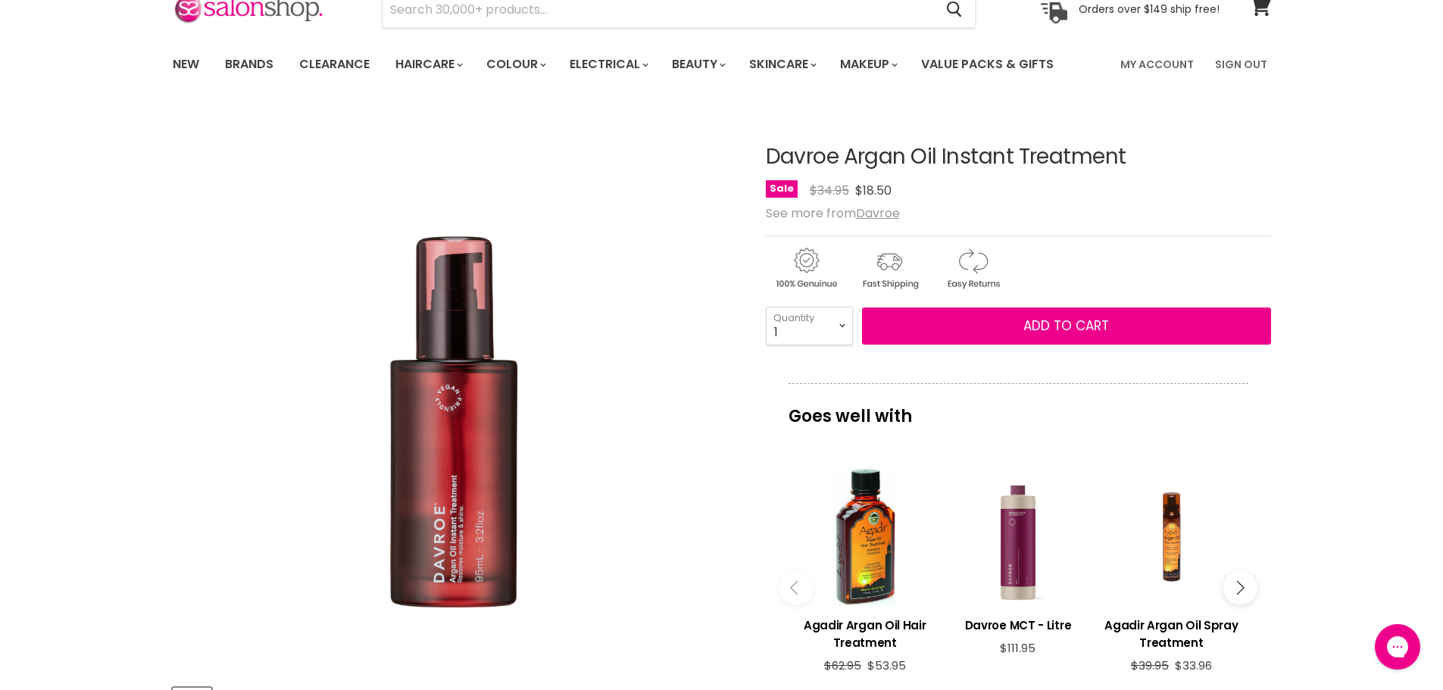
drag, startPoint x: 1139, startPoint y: 151, endPoint x: 717, endPoint y: 151, distance: 422.7
click at [710, 151] on article "Click or scroll to zoom Tap or pinch to zoom Davroe Argan Oil Instant Treatment…" at bounding box center [722, 570] width 1098 height 924
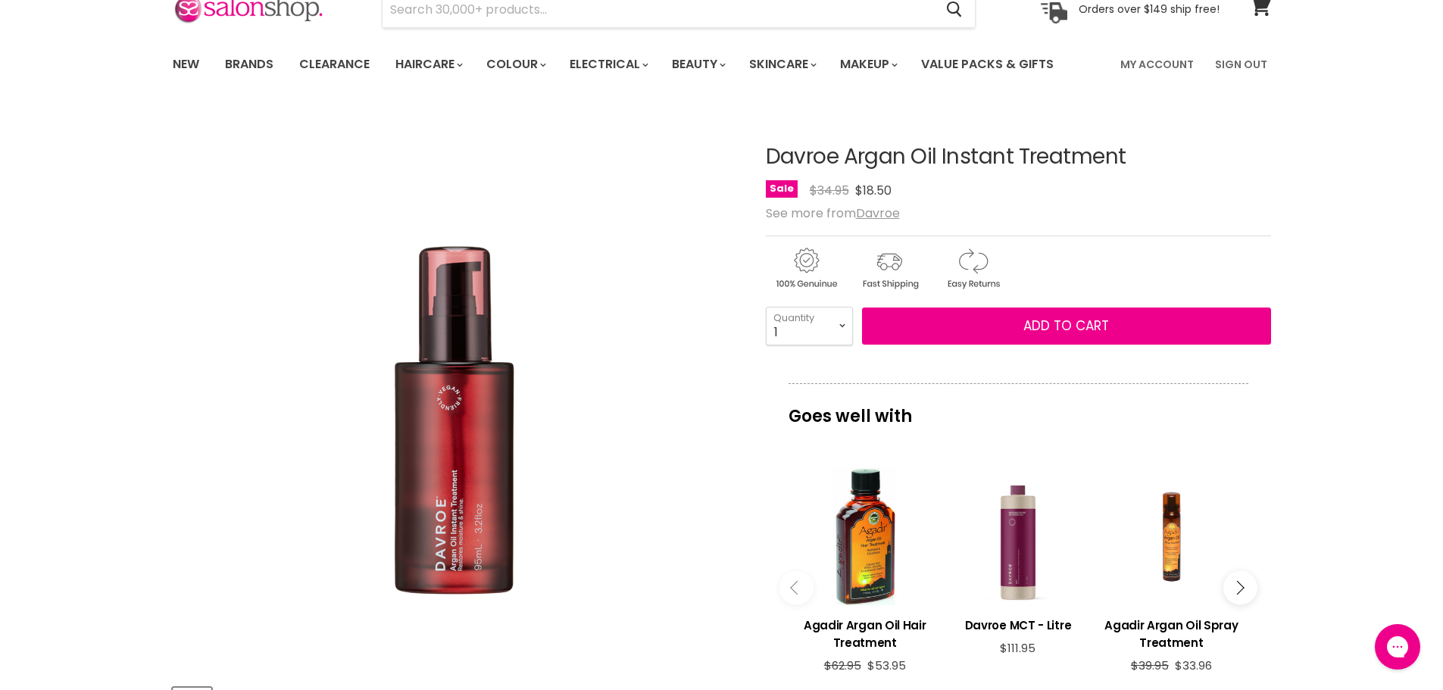
copy article "Davroe Argan Oil Instant Treatment"
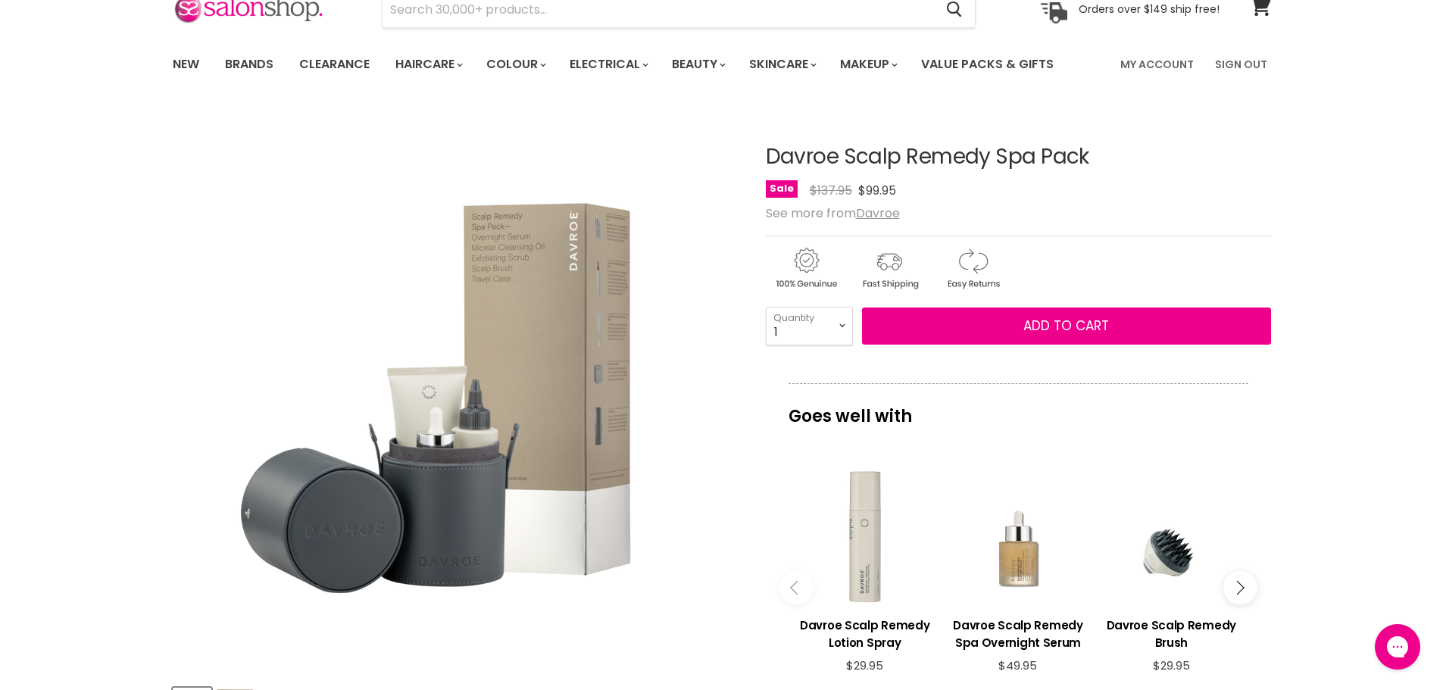
drag, startPoint x: 1104, startPoint y: 162, endPoint x: 768, endPoint y: 158, distance: 336.3
click at [768, 158] on h1 "Davroe Scalp Remedy Spa Pack" at bounding box center [1018, 156] width 505 height 23
copy h1 "Davroe Scalp Remedy Spa Pack"
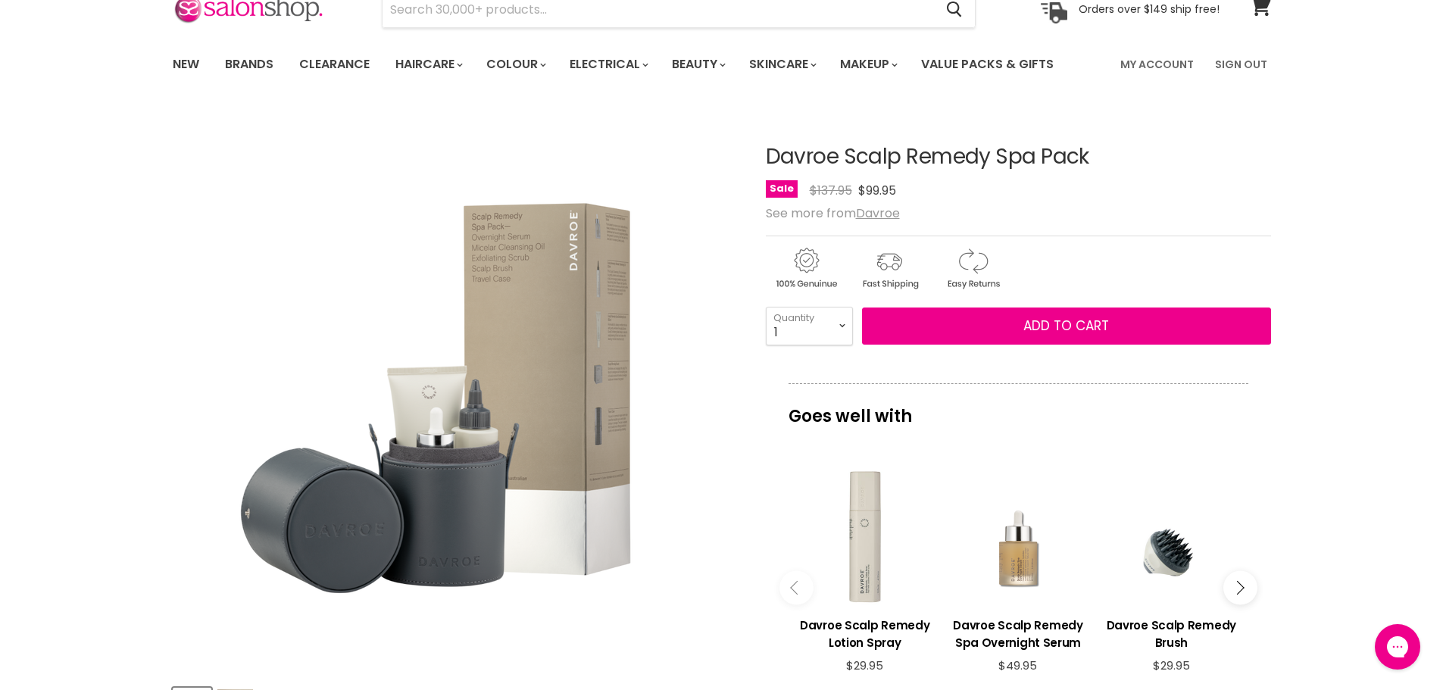
copy h1 "Davroe Scalp Remedy Spa Pack"
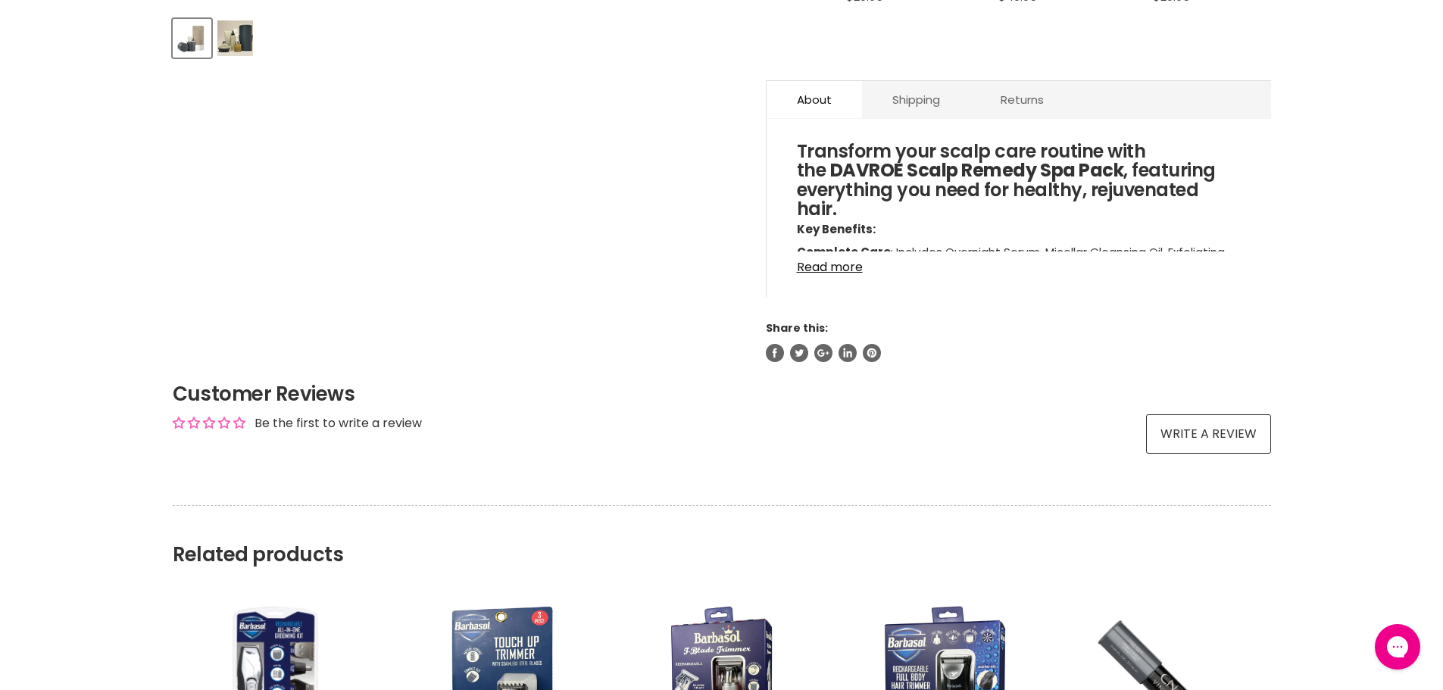
scroll to position [757, 0]
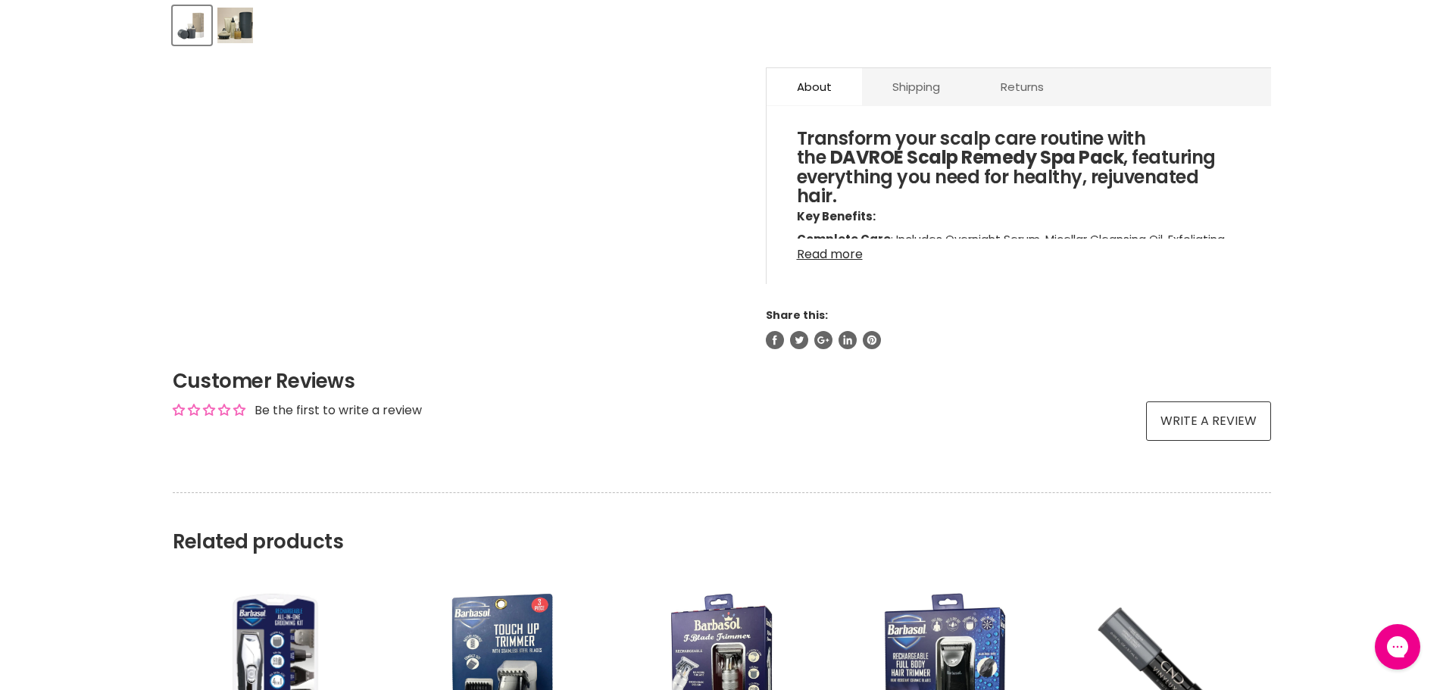
click at [828, 257] on link "Read more" at bounding box center [1019, 250] width 444 height 23
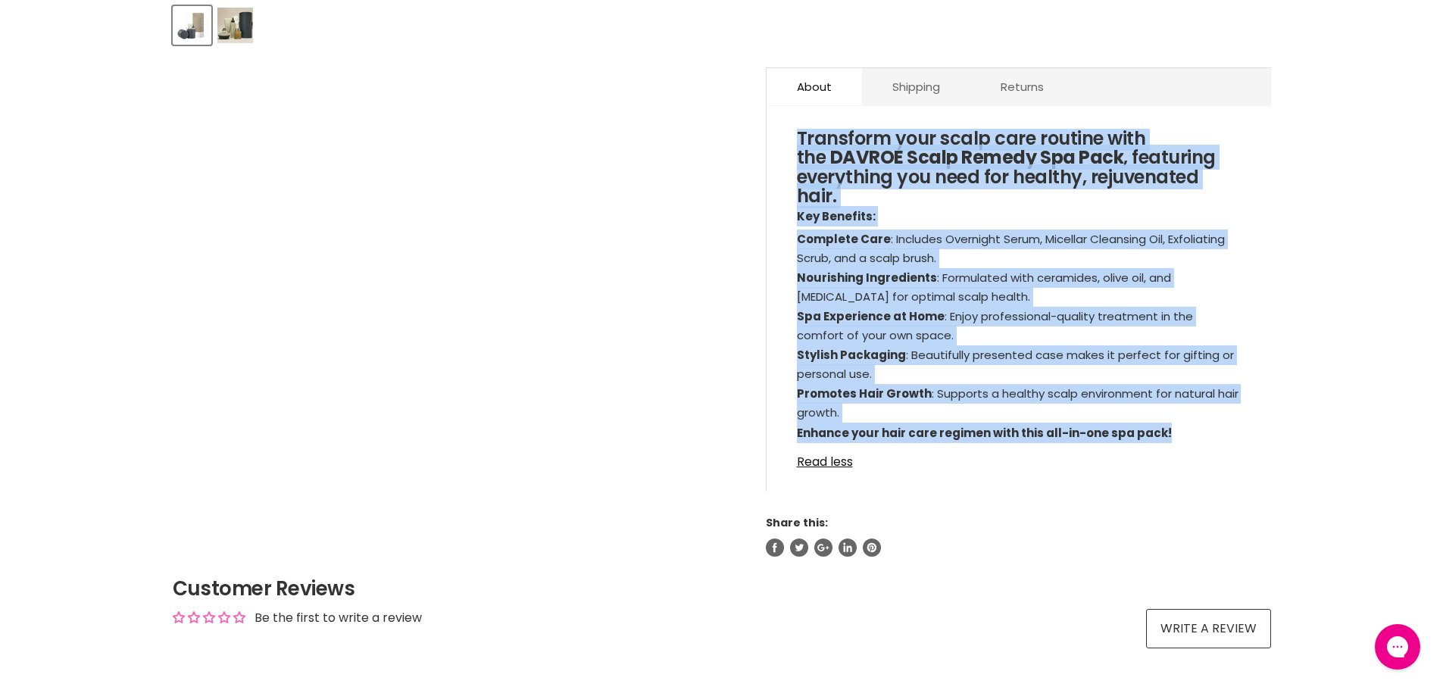
drag, startPoint x: 1196, startPoint y: 436, endPoint x: 784, endPoint y: 143, distance: 505.7
click at [784, 143] on div "Transform your scalp care routine with the DAVROE Scalp Remedy Spa Pack , featu…" at bounding box center [1019, 306] width 504 height 370
copy div "Transform your scalp care routine with the DAVROE Scalp Remedy Spa Pack , featu…"
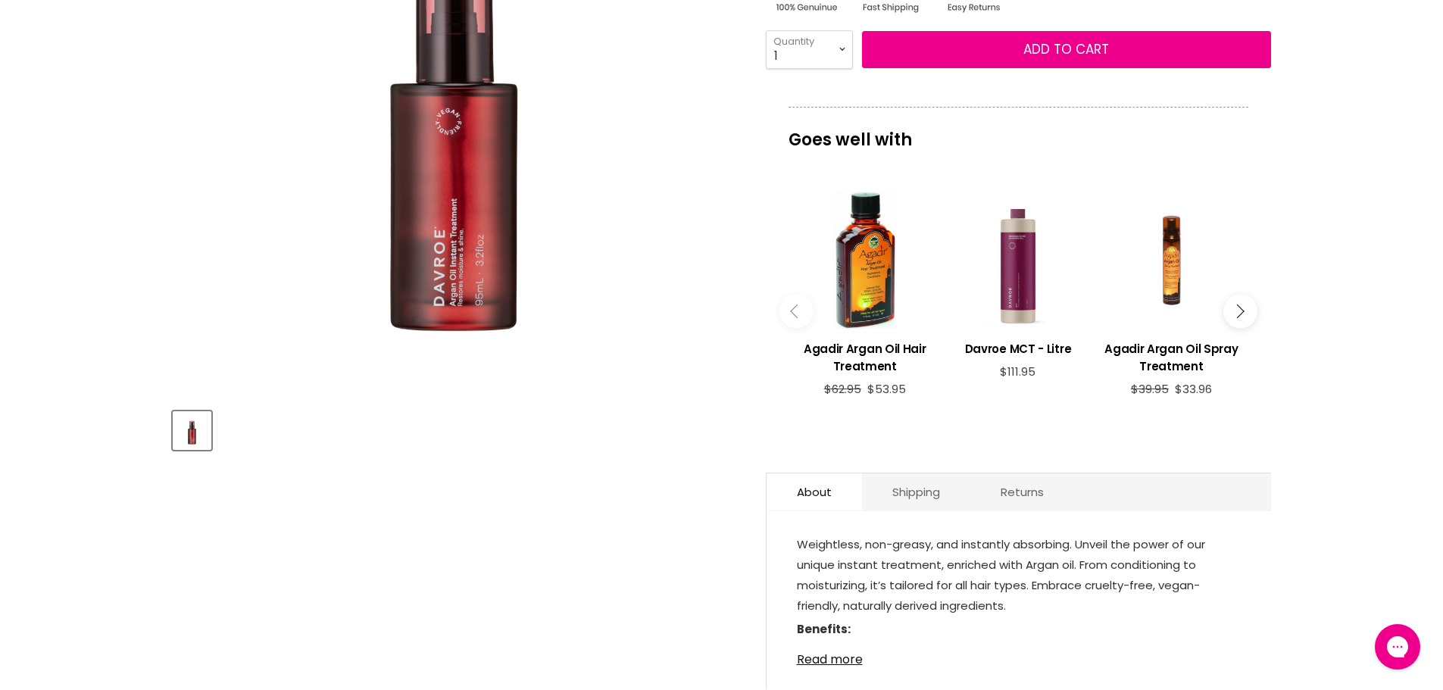
scroll to position [454, 0]
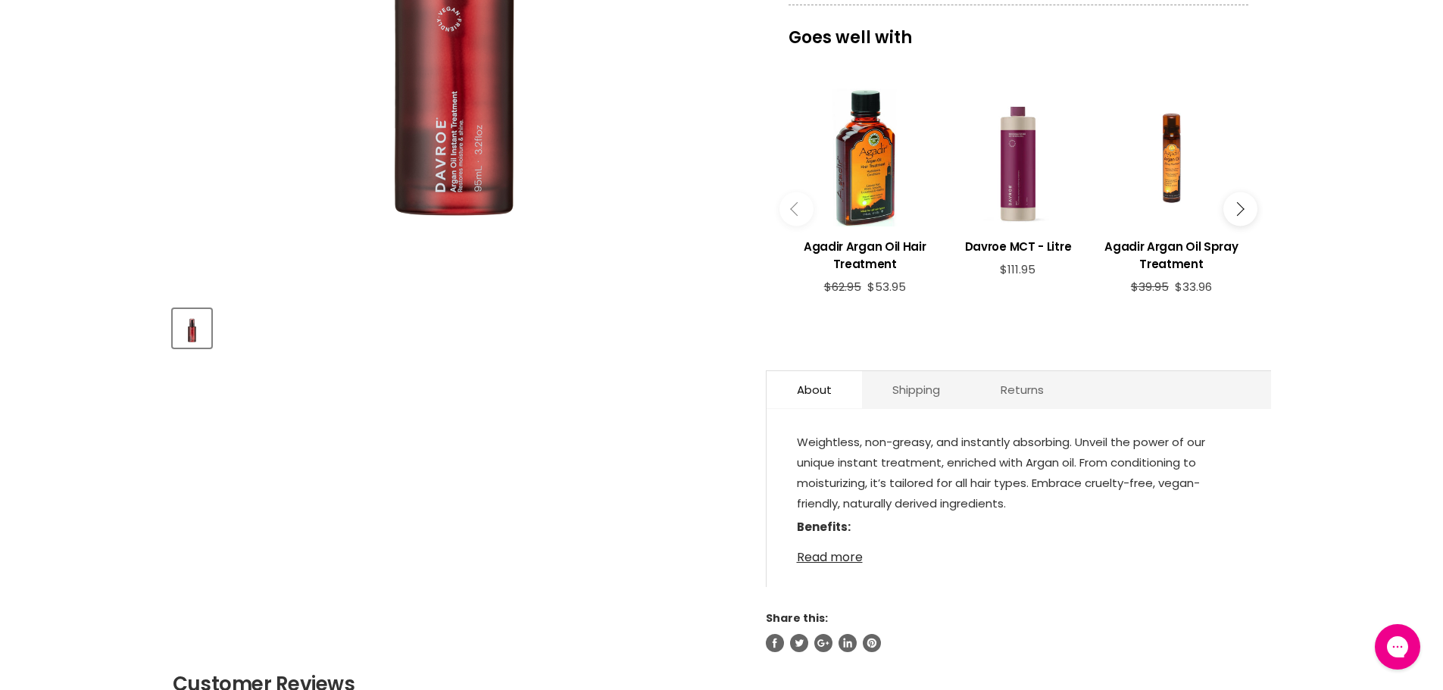
click at [847, 559] on link "Read more" at bounding box center [1019, 553] width 444 height 23
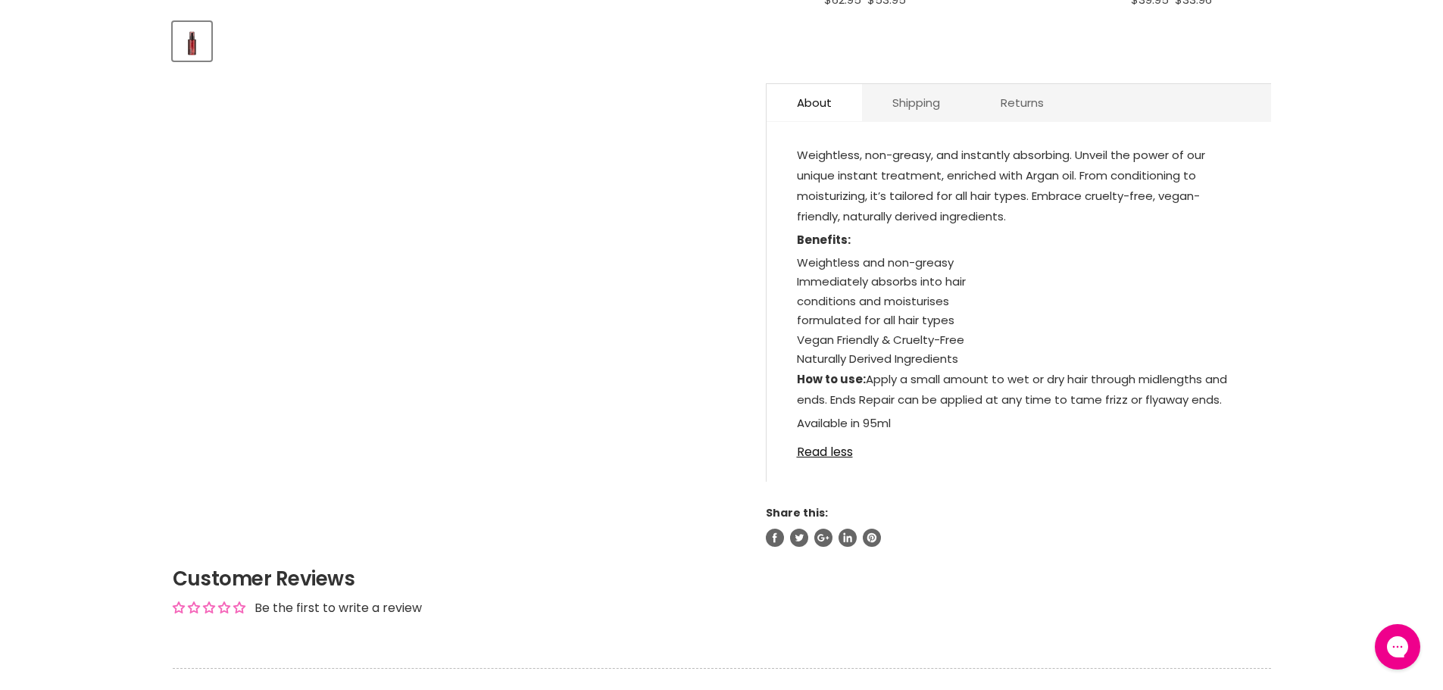
scroll to position [757, 0]
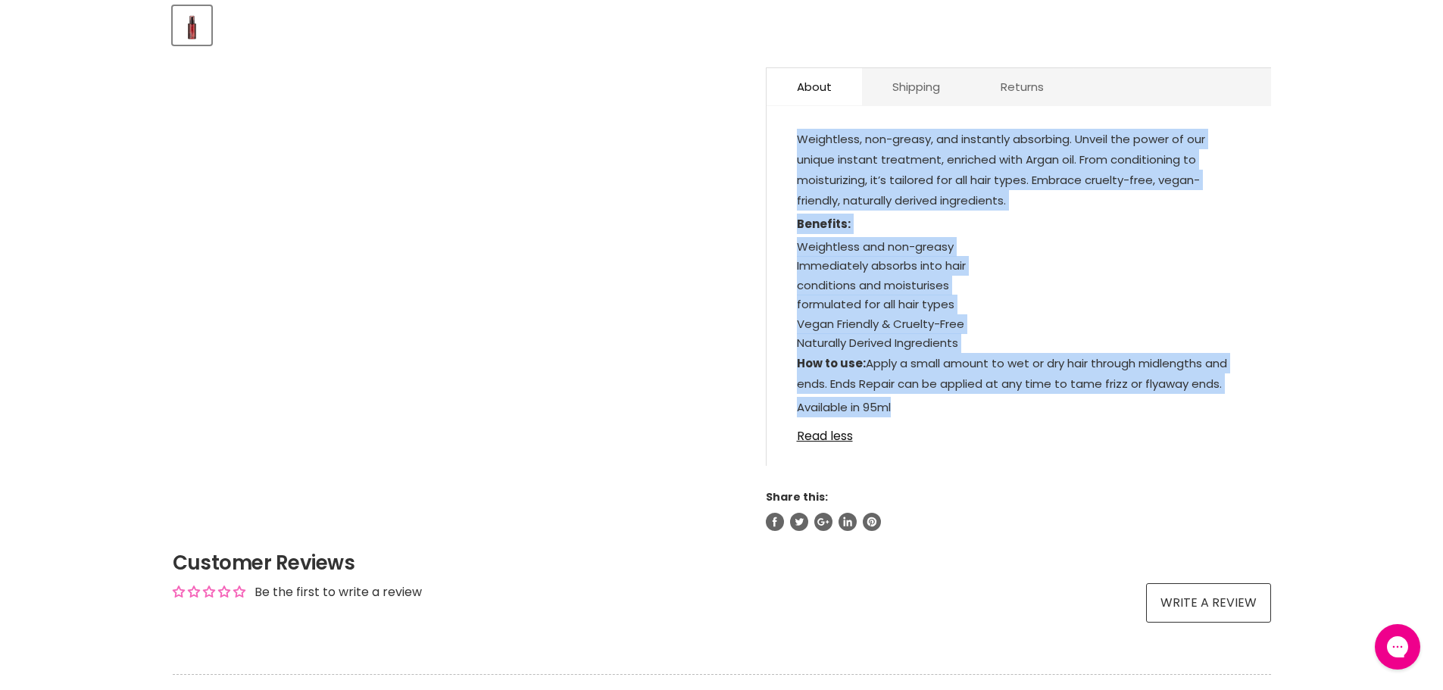
drag, startPoint x: 919, startPoint y: 408, endPoint x: 788, endPoint y: 144, distance: 294.4
click at [788, 144] on div "Weightless, non-greasy, and instantly absorbing. Unveil the power of our unique…" at bounding box center [1019, 293] width 504 height 345
copy div "Weightless, non-greasy, and instantly absorbing. Unveil the power of our unique…"
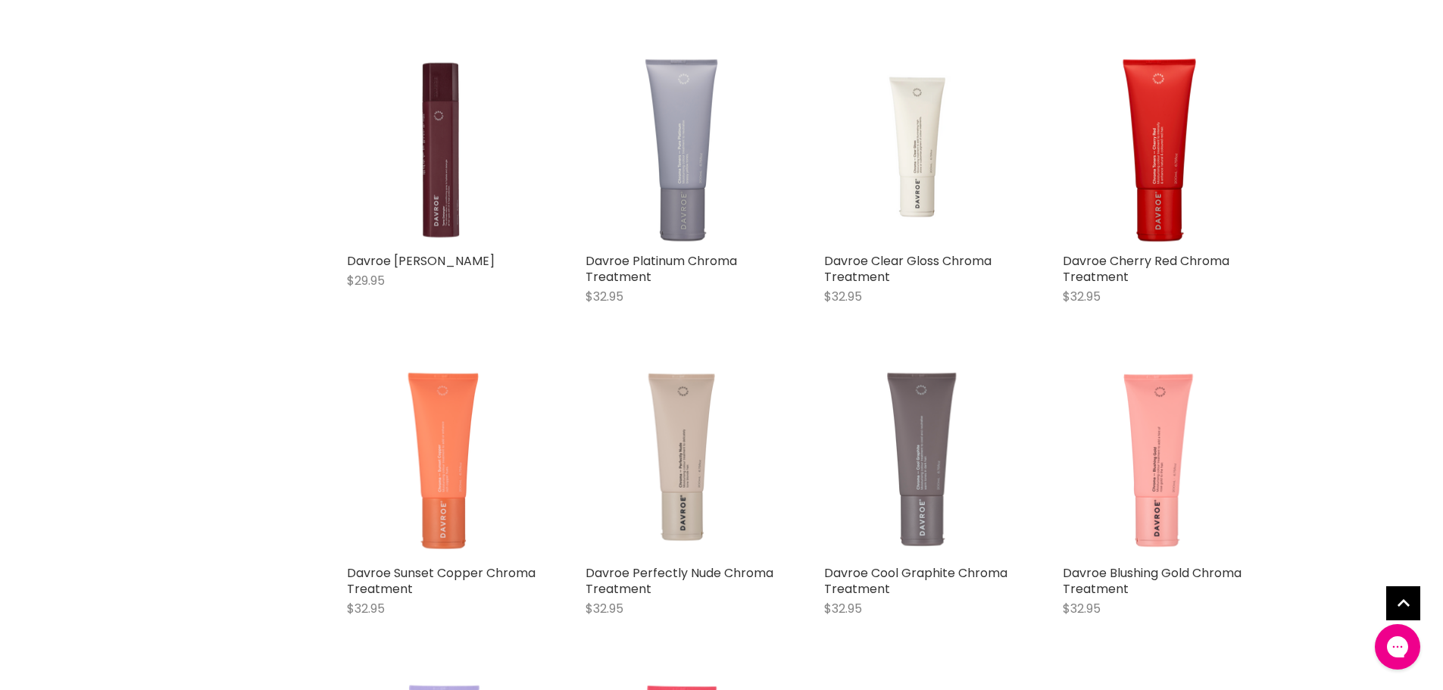
scroll to position [3781, 0]
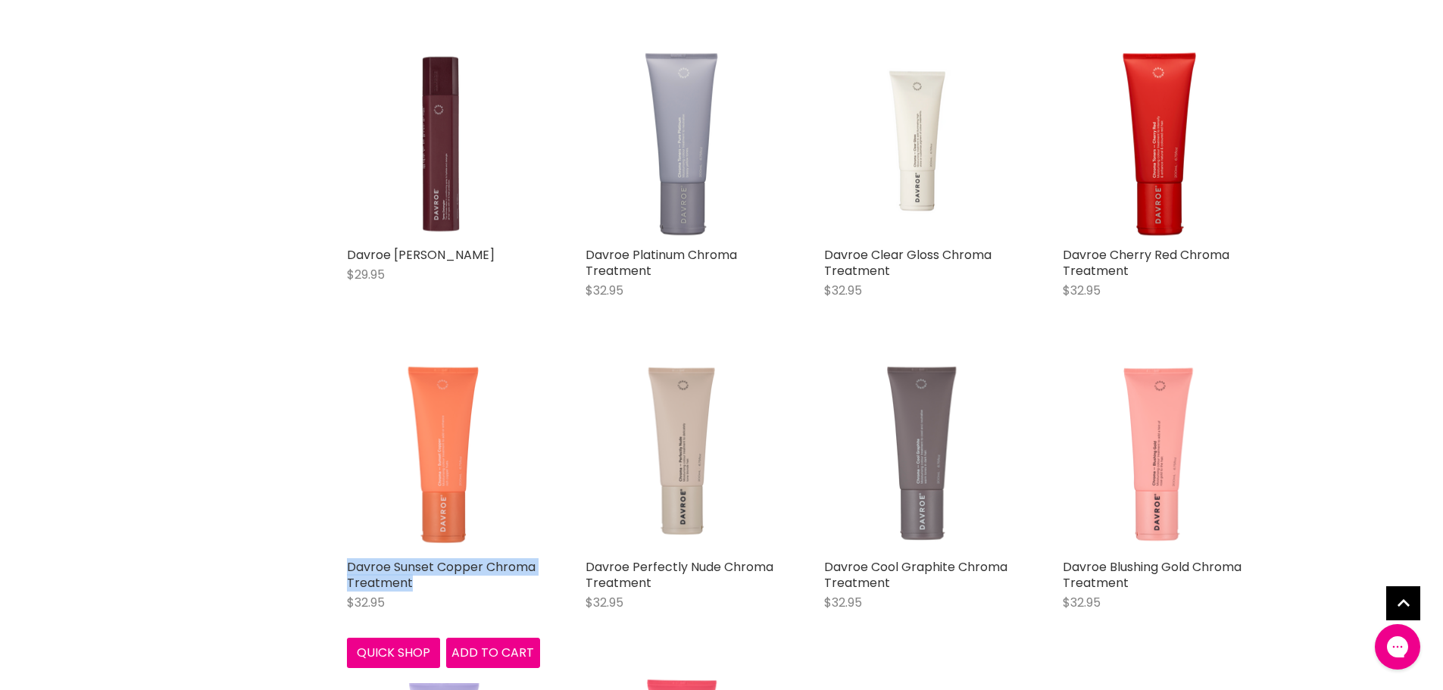
drag, startPoint x: 332, startPoint y: 554, endPoint x: 416, endPoint y: 586, distance: 89.6
click at [416, 586] on div "Davroe Sunset Copper Chroma Treatment $32.95 Davroe Quick shop Add to cart" at bounding box center [443, 513] width 223 height 340
copy link "Davroe Sunset Copper Chroma Treatment"
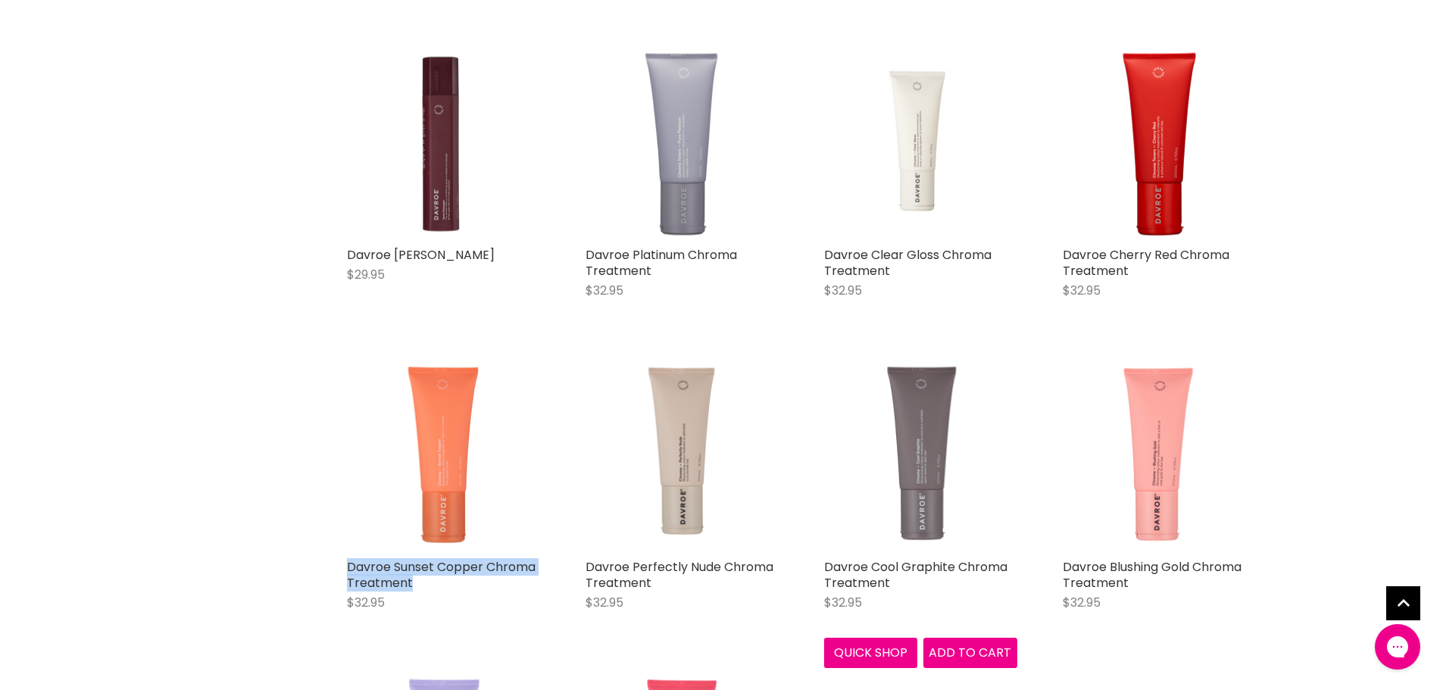
drag, startPoint x: 935, startPoint y: 399, endPoint x: 988, endPoint y: 70, distance: 332.9
click at [998, 58] on img "Main content" at bounding box center [920, 142] width 193 height 193
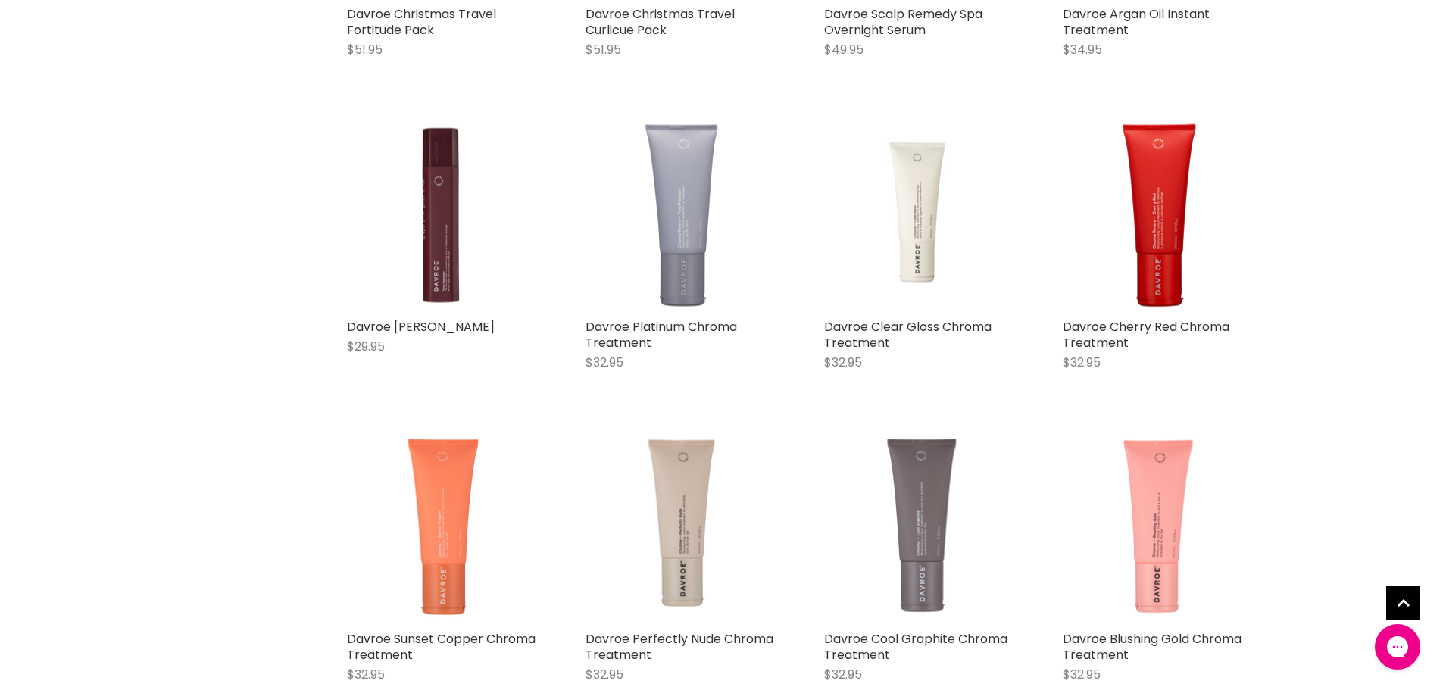
scroll to position [1831, 0]
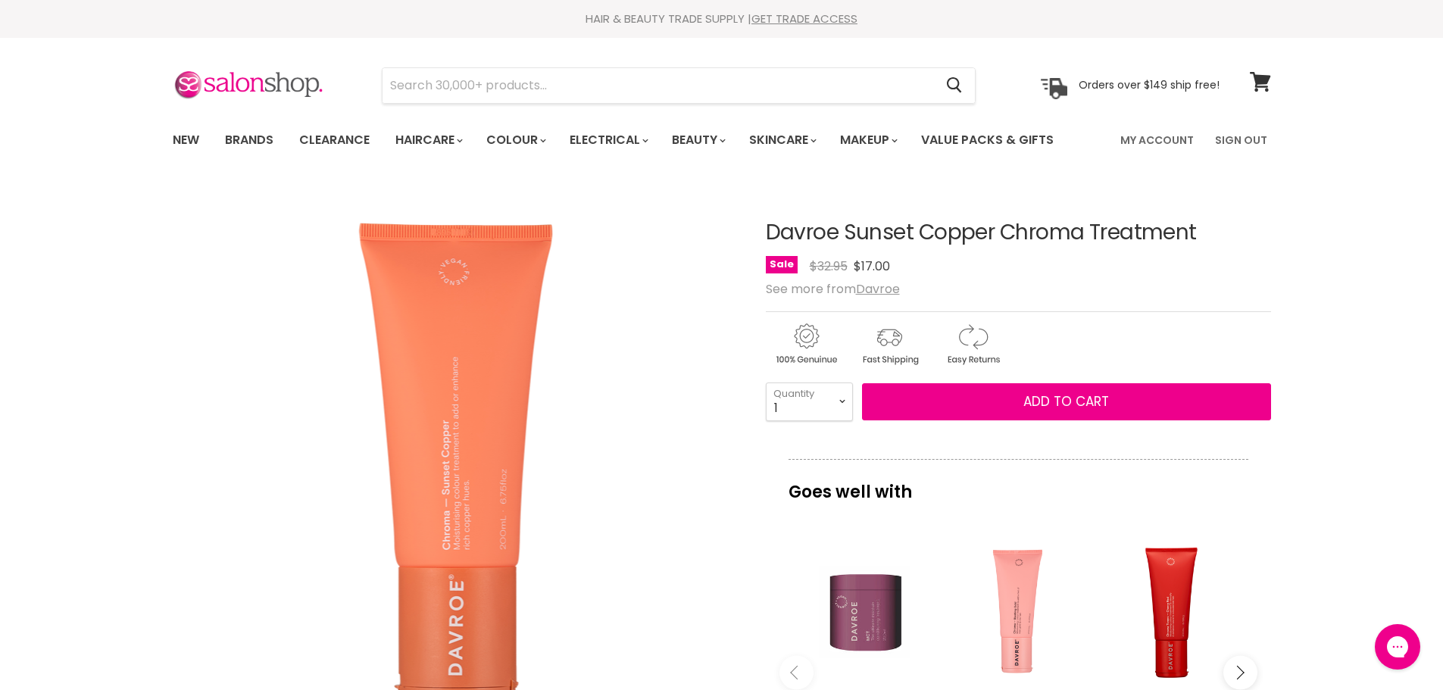
drag, startPoint x: 1226, startPoint y: 236, endPoint x: 763, endPoint y: 220, distance: 463.1
click at [763, 220] on article "Click or scroll to zoom Tap or pinch to zoom Click or scroll to zoom" at bounding box center [722, 654] width 1098 height 942
copy div "Davroe Sunset Copper Chroma Treatment"
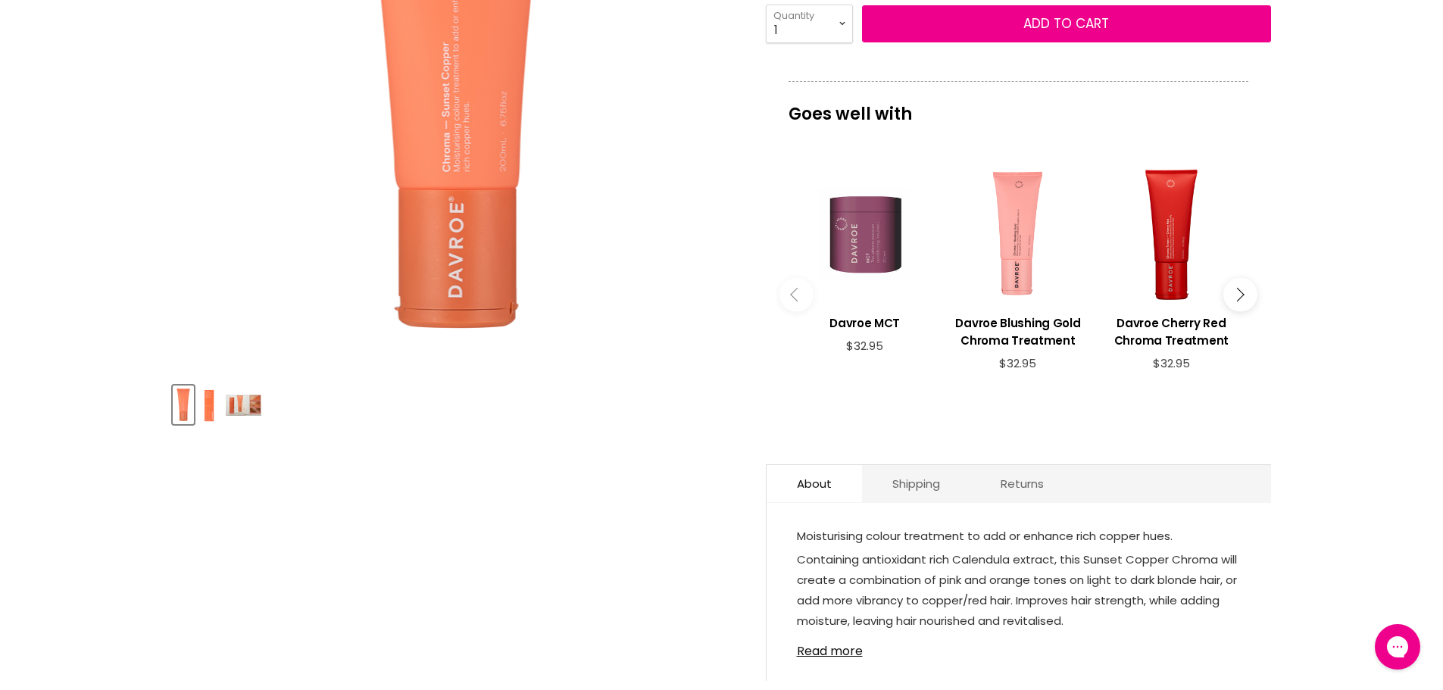
scroll to position [530, 0]
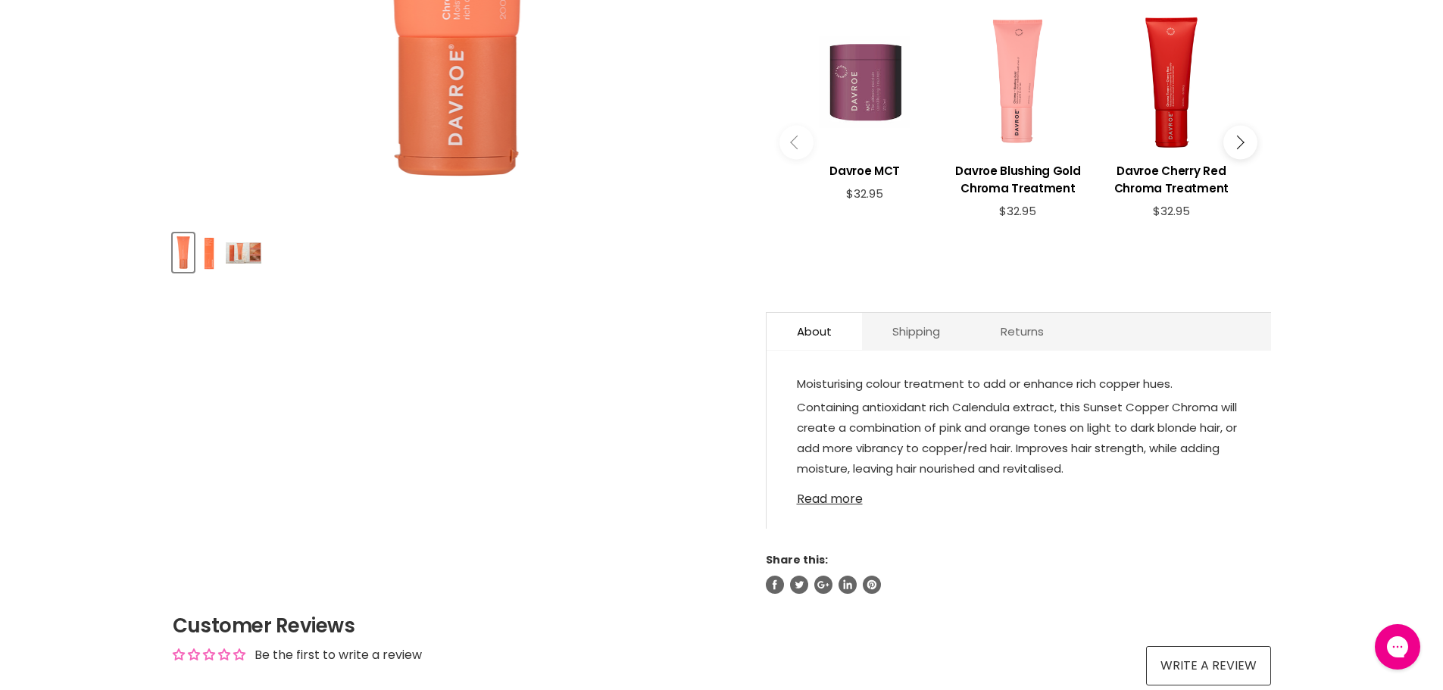
click at [826, 483] on link "Read more" at bounding box center [1019, 494] width 444 height 23
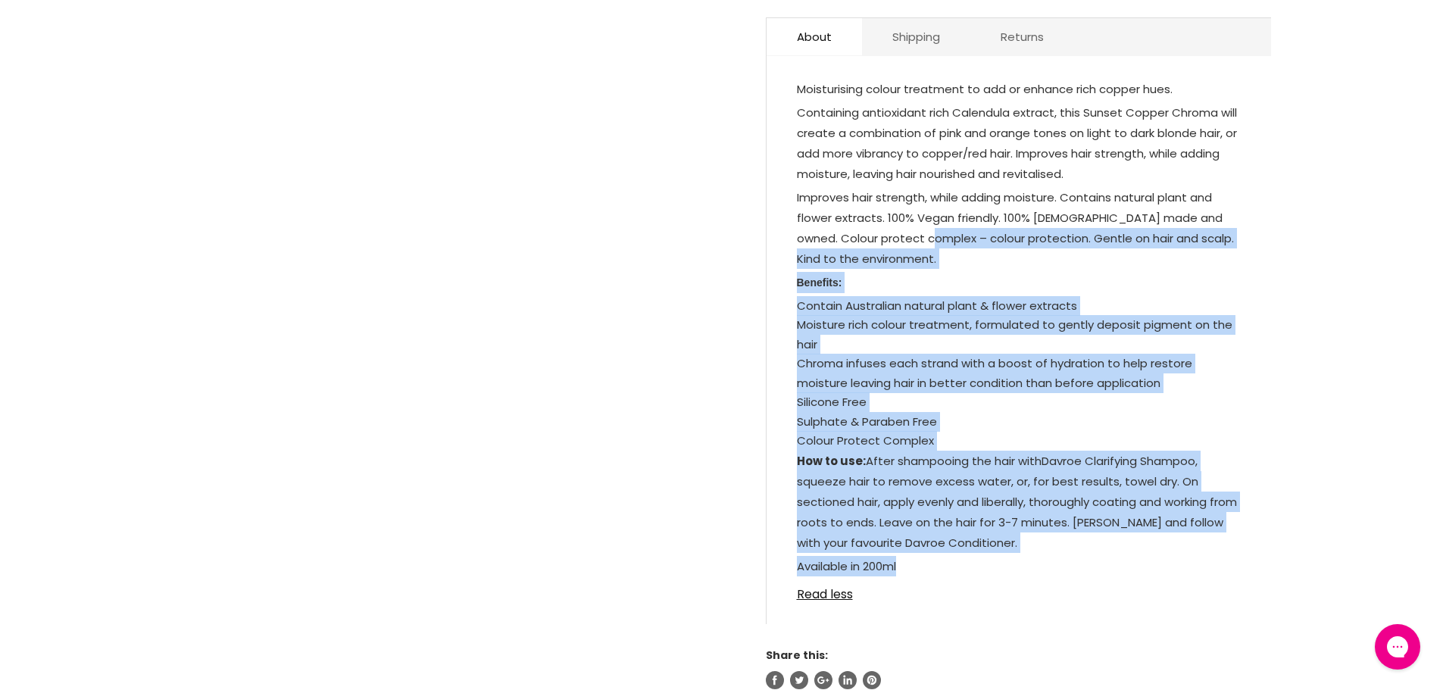
scroll to position [682, 0]
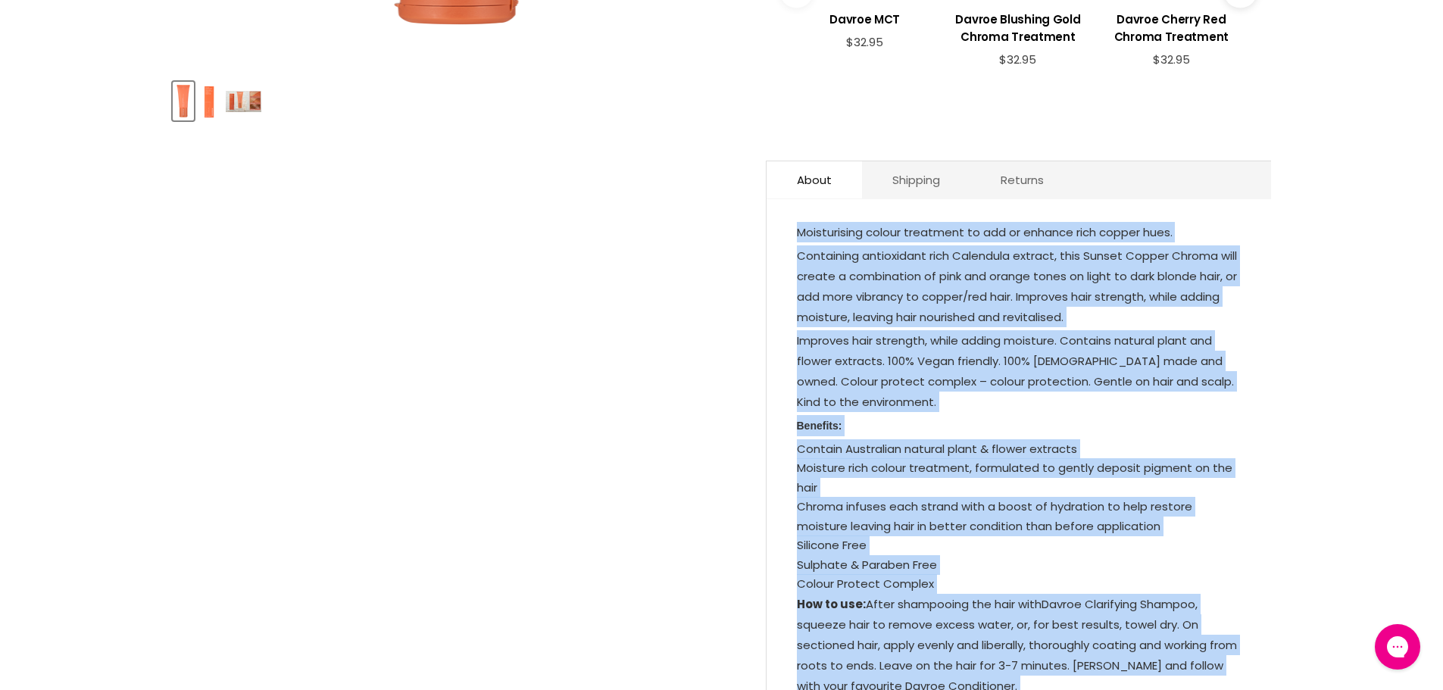
drag, startPoint x: 921, startPoint y: 545, endPoint x: 788, endPoint y: 222, distance: 349.8
click at [788, 222] on div "Moisturising colour treatment to add or enhance rich copper hues. Containing an…" at bounding box center [1019, 490] width 504 height 553
copy div "Moisturising colour treatment to add or enhance rich copper hues. Containing an…"
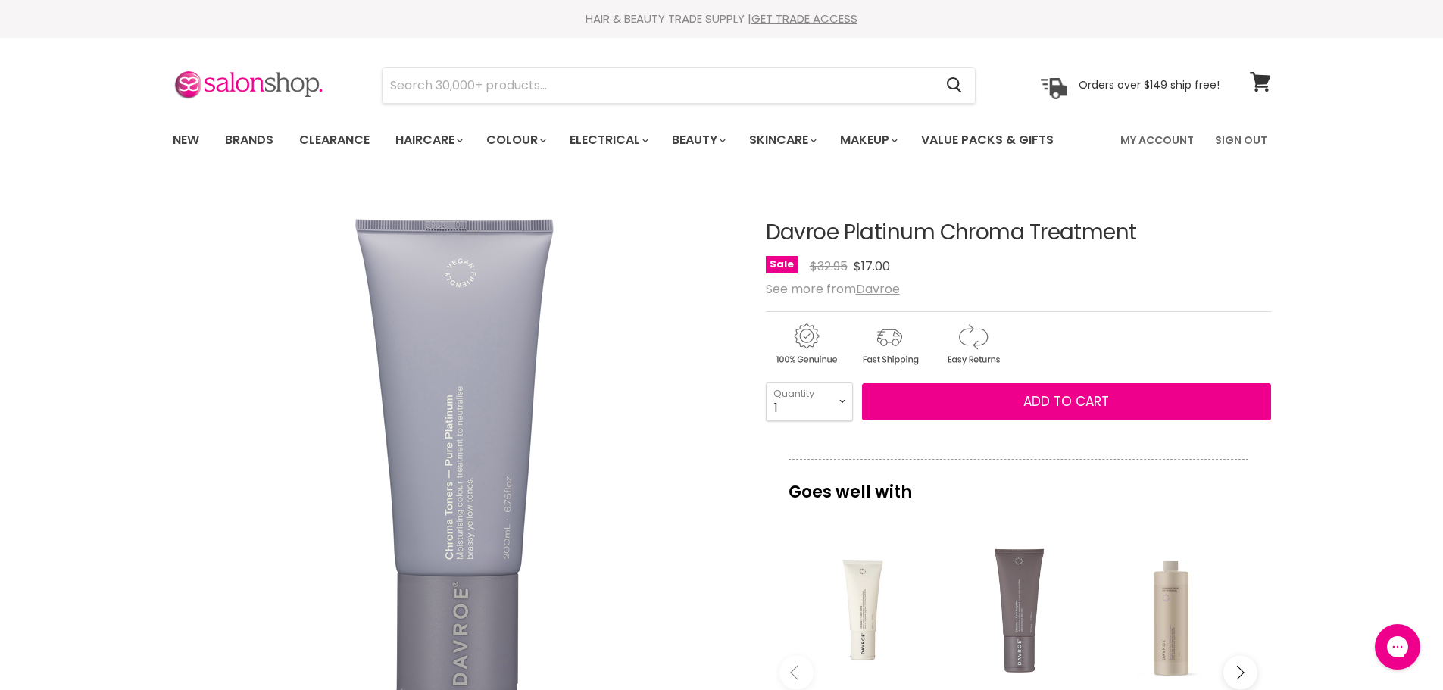
drag, startPoint x: 1112, startPoint y: 232, endPoint x: 770, endPoint y: 230, distance: 341.6
click at [770, 230] on h1 "Davroe Platinum Chroma Treatment" at bounding box center [1018, 232] width 505 height 23
copy h1 "Davroe Platinum Chroma Treatment"
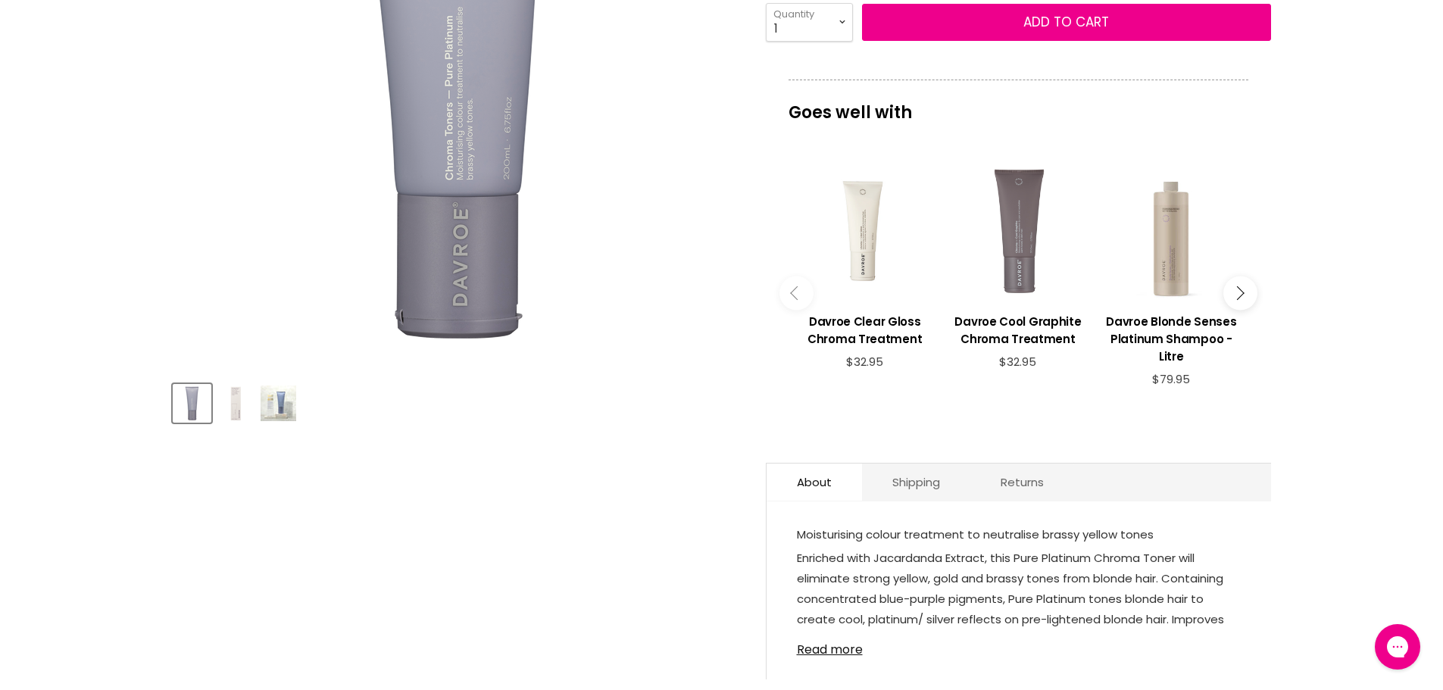
scroll to position [606, 0]
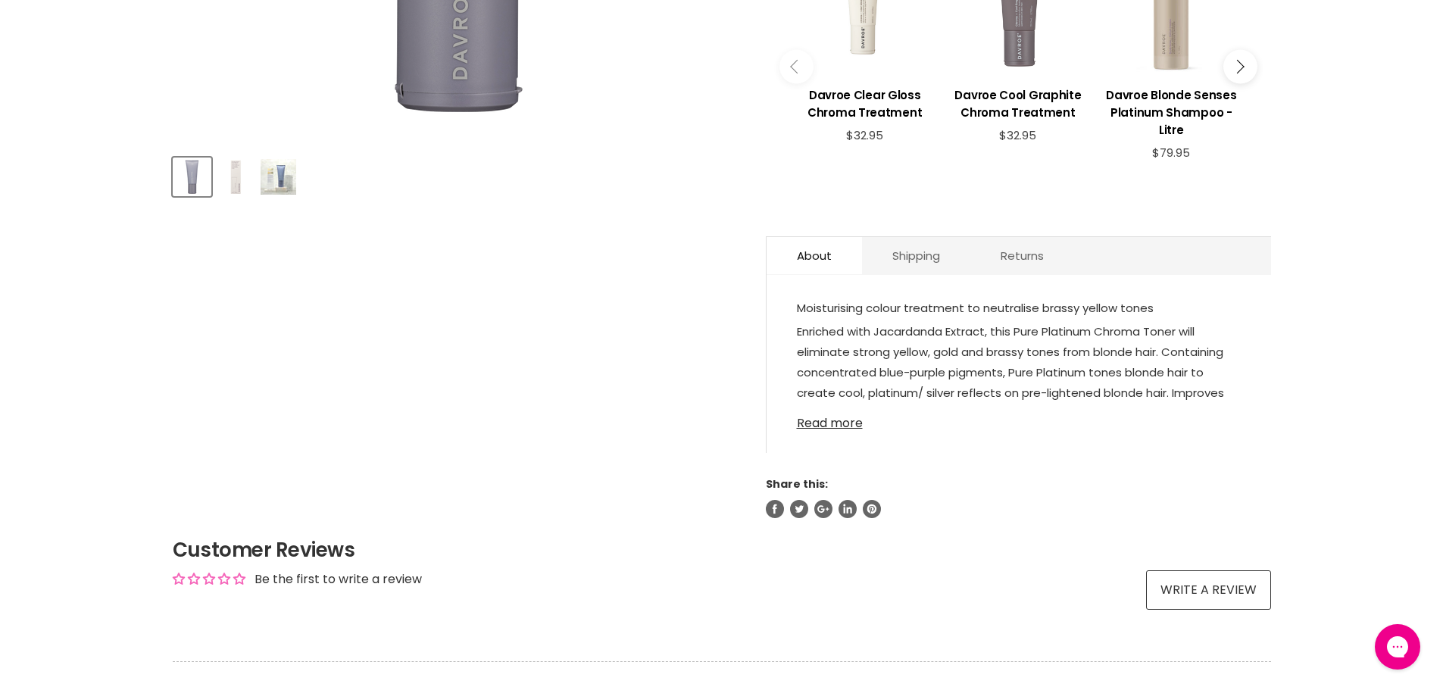
click at [828, 408] on link "Read more" at bounding box center [1019, 419] width 444 height 23
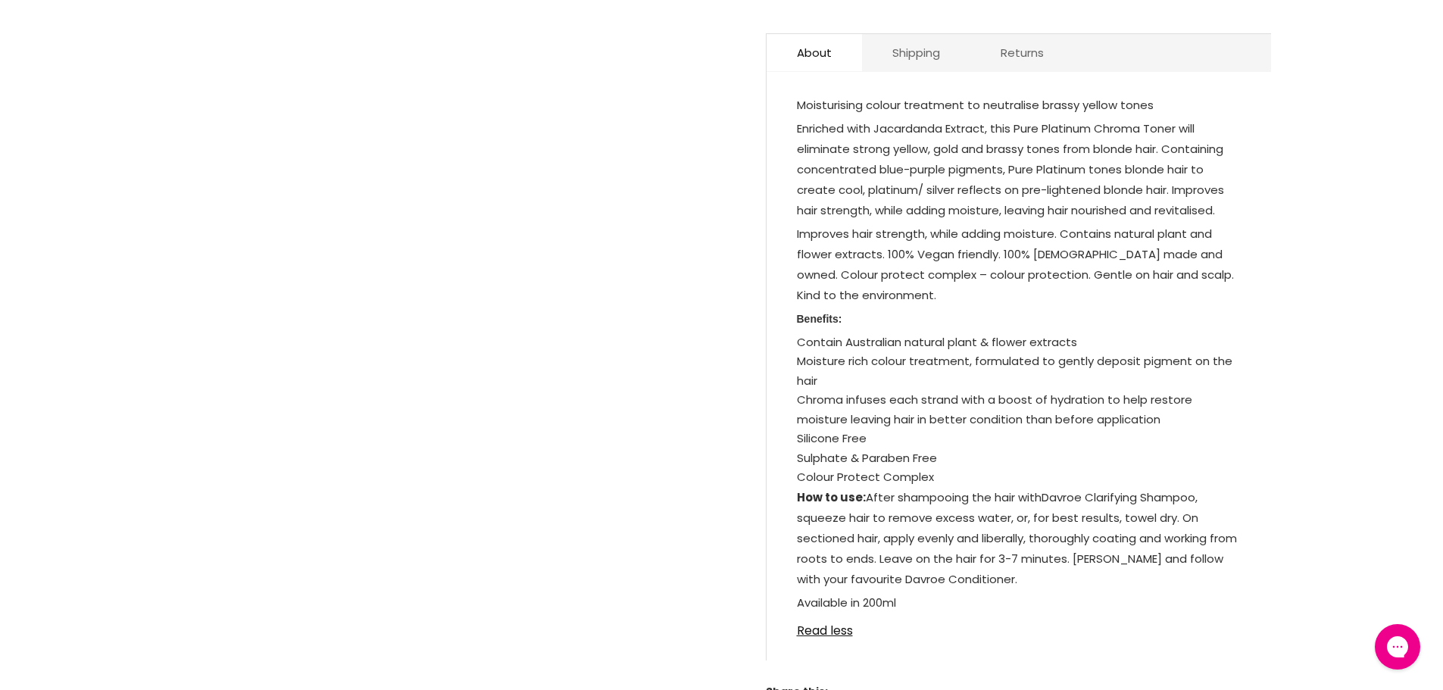
scroll to position [833, 0]
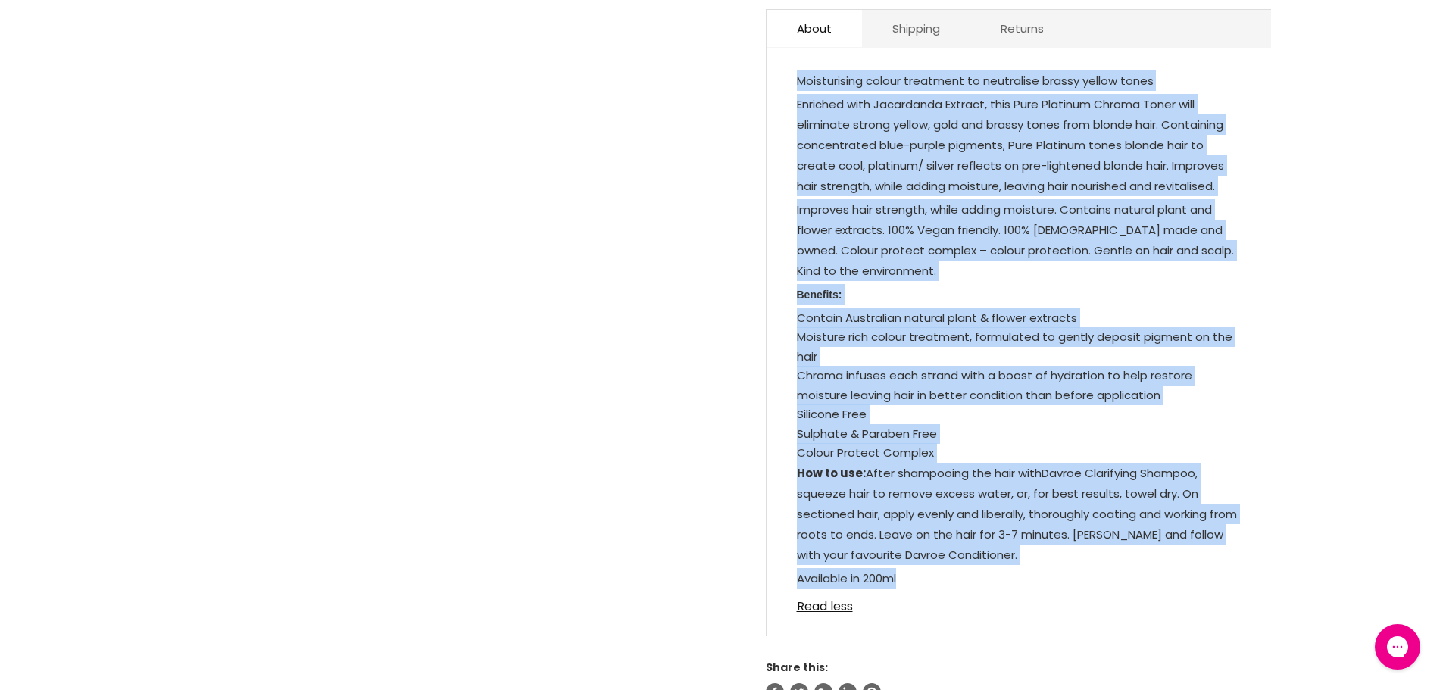
drag, startPoint x: 921, startPoint y: 561, endPoint x: 797, endPoint y: 53, distance: 523.2
click at [797, 70] on div "Moisturising colour treatment to neutralise brassy yellow tones Enriched with J…" at bounding box center [1019, 330] width 444 height 520
copy div "Moisturising colour treatment to neutralise brassy yellow tones Enriched with J…"
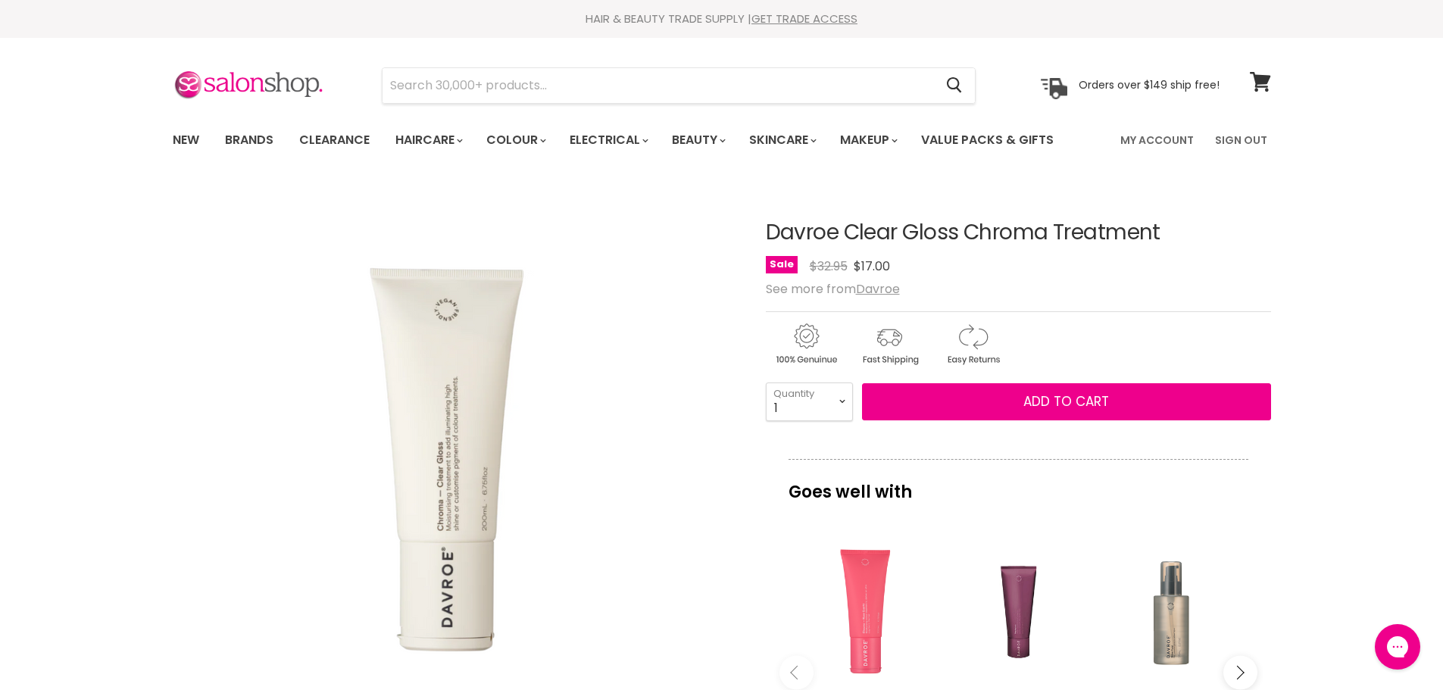
drag, startPoint x: 1175, startPoint y: 235, endPoint x: 765, endPoint y: 226, distance: 409.9
click at [766, 226] on h1 "Davroe Clear Gloss Chroma Treatment" at bounding box center [1018, 232] width 505 height 23
copy h1 "Davroe Clear Gloss Chroma Treatment"
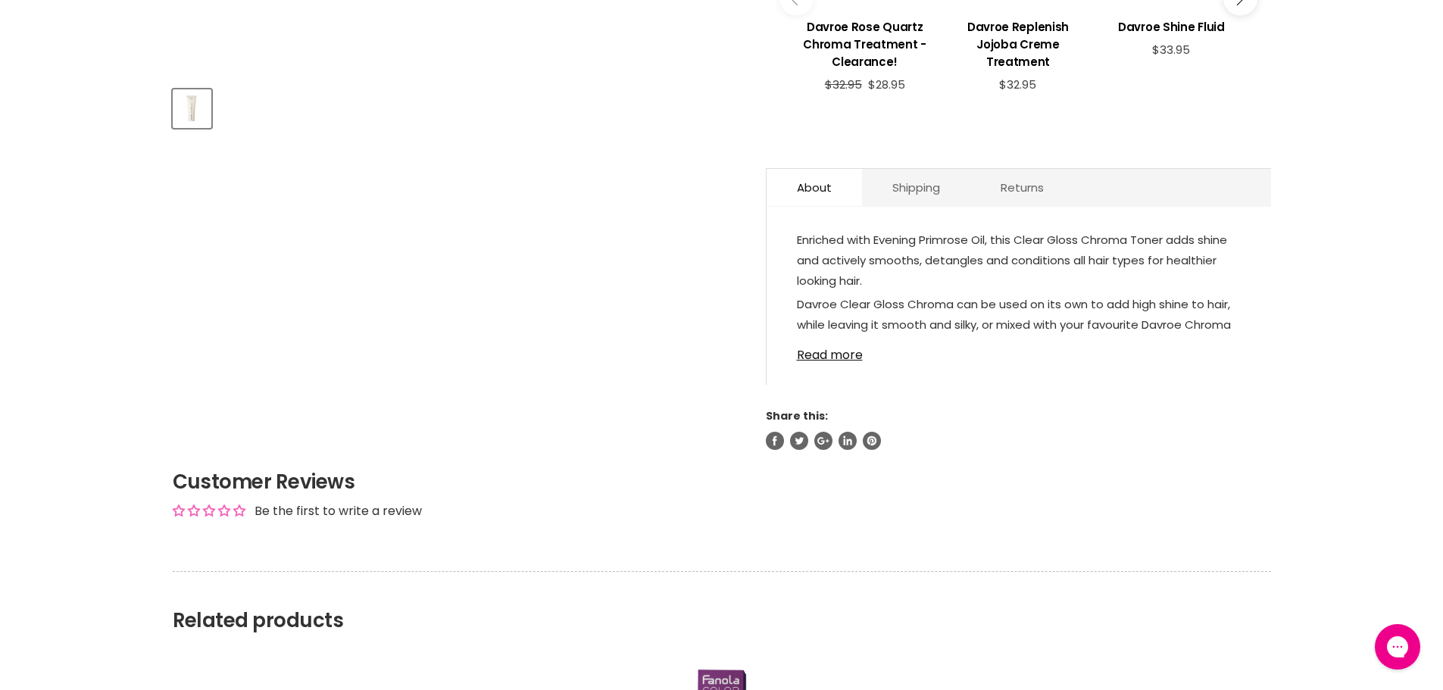
scroll to position [682, 0]
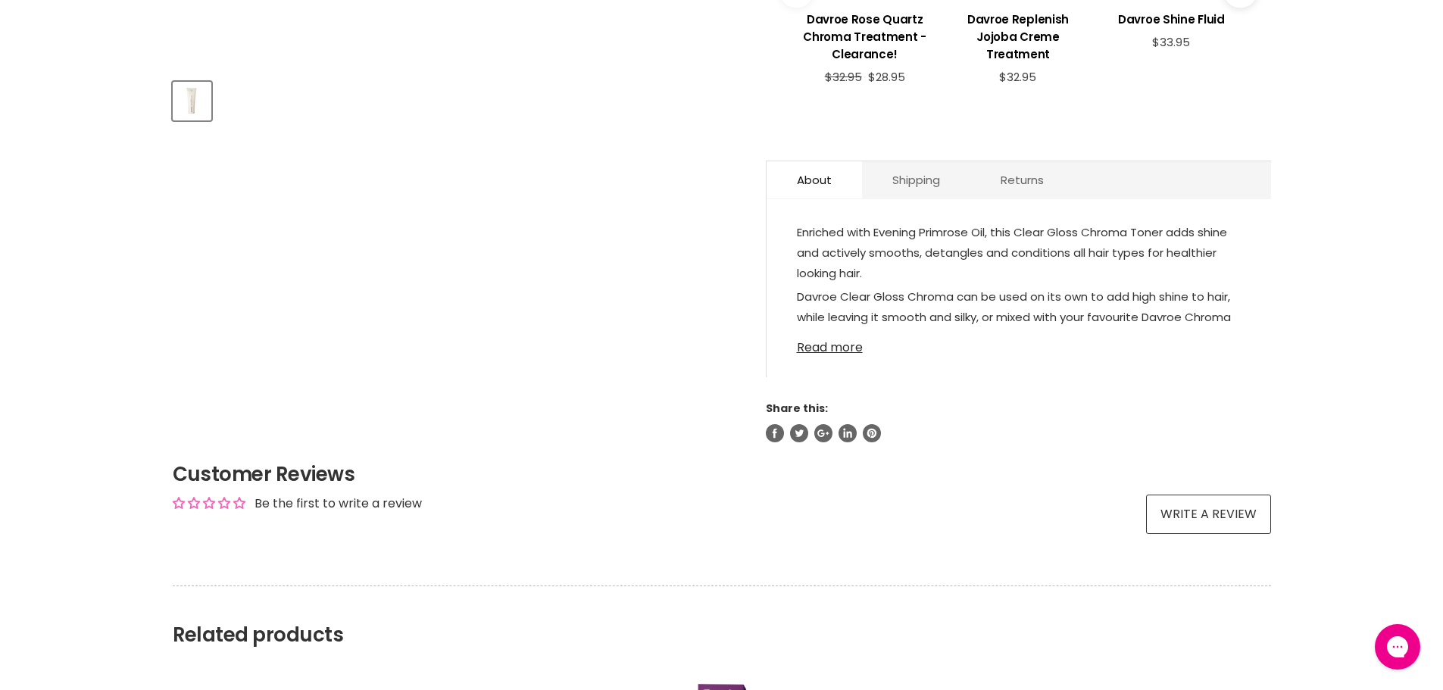
click at [831, 332] on link "Read more" at bounding box center [1019, 343] width 444 height 23
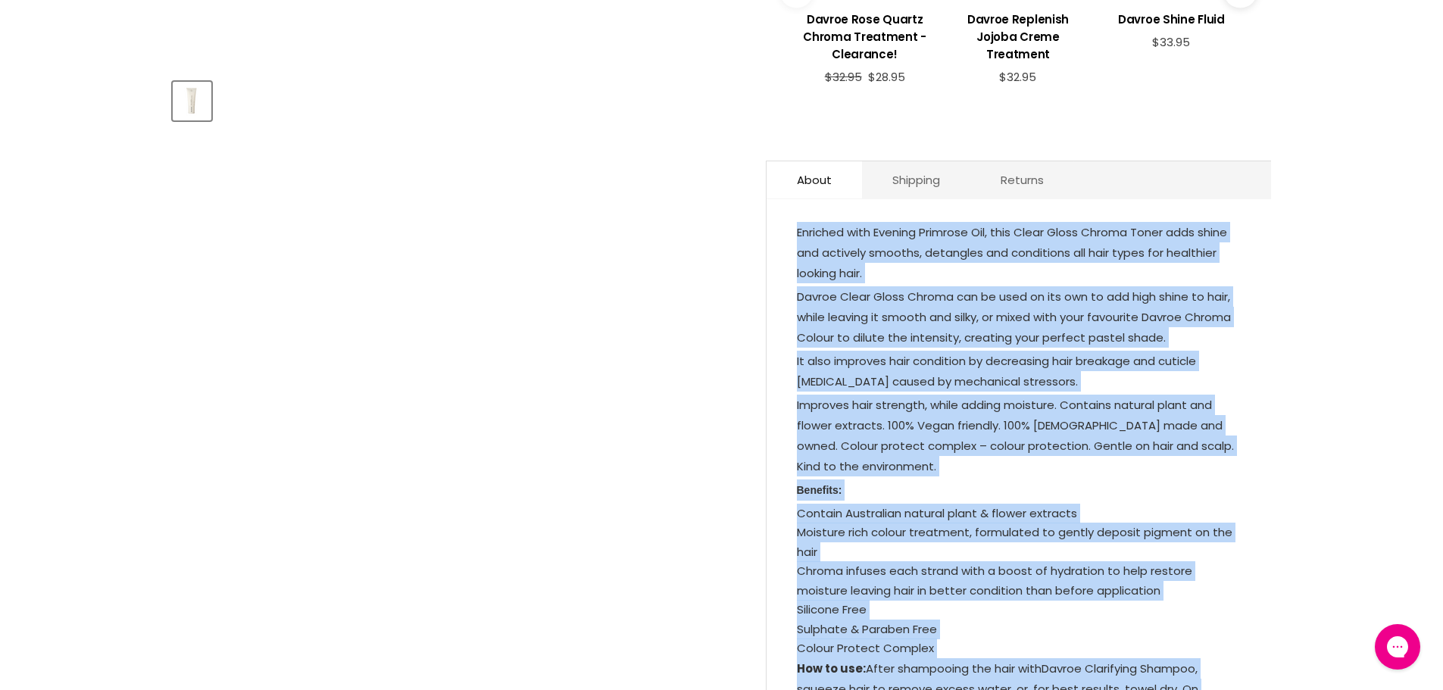
drag, startPoint x: 922, startPoint y: 456, endPoint x: 798, endPoint y: 216, distance: 270.4
click at [798, 222] on div "Enriched with Evening Primrose Oil, this Clear Gloss Chroma Toner adds shine an…" at bounding box center [1019, 504] width 444 height 564
copy div "Loremips dolo Sitamet Consecte Adi, elit Seddo Eiusm Tempor Incid utla etdol ma…"
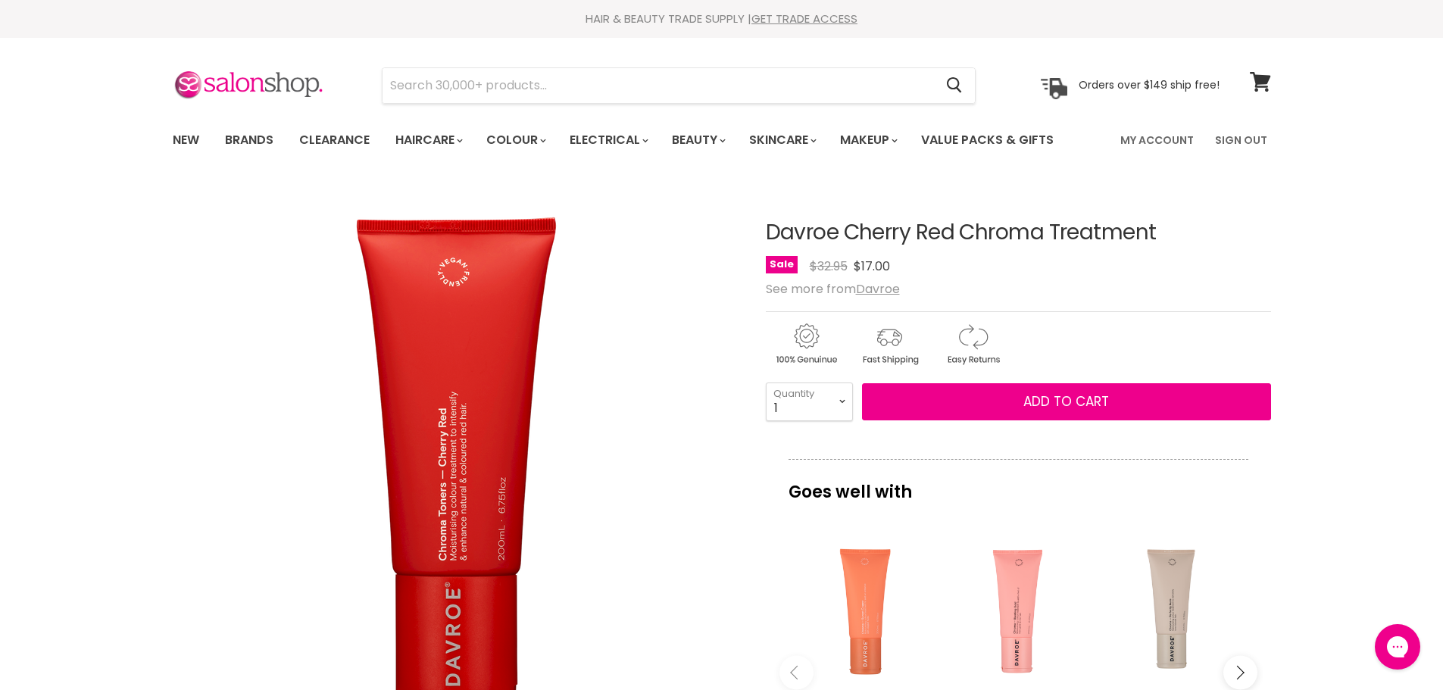
drag, startPoint x: 1195, startPoint y: 226, endPoint x: 764, endPoint y: 226, distance: 431.8
click at [764, 226] on article "Click or scroll to zoom Tap or pinch to zoom Click or scroll to zoom" at bounding box center [722, 654] width 1098 height 942
copy div "Davroe Cherry Red Chroma Treatment"
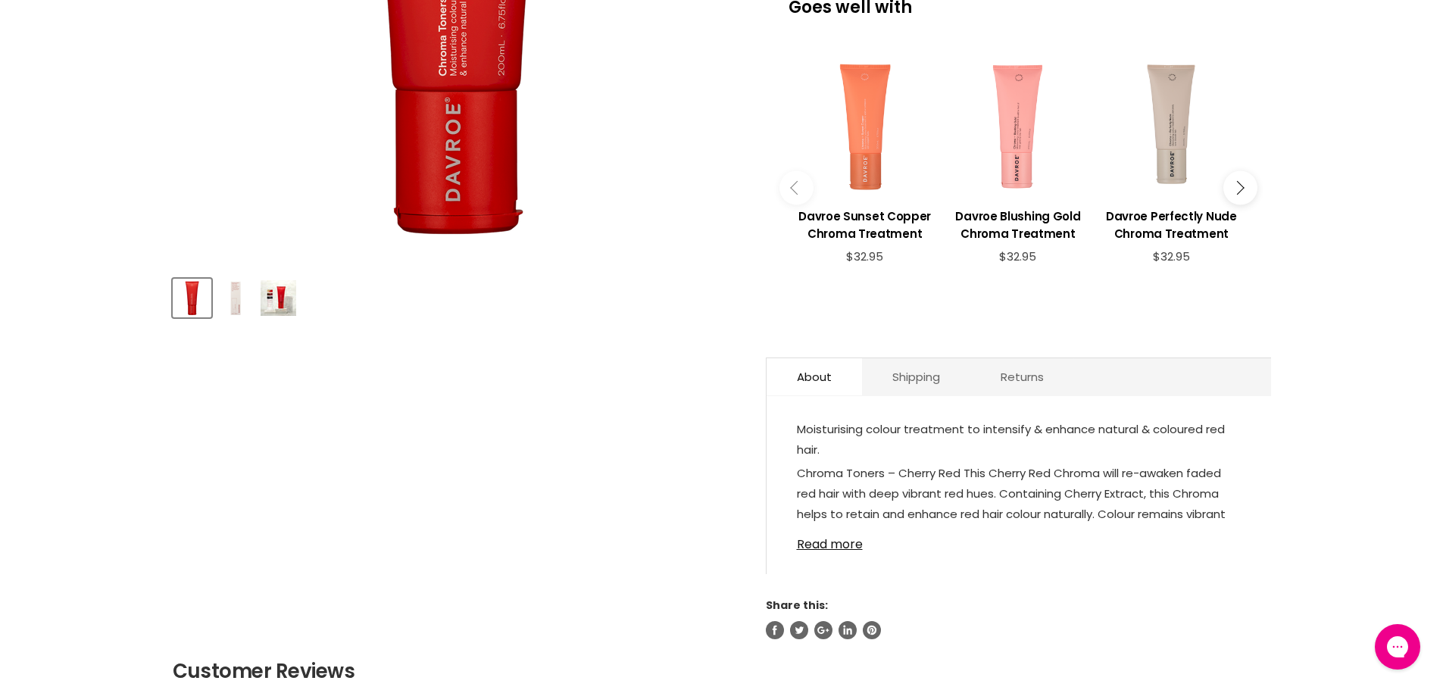
scroll to position [606, 0]
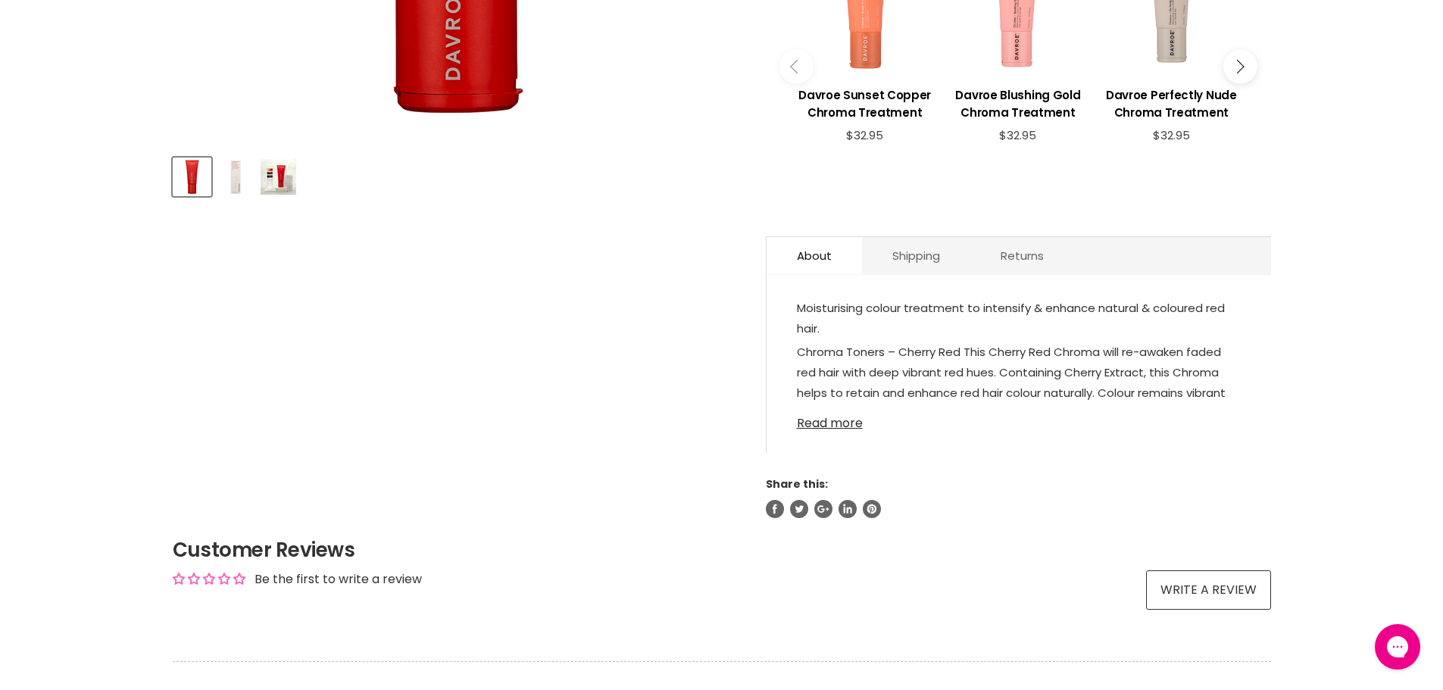
click at [826, 408] on link "Read more" at bounding box center [1019, 419] width 444 height 23
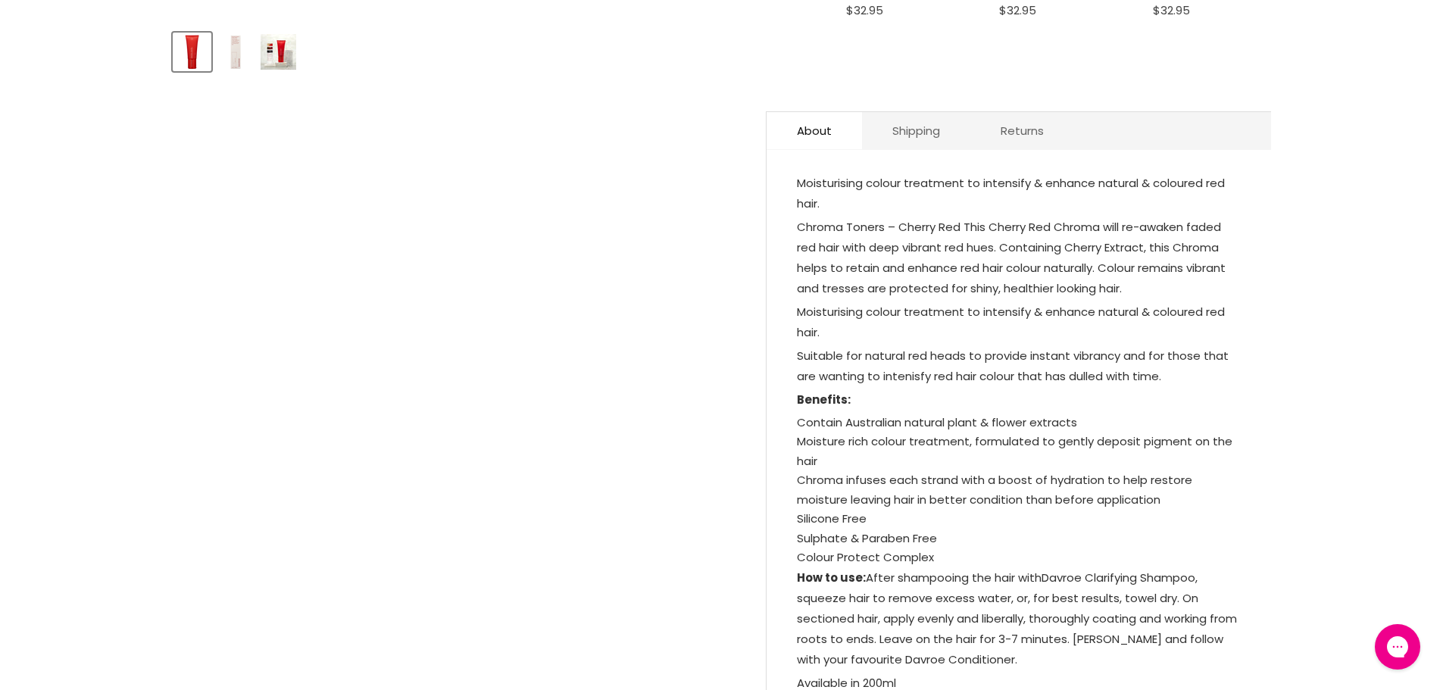
scroll to position [909, 0]
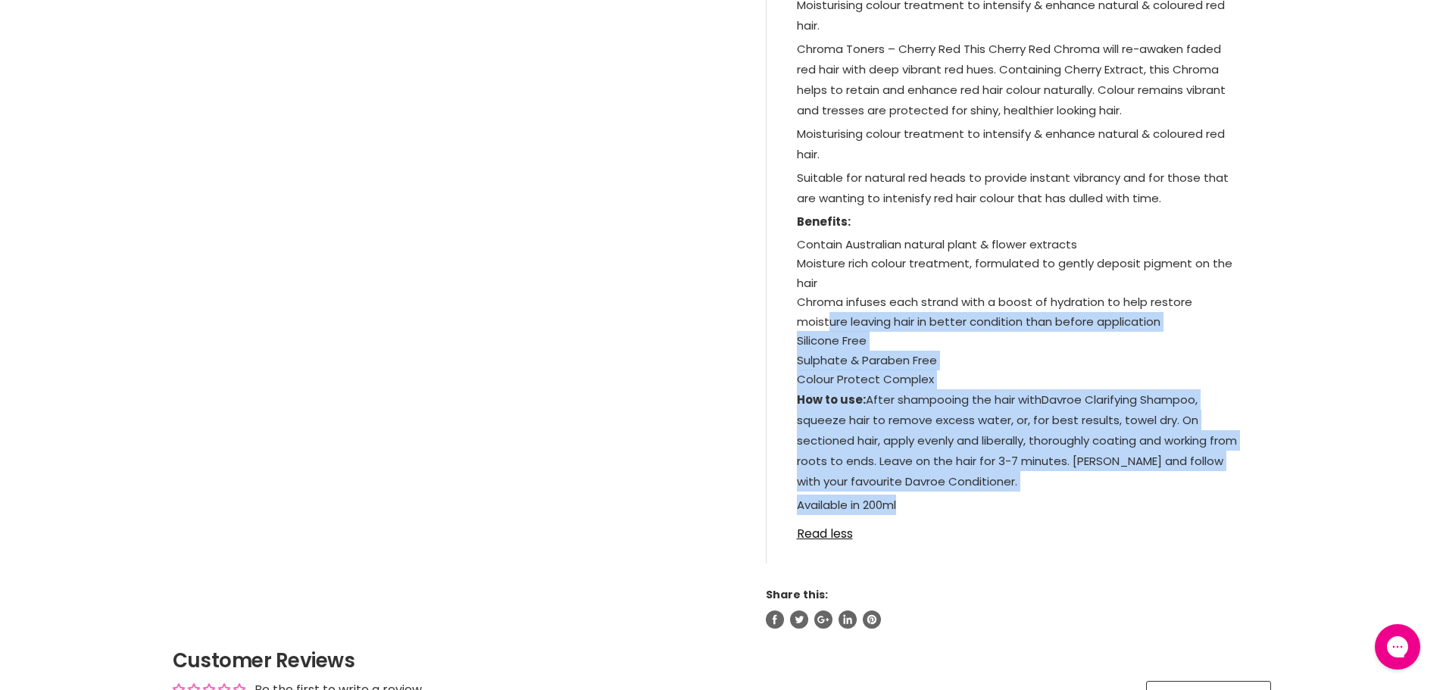
drag, startPoint x: 925, startPoint y: 495, endPoint x: 826, endPoint y: 303, distance: 216.1
click at [826, 303] on div "Moisturising colour treatment to intensify & enhance natural & coloured red hai…" at bounding box center [1019, 256] width 444 height 523
click at [1101, 495] on p "Available in 200ml" at bounding box center [1019, 506] width 444 height 23
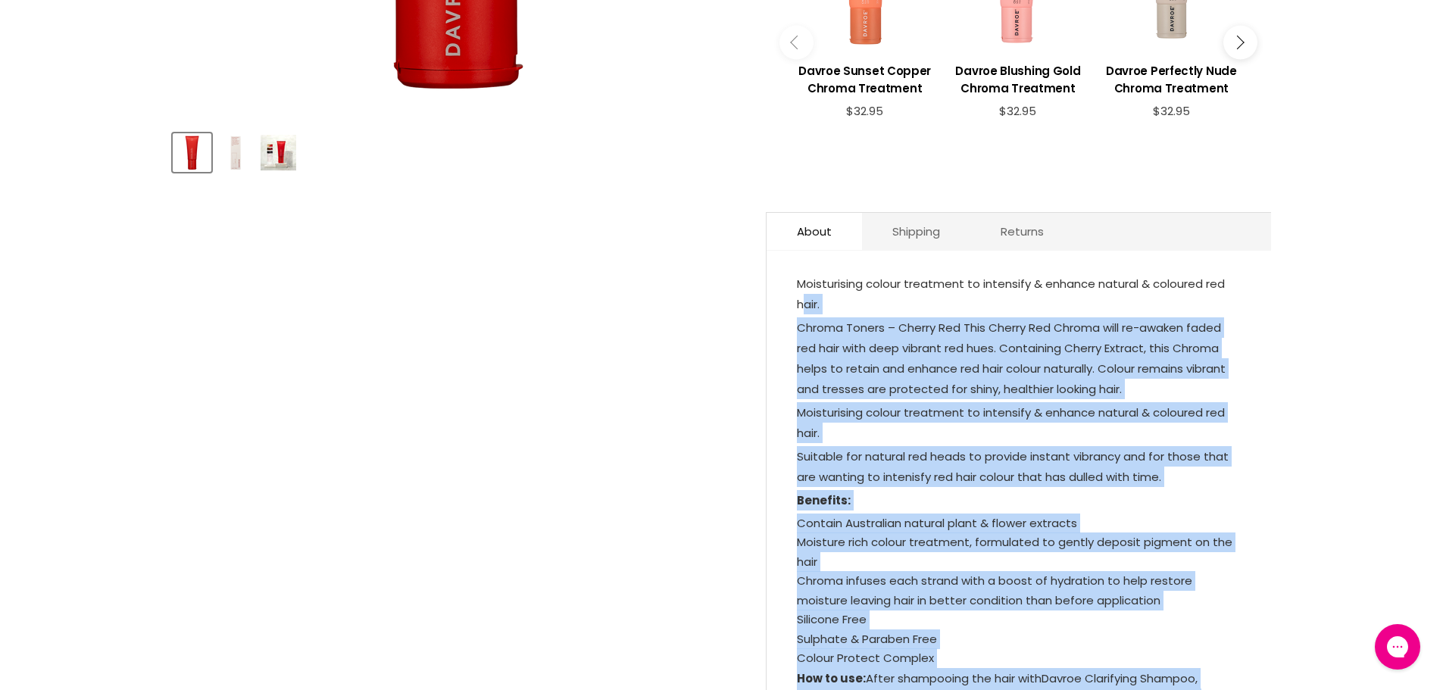
scroll to position [606, 0]
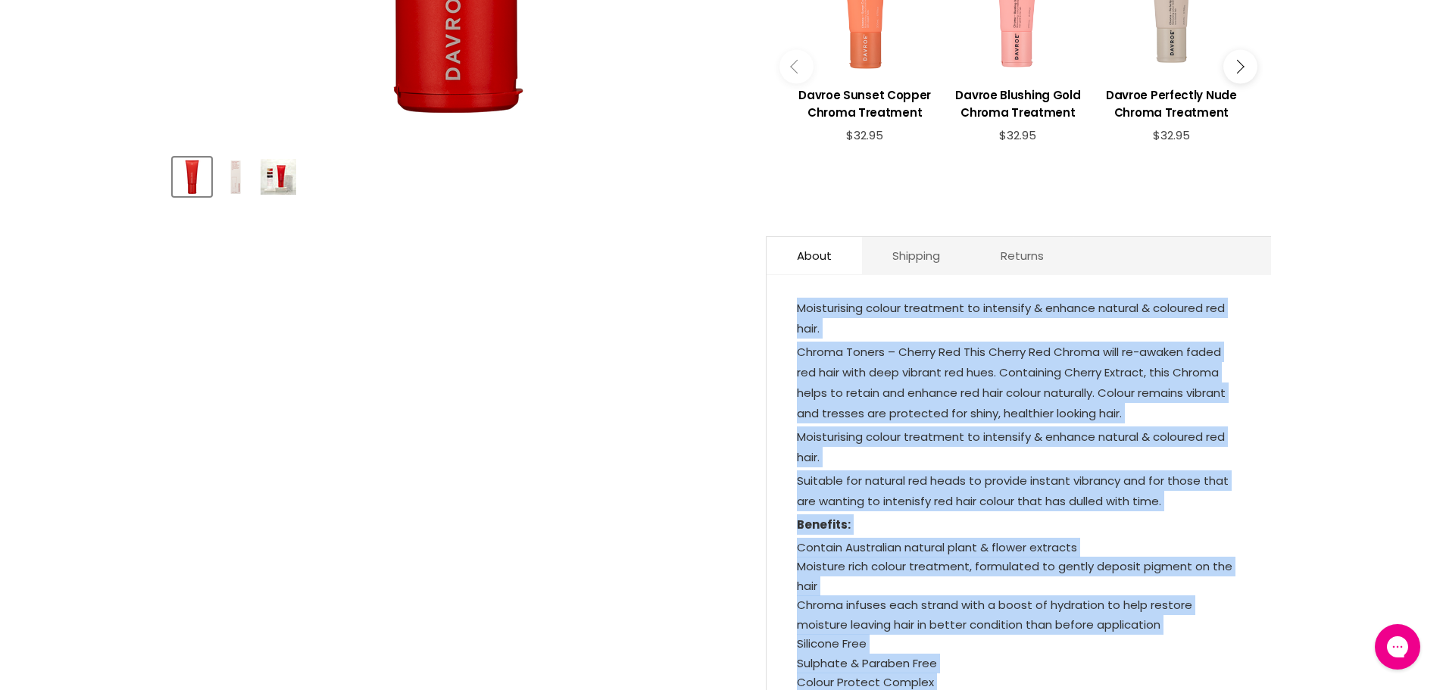
drag, startPoint x: 912, startPoint y: 487, endPoint x: 786, endPoint y: 293, distance: 231.1
click at [786, 293] on div "Moisturising colour treatment to intensify & enhance natural & coloured red hai…" at bounding box center [1019, 578] width 504 height 576
copy div "Moisturising colour treatment to intensify & enhance natural & coloured red hai…"
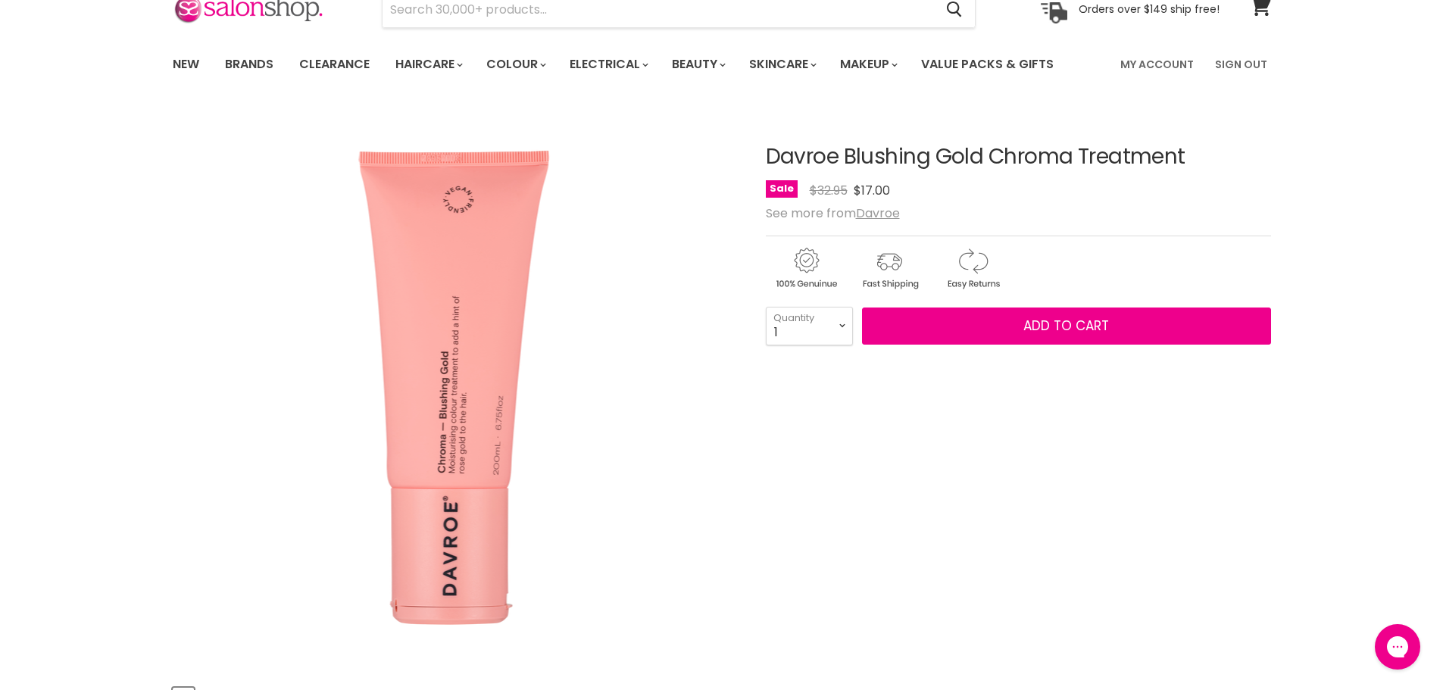
drag, startPoint x: 1208, startPoint y: 158, endPoint x: 762, endPoint y: 161, distance: 446.2
click at [762, 161] on article "Click or scroll to zoom Tap or pinch to zoom Click or scroll to zoom" at bounding box center [722, 561] width 1098 height 907
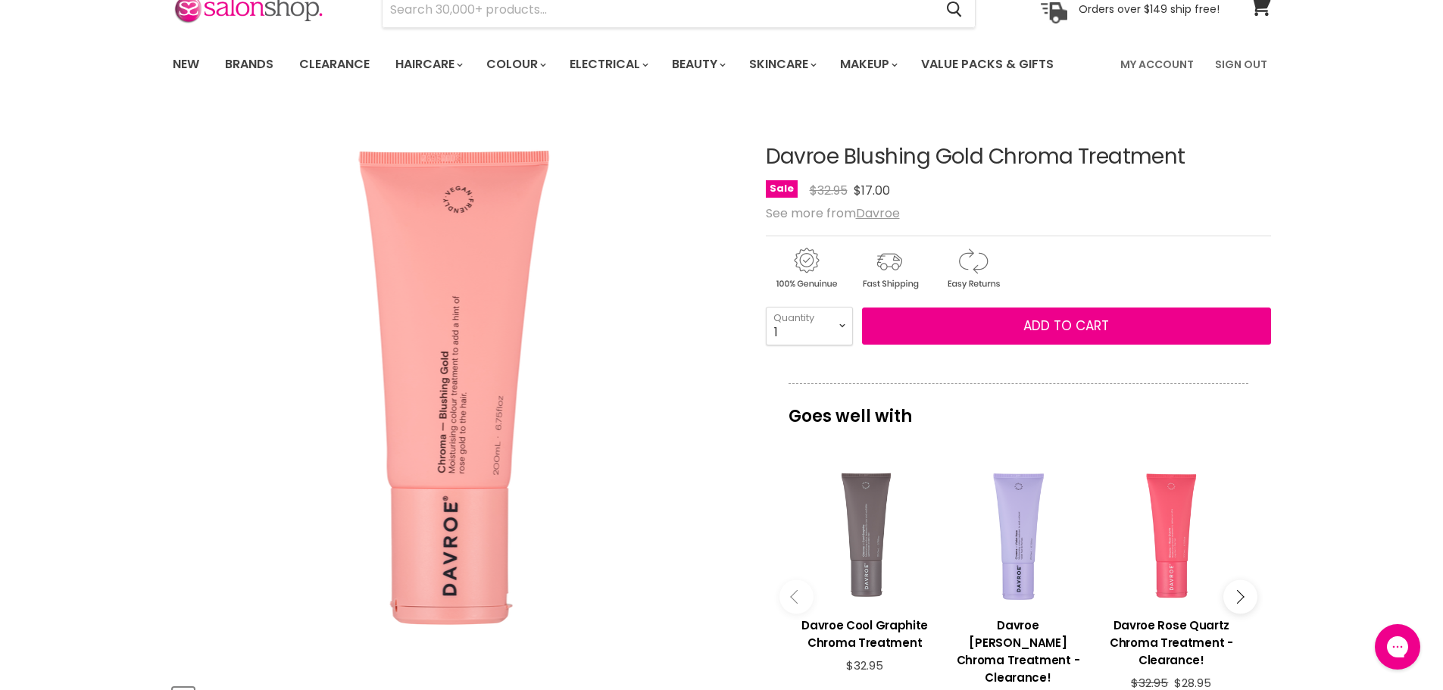
copy div "Davroe Blushing Gold Chroma Treatment"
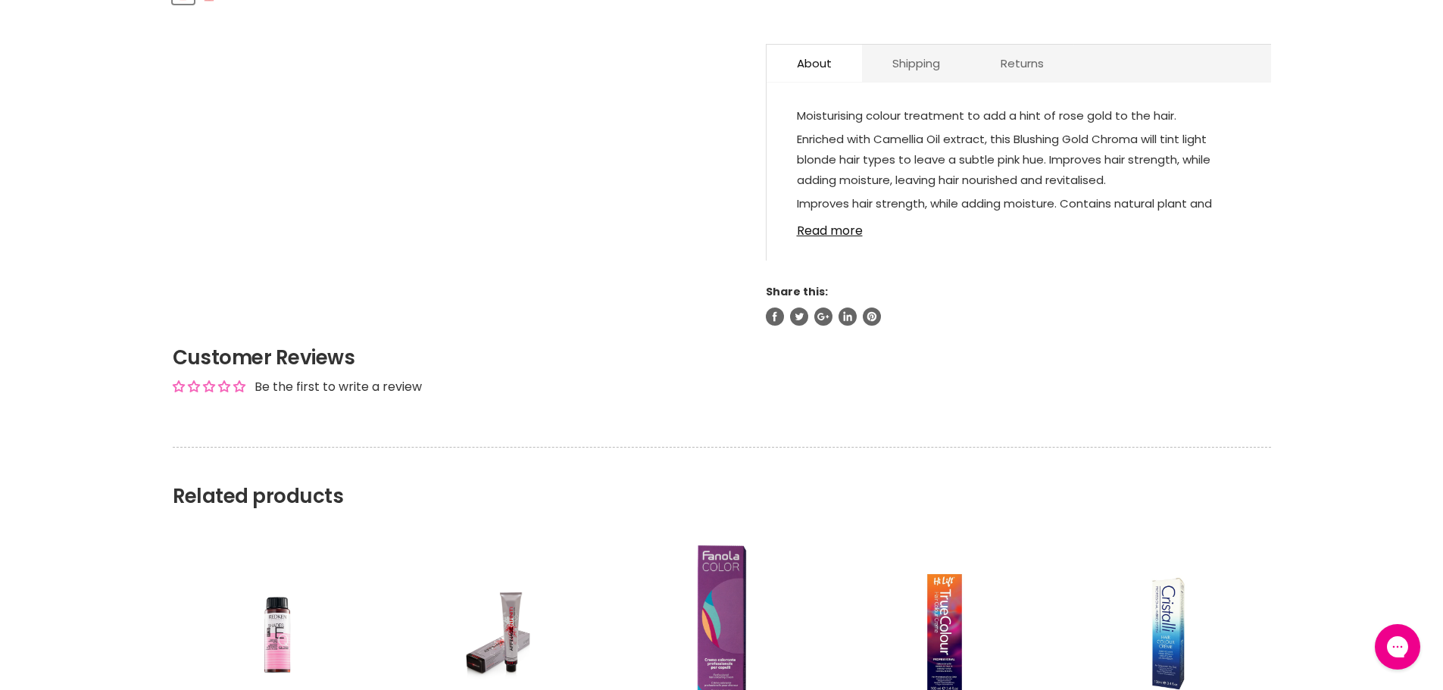
scroll to position [833, 0]
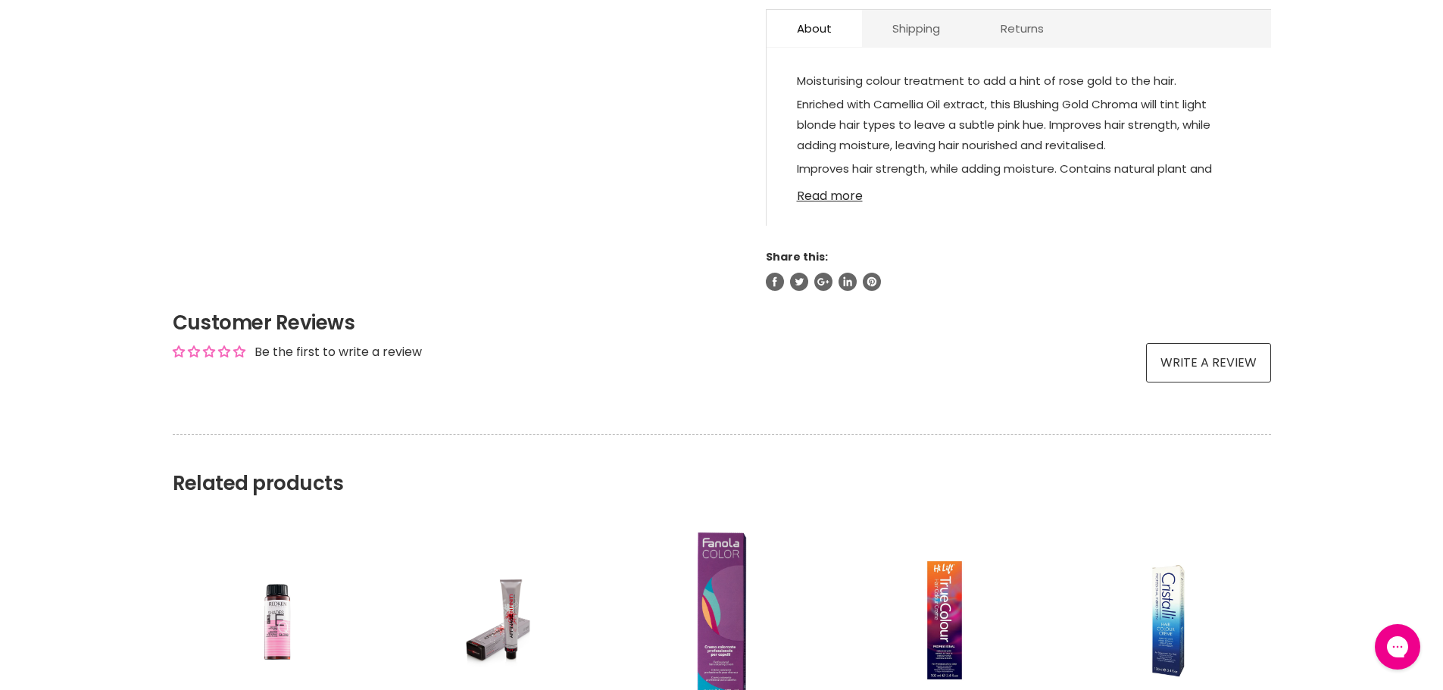
click at [837, 180] on link "Read more" at bounding box center [1019, 191] width 444 height 23
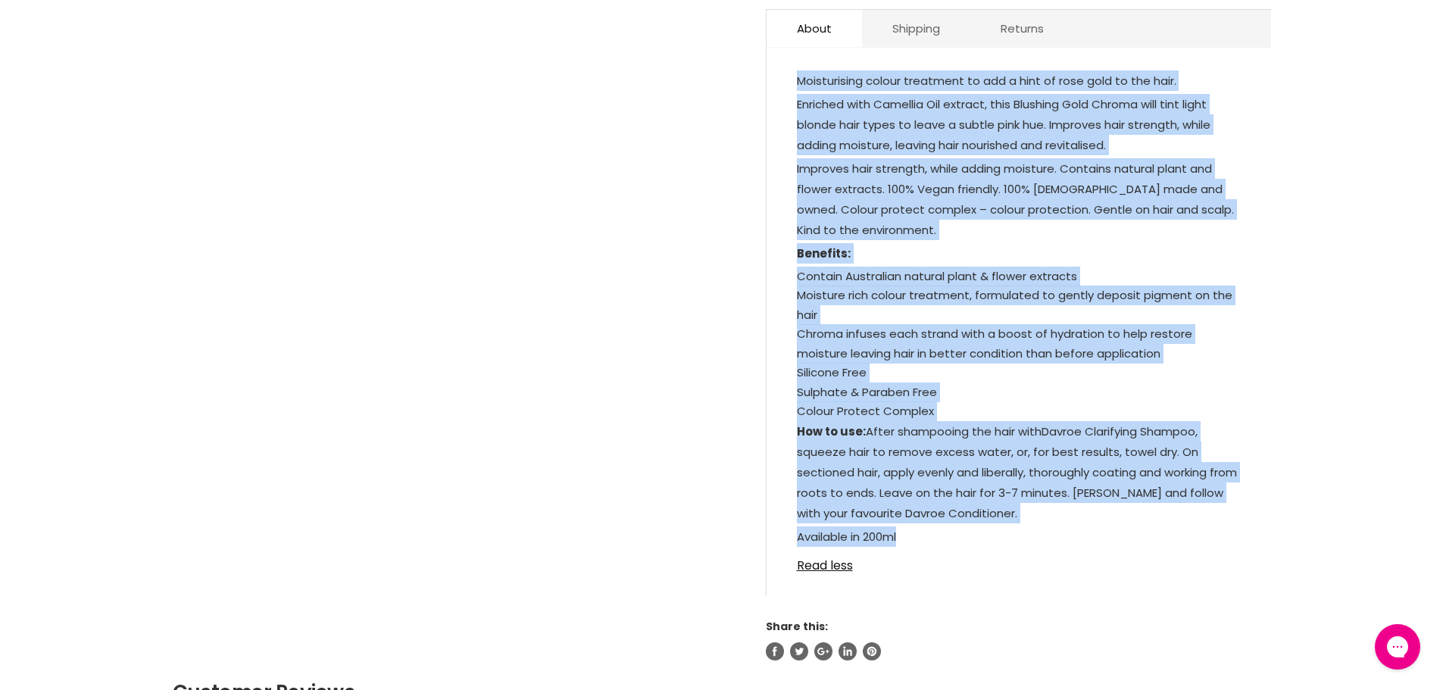
drag, startPoint x: 921, startPoint y: 527, endPoint x: 792, endPoint y: 62, distance: 482.8
click at [792, 63] on div "Moisturising colour treatment to add a hint of rose gold to the hair. Enriched …" at bounding box center [1019, 329] width 504 height 533
copy div "Moisturising colour treatment to add a hint of rose gold to the hair. Enriched …"
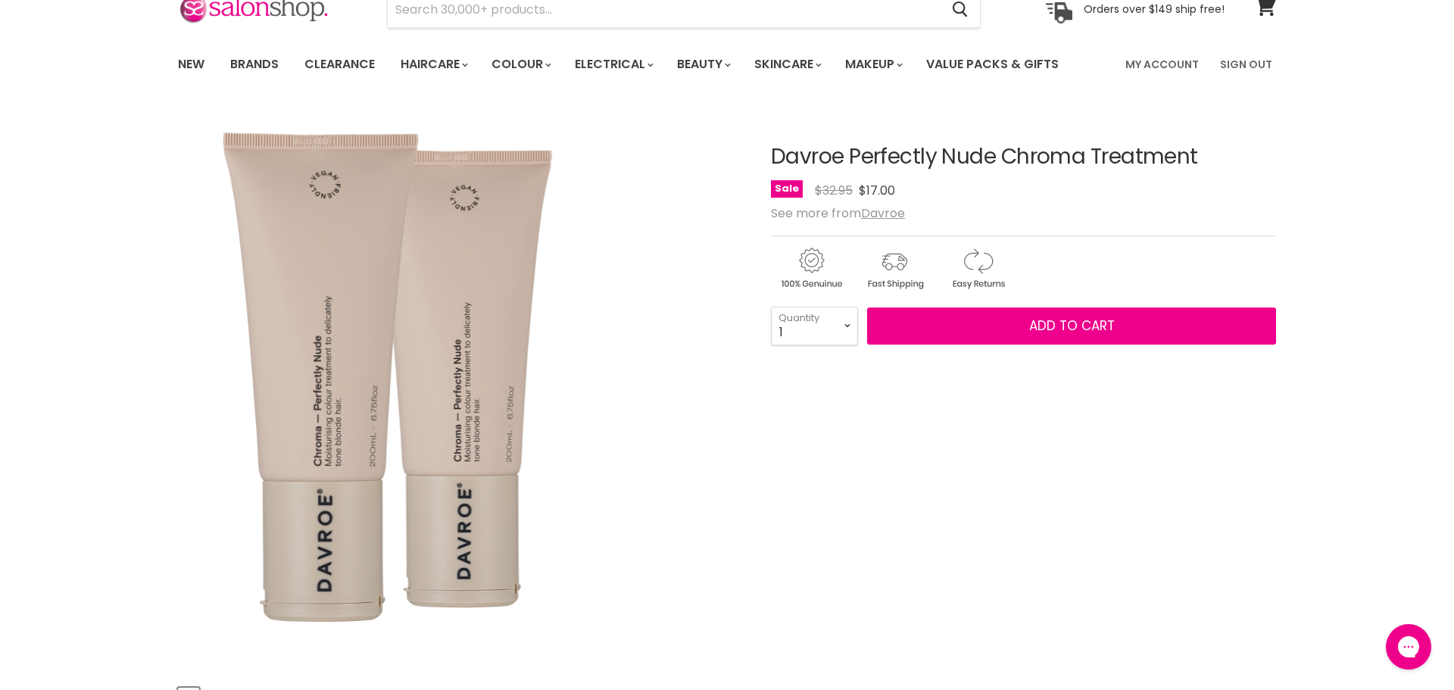
drag, startPoint x: 1220, startPoint y: 159, endPoint x: 737, endPoint y: 138, distance: 483.0
click at [737, 138] on article "Click or scroll to zoom Tap or pinch to zoom Click or scroll to zoom" at bounding box center [727, 561] width 1098 height 907
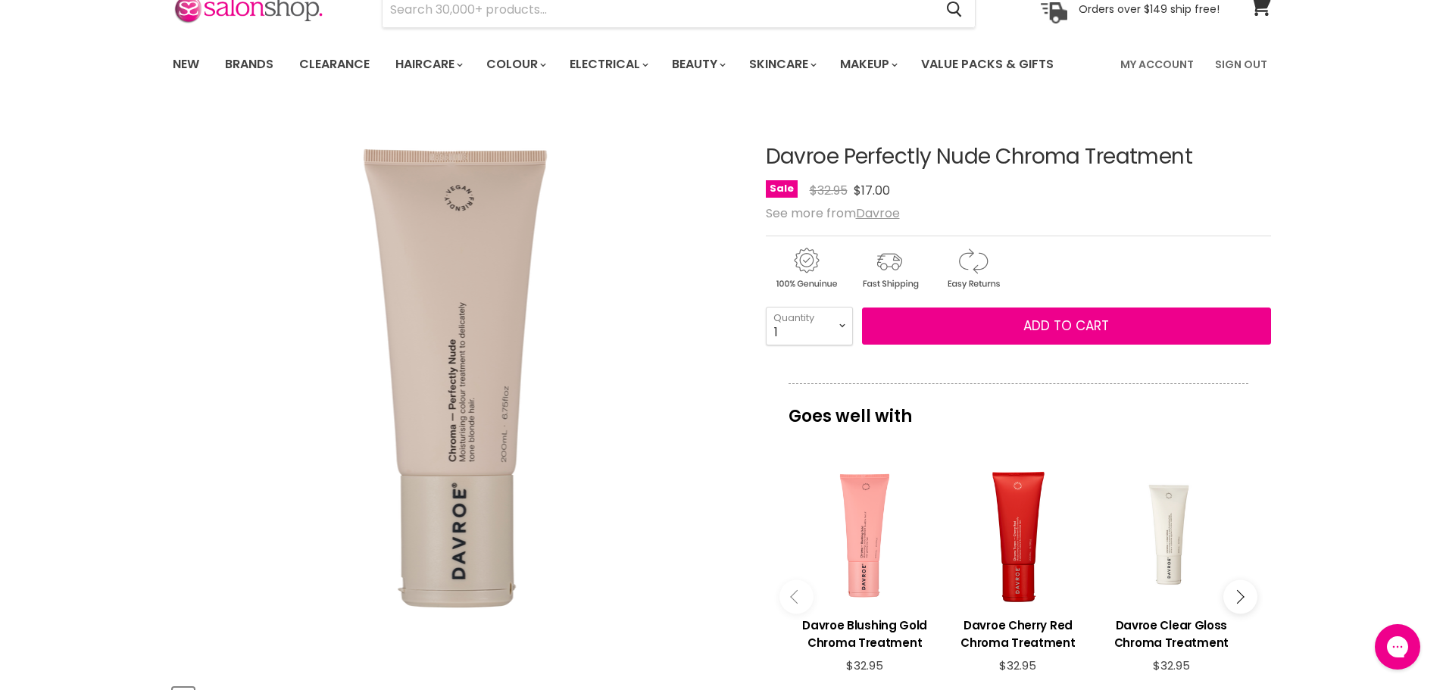
drag, startPoint x: 1353, startPoint y: 77, endPoint x: 1329, endPoint y: 121, distance: 50.2
click at [1354, 78] on div "New Brands Clearance Haircare" at bounding box center [721, 64] width 1443 height 44
drag, startPoint x: 1189, startPoint y: 155, endPoint x: 769, endPoint y: 148, distance: 420.5
click at [769, 148] on h1 "Davroe Perfectly Nude Chroma Treatment" at bounding box center [1018, 156] width 505 height 23
copy h1 "Davroe Perfectly Nude Chroma Treatment"
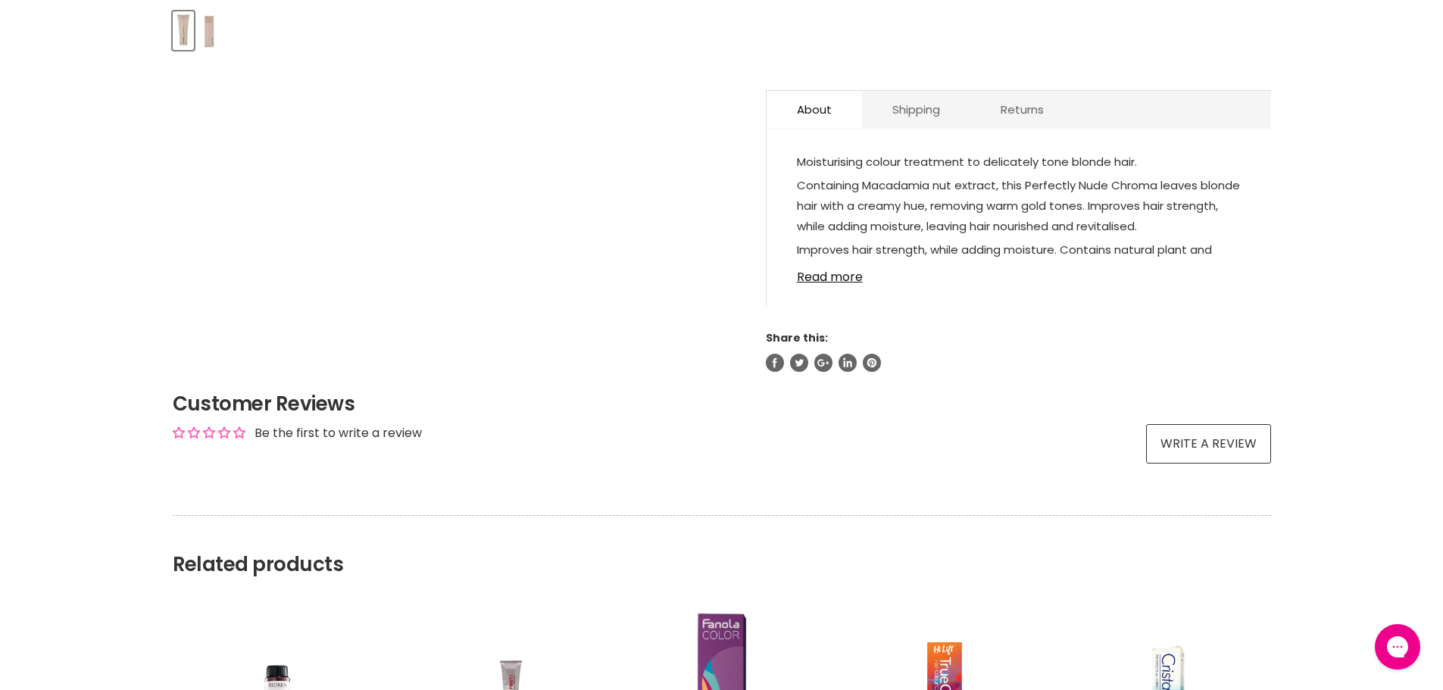
scroll to position [757, 0]
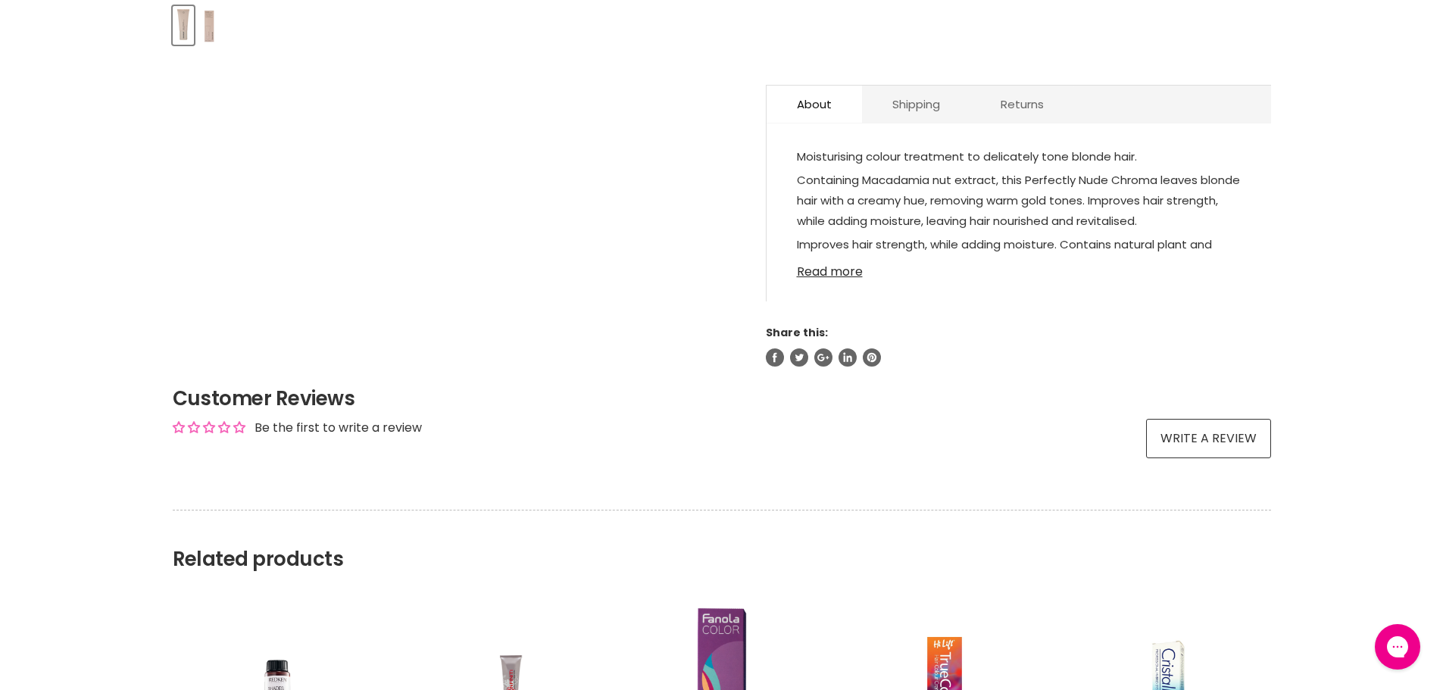
click at [819, 256] on link "Read more" at bounding box center [1019, 267] width 444 height 23
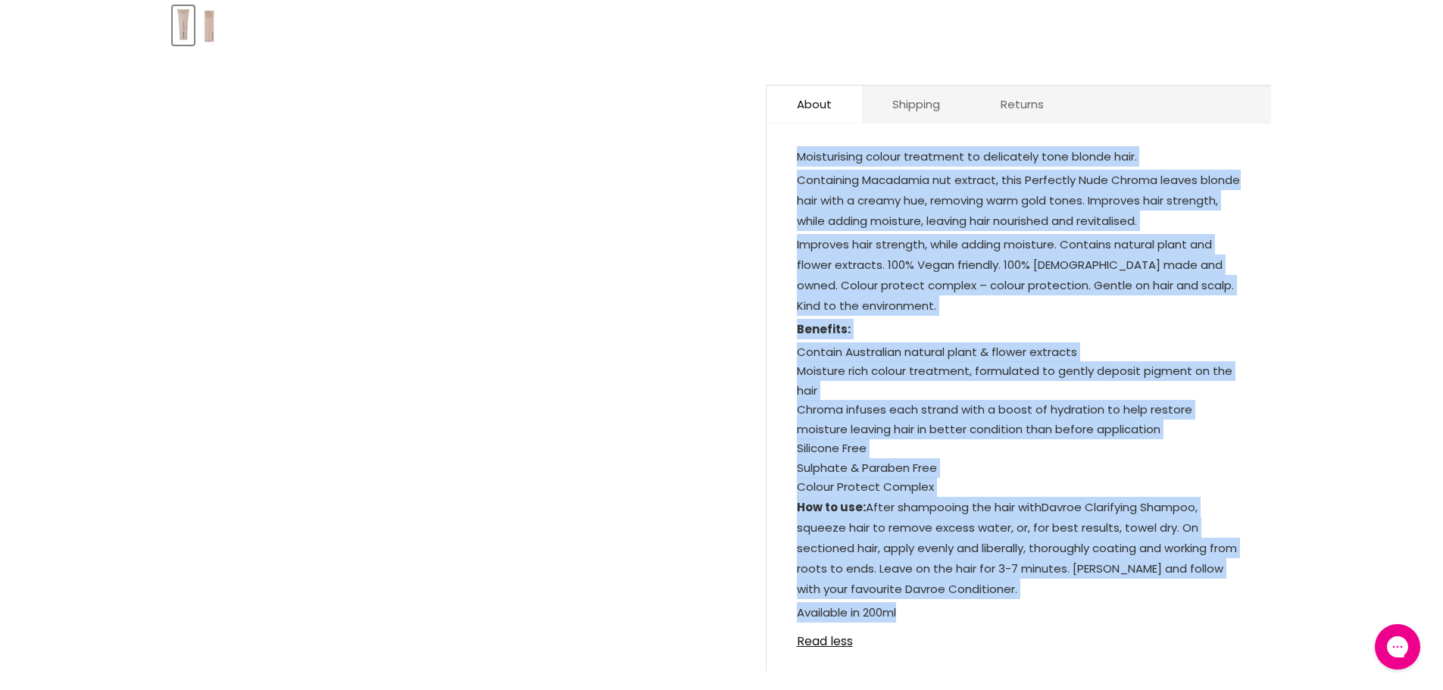
drag, startPoint x: 918, startPoint y: 600, endPoint x: 784, endPoint y: 120, distance: 498.6
click at [784, 120] on div "About Shipping Returns Moisturising colour treatment to delicately tone blonde …" at bounding box center [1018, 378] width 505 height 586
copy div "Moisturising colour treatment to delicately tone blonde hair. Containing Macada…"
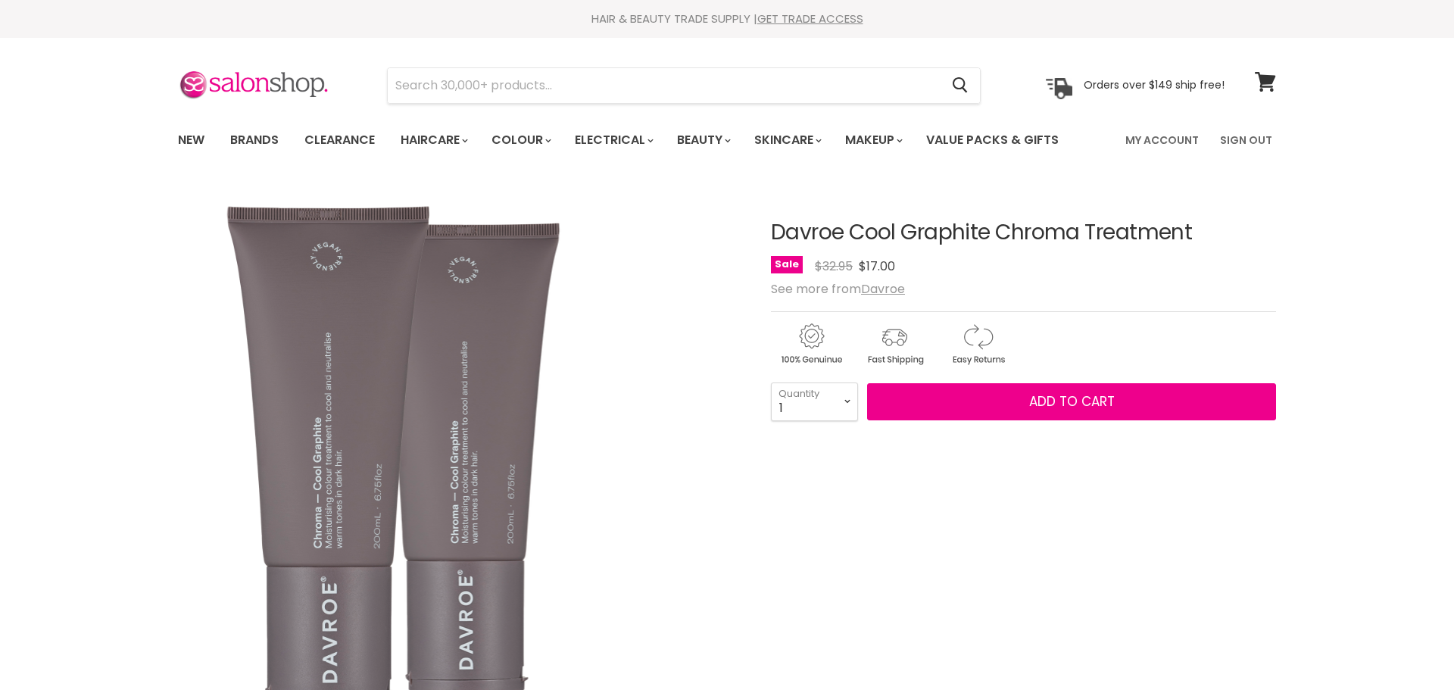
drag, startPoint x: 0, startPoint y: 0, endPoint x: 734, endPoint y: 212, distance: 764.0
click at [734, 212] on article "Click or scroll to zoom Tap or pinch to zoom Click or scroll to zoom" at bounding box center [727, 636] width 1098 height 907
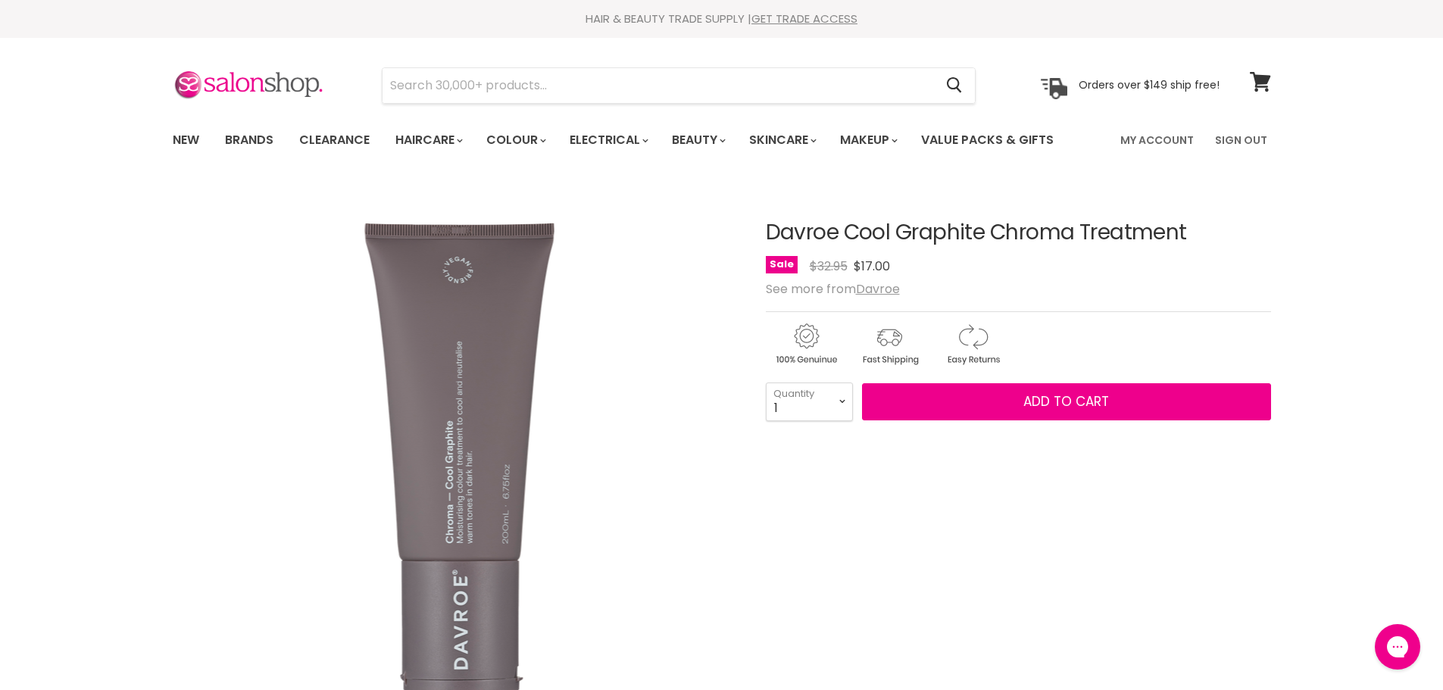
drag, startPoint x: 1138, startPoint y: 234, endPoint x: 759, endPoint y: 230, distance: 379.5
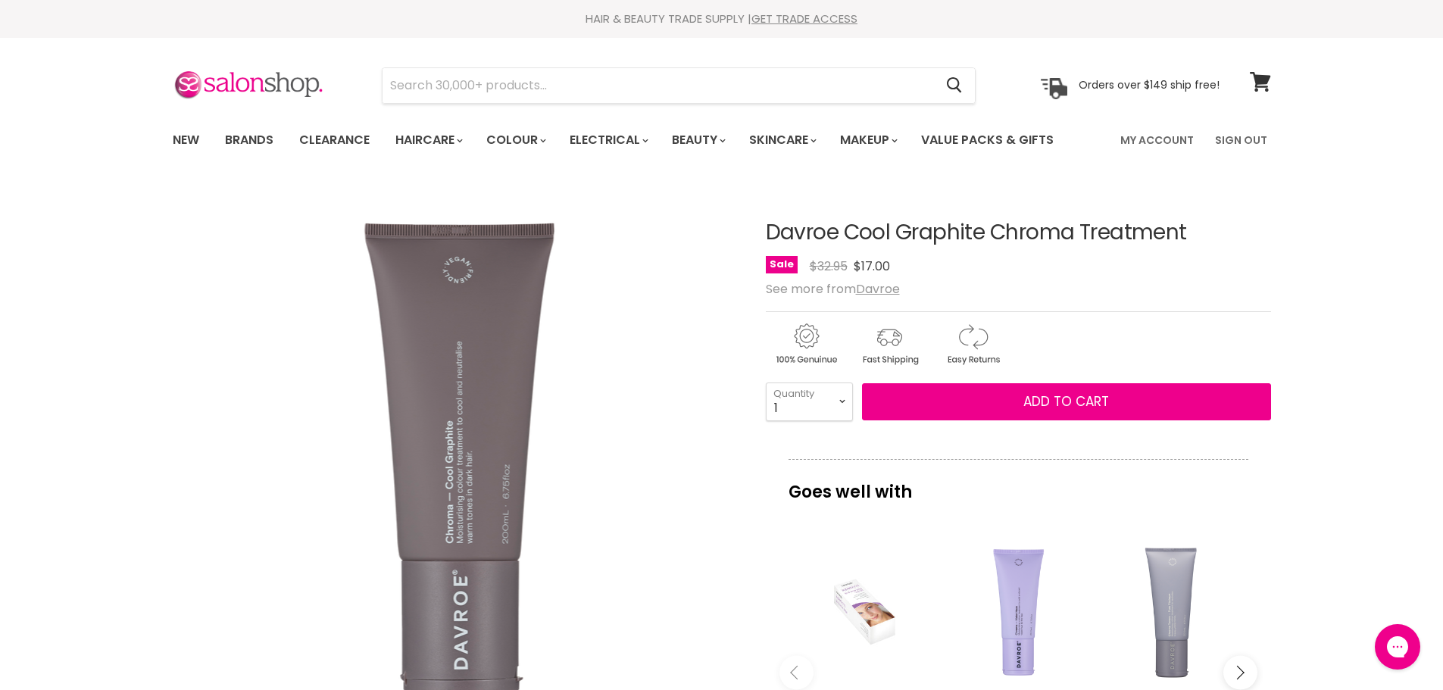
copy div "Davroe Cool Graphite Chroma Treatment"
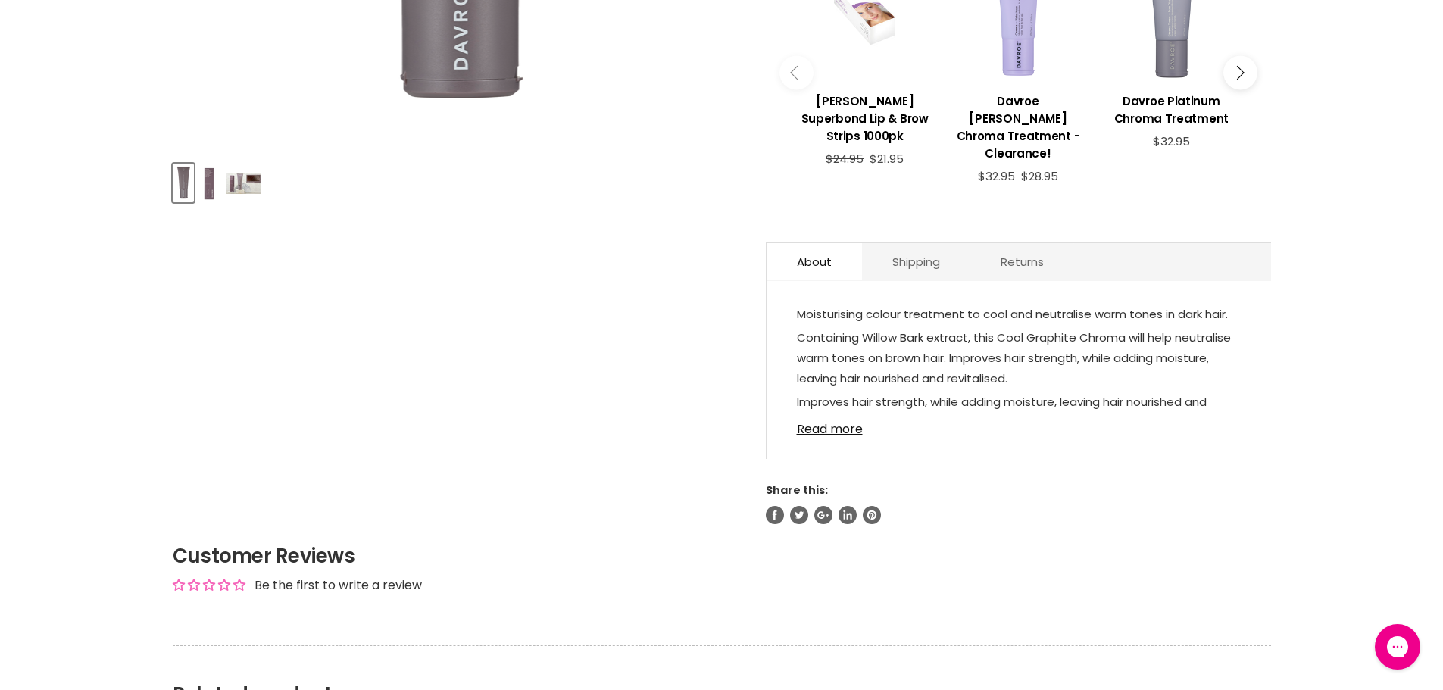
scroll to position [606, 0]
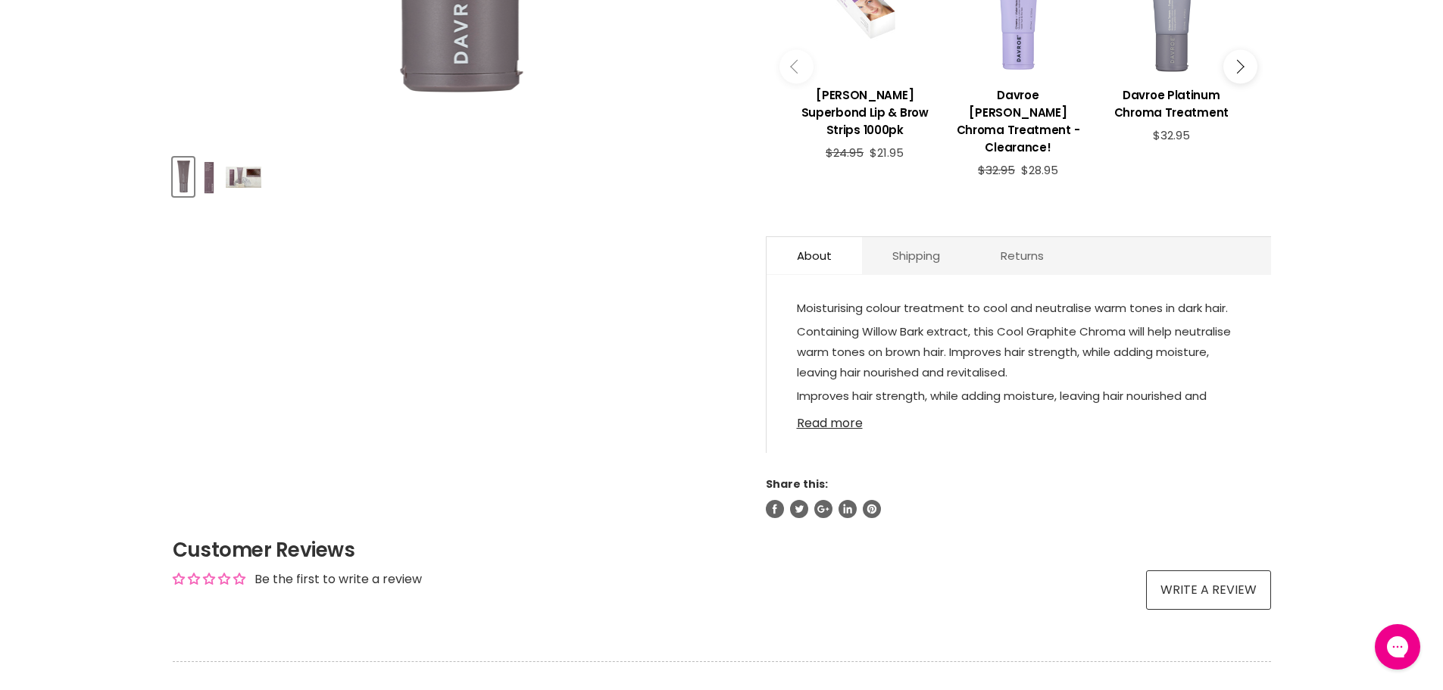
click at [839, 408] on link "Read more" at bounding box center [1019, 419] width 444 height 23
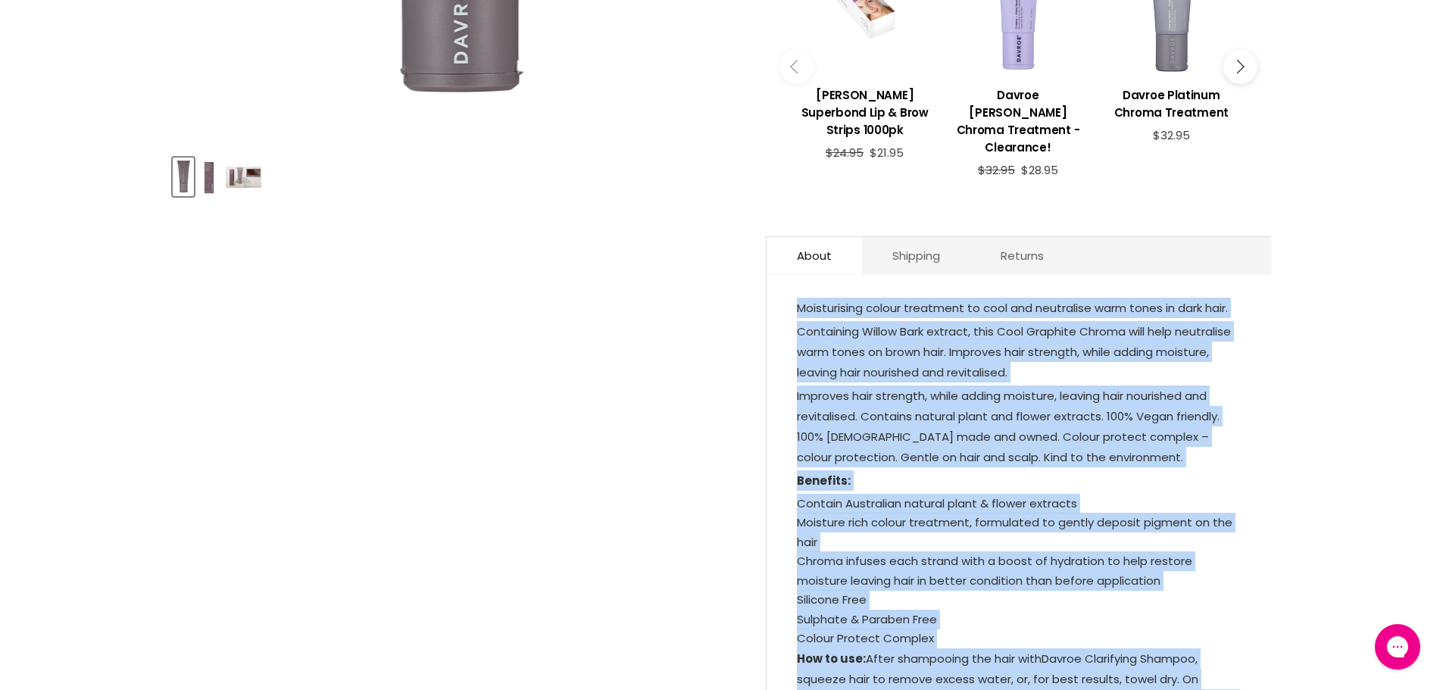
drag, startPoint x: 901, startPoint y: 445, endPoint x: 795, endPoint y: 291, distance: 186.4
click at [795, 291] on div "Moisturising colour treatment to cool and neutralise warm tones in dark hair. C…" at bounding box center [1019, 556] width 504 height 533
copy div "Loremipsumdo sitame consectet ad elit sed doeiusmodt inci utlab et dolo magn. A…"
